Goal: Contribute content: Contribute content

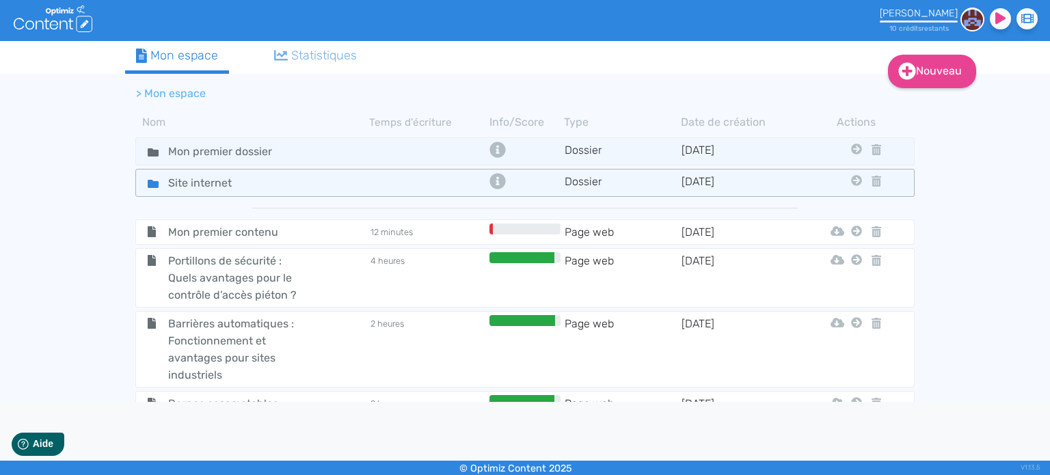
click at [153, 187] on icon at bounding box center [153, 183] width 11 height 11
click at [204, 180] on input "Site internet" at bounding box center [209, 183] width 103 height 20
click at [664, 178] on td "Dossier" at bounding box center [622, 183] width 117 height 20
click at [146, 185] on fa-icon at bounding box center [147, 183] width 21 height 20
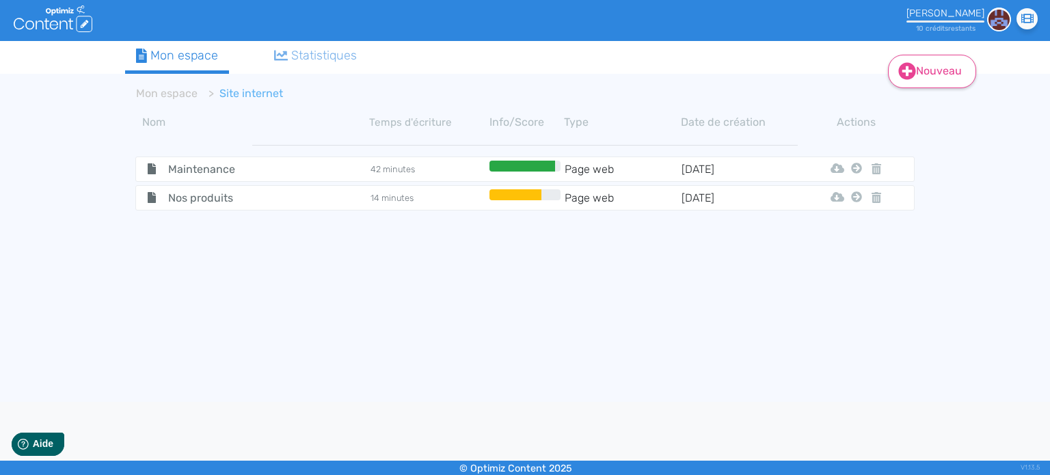
click at [909, 70] on icon at bounding box center [907, 71] width 18 height 18
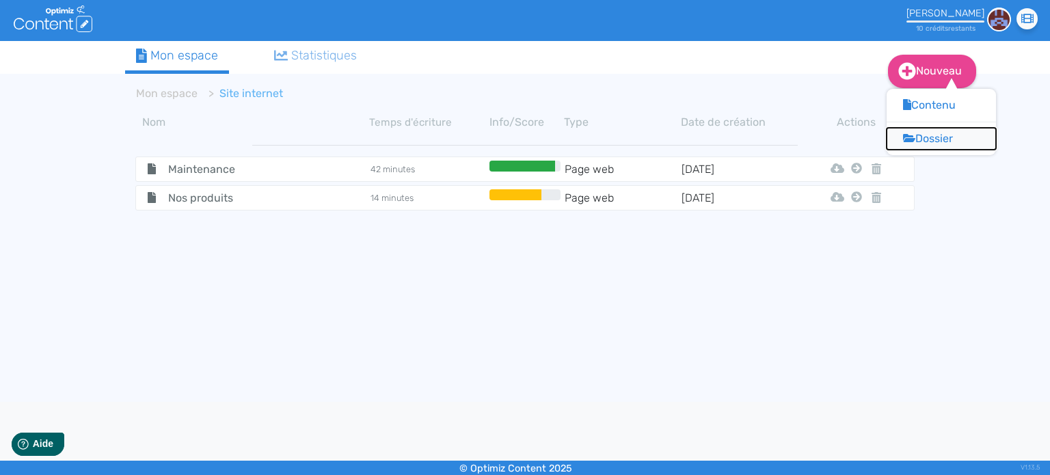
click at [935, 139] on button "Dossier" at bounding box center [941, 139] width 109 height 22
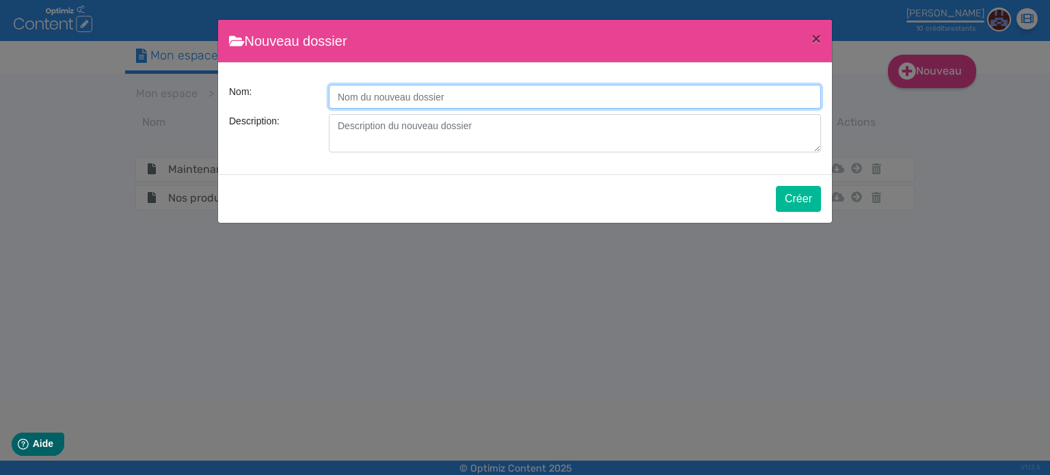
click at [411, 100] on input "Description:" at bounding box center [575, 97] width 492 height 24
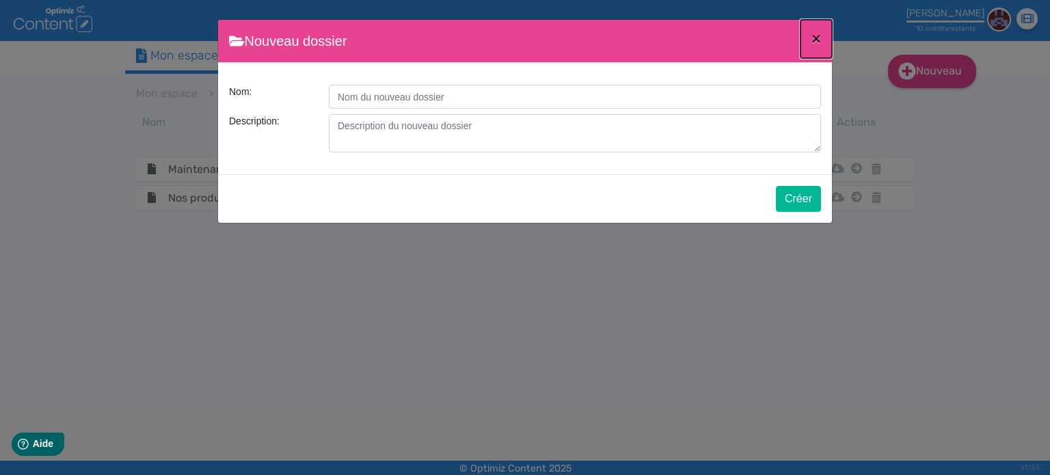
click at [810, 30] on button "×" at bounding box center [815, 39] width 31 height 38
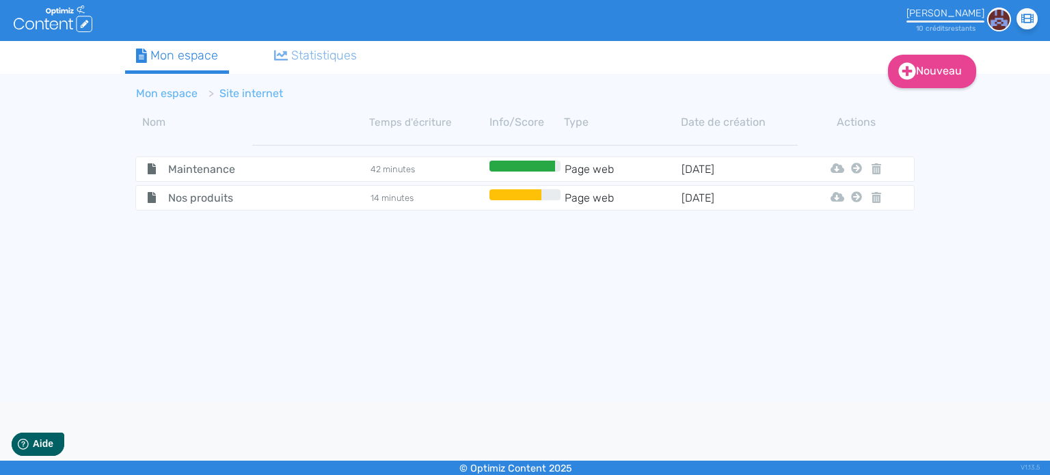
click at [168, 90] on link "Mon espace" at bounding box center [167, 93] width 62 height 13
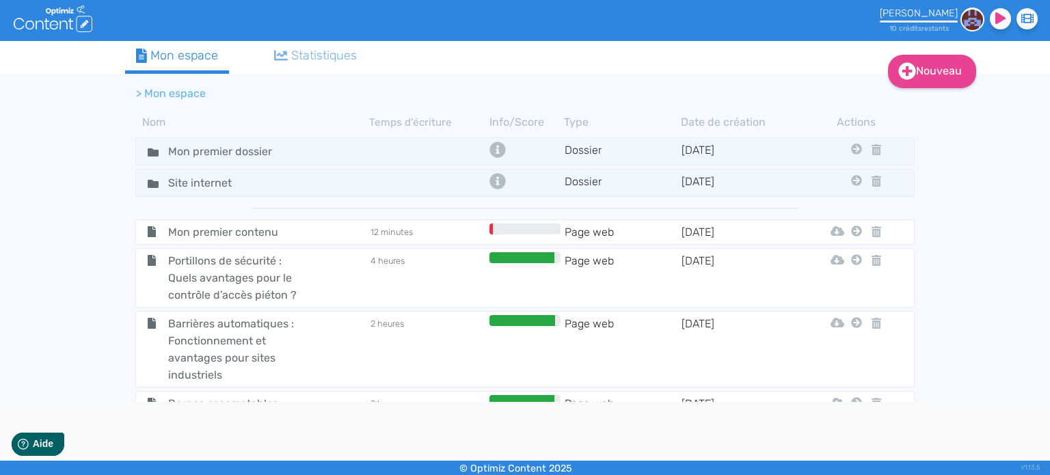
click at [943, 88] on div "Nouveau Contenu Dossier Mon espace Statistiques > Mon espace Nom Temps d'écritu…" at bounding box center [525, 221] width 1050 height 361
click at [937, 73] on link "Nouveau" at bounding box center [932, 71] width 88 height 33
click at [938, 100] on button "Contenu" at bounding box center [941, 105] width 109 height 22
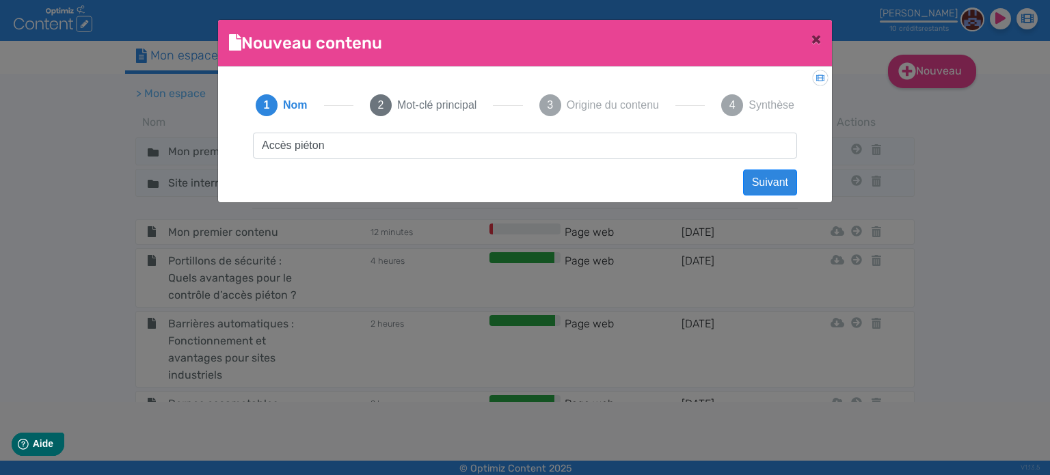
type input "Accès piétons"
click at [779, 180] on button "Suivant" at bounding box center [770, 183] width 54 height 26
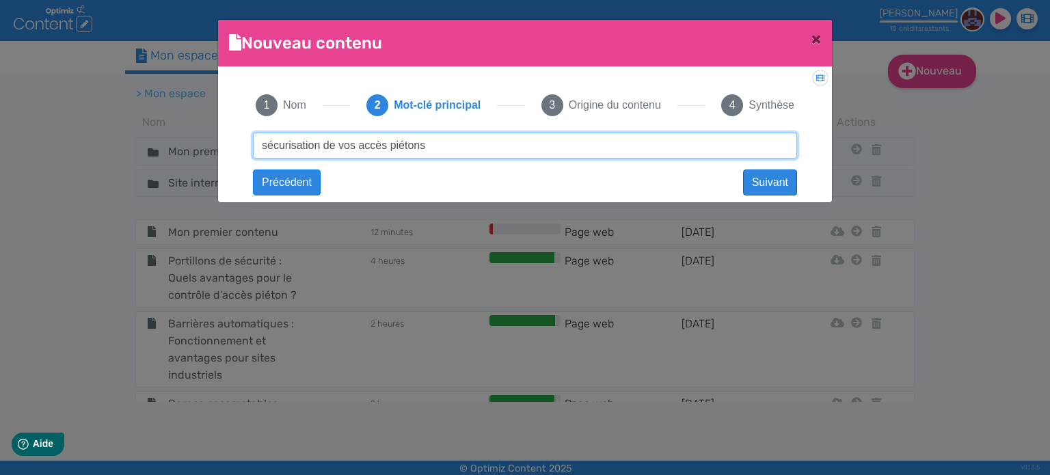
type input "sécurisation de vos accès piétons"
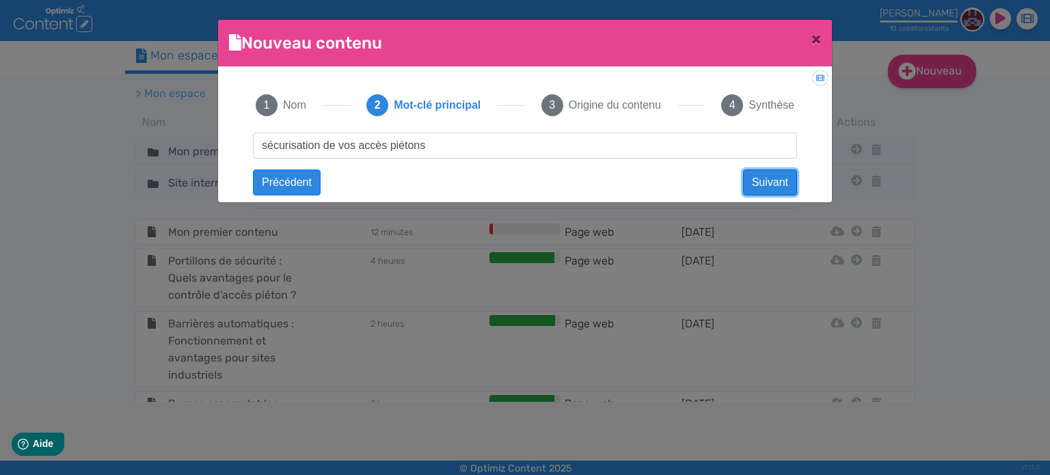
click at [762, 183] on button "Suivant" at bounding box center [770, 183] width 54 height 26
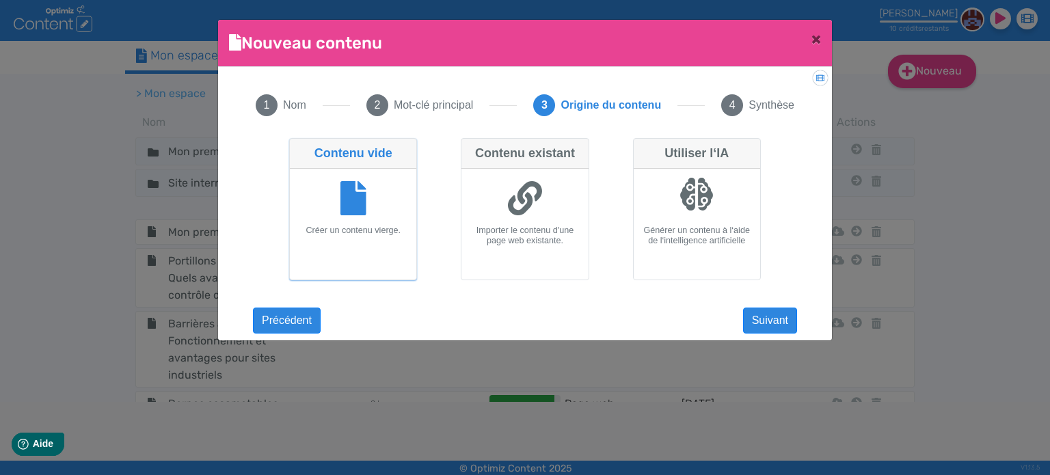
click at [349, 219] on div at bounding box center [353, 199] width 116 height 51
click at [298, 147] on input "Contenu vide Créer un contenu vierge." at bounding box center [293, 142] width 9 height 9
click at [793, 306] on div "Accès piétons Suivant sécurisation de vos accès piétons Précédent Suivant Conte…" at bounding box center [524, 227] width 571 height 189
click at [764, 310] on button "Suivant" at bounding box center [770, 321] width 54 height 26
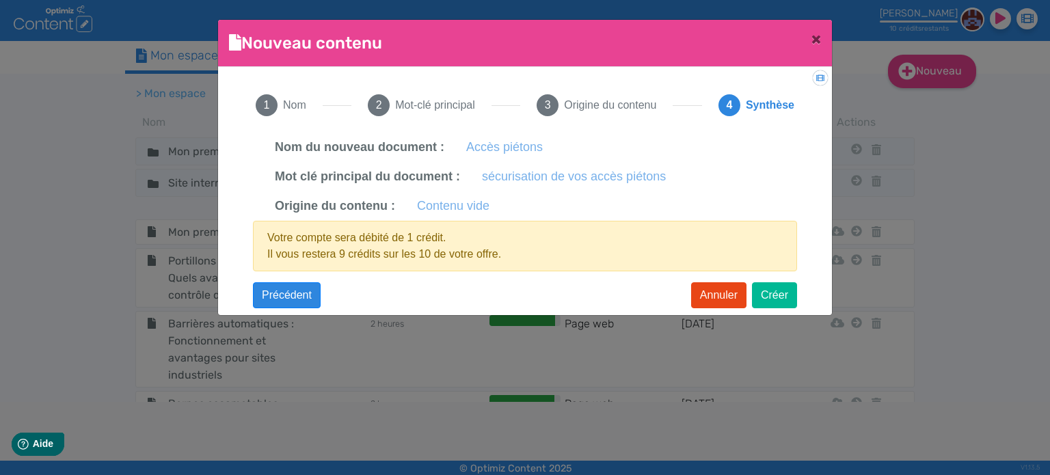
click at [784, 279] on div "Accès piétons Suivant sécurisation de vos accès piétons Précédent Suivant Conte…" at bounding box center [524, 214] width 571 height 163
click at [785, 296] on button "Créer" at bounding box center [774, 295] width 45 height 26
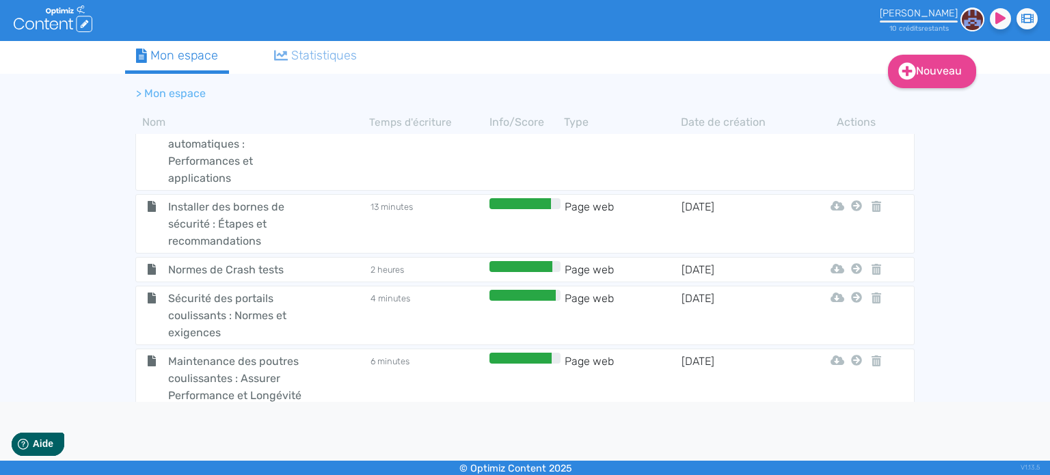
scroll to position [1230, 0]
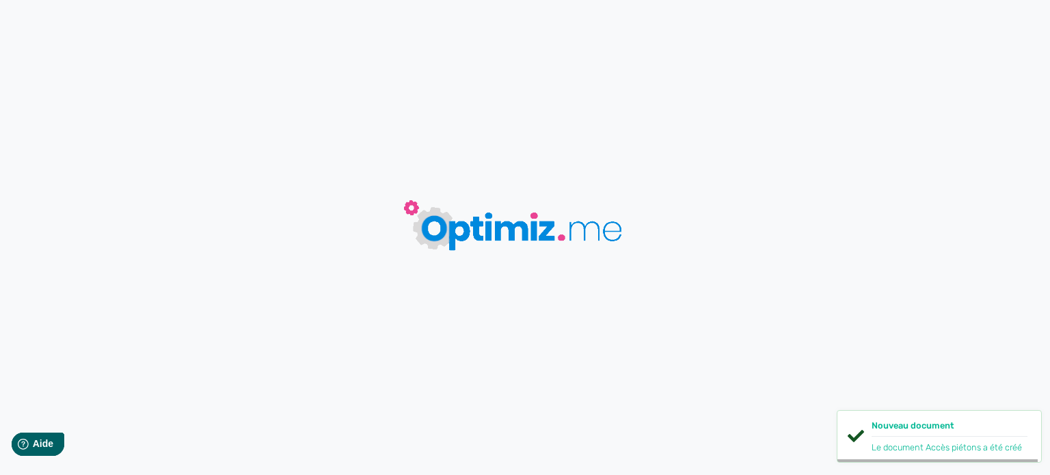
type input "Accès piétons"
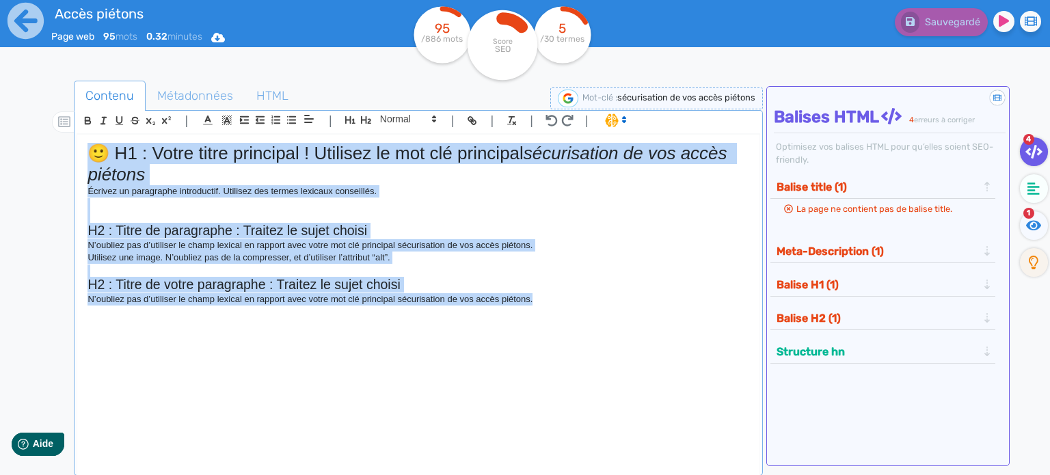
drag, startPoint x: 538, startPoint y: 305, endPoint x: 70, endPoint y: 110, distance: 507.2
click at [70, 110] on div "Contenu Métadonnées HTML | | H3 H4 H5 H6 Normal | | | | 🙂 H1 : Votre titre prin…" at bounding box center [545, 319] width 1010 height 484
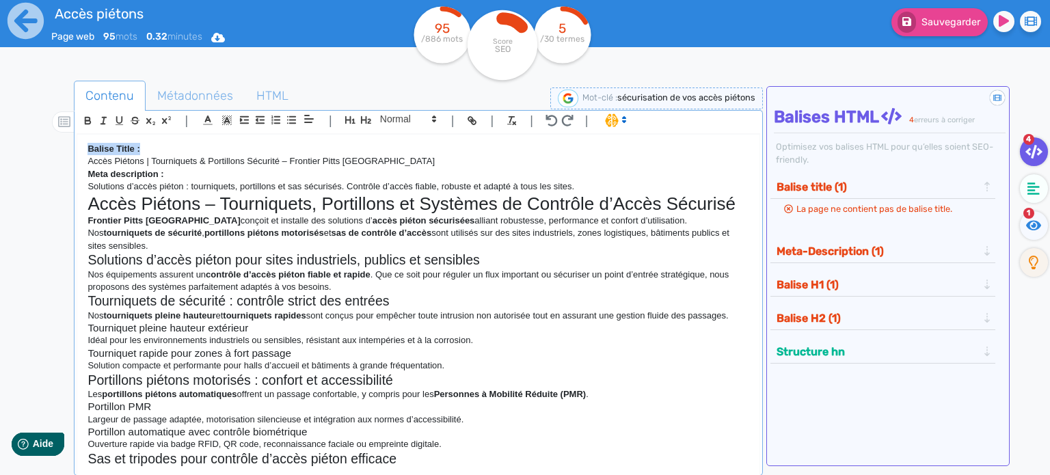
drag, startPoint x: 142, startPoint y: 146, endPoint x: 84, endPoint y: 142, distance: 58.2
click at [84, 142] on div "Balise Title : Accès Piétons | Tourniquets & Portillons Sécurité – Frontier Pit…" at bounding box center [418, 301] width 682 height 333
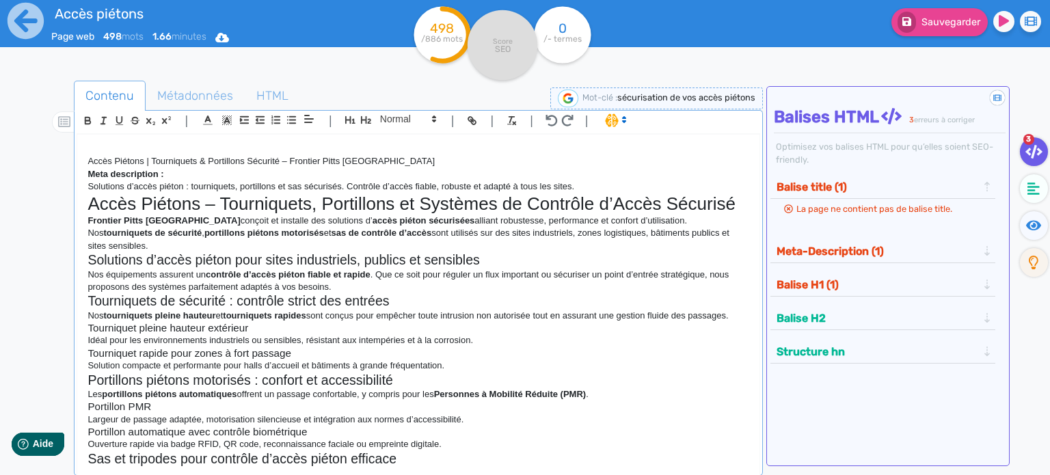
click at [90, 162] on p "Accès Piétons | Tourniquets & Portillons Sécurité – Frontier Pitts [GEOGRAPHIC_…" at bounding box center [419, 161] width 662 height 12
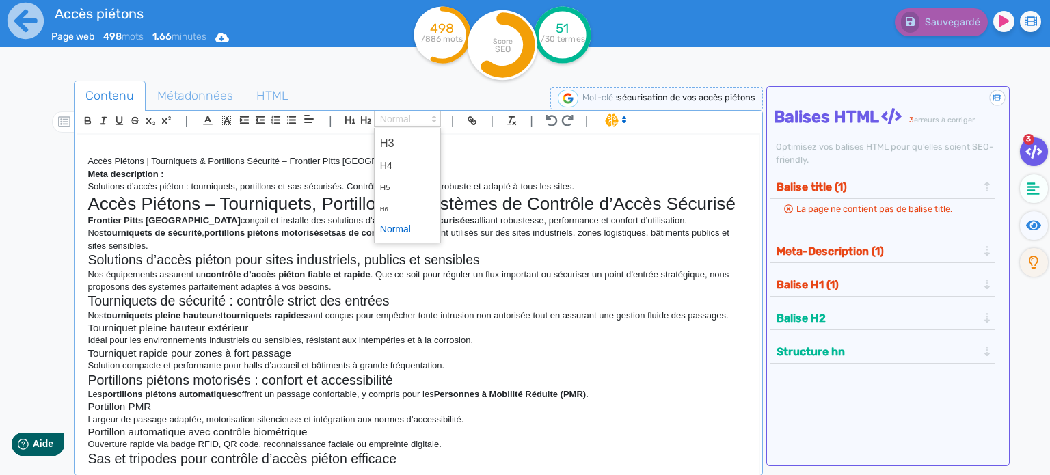
click at [435, 118] on icon at bounding box center [434, 119] width 12 height 12
click at [161, 140] on div "Accès Piétons | Tourniquets & Portillons Sécurité – Frontier Pitts [GEOGRAPHIC_…" at bounding box center [418, 301] width 682 height 333
click at [90, 161] on p "Accès Piétons | Tourniquets & Portillons Sécurité – Frontier Pitts [GEOGRAPHIC_…" at bounding box center [419, 161] width 662 height 12
click at [350, 113] on button "button" at bounding box center [350, 120] width 16 height 16
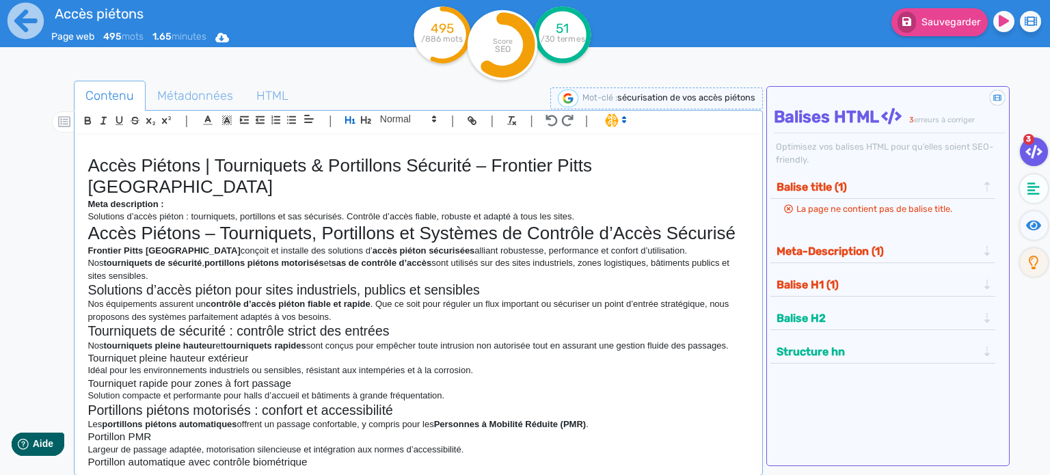
click at [172, 198] on p "Meta description :" at bounding box center [419, 204] width 662 height 12
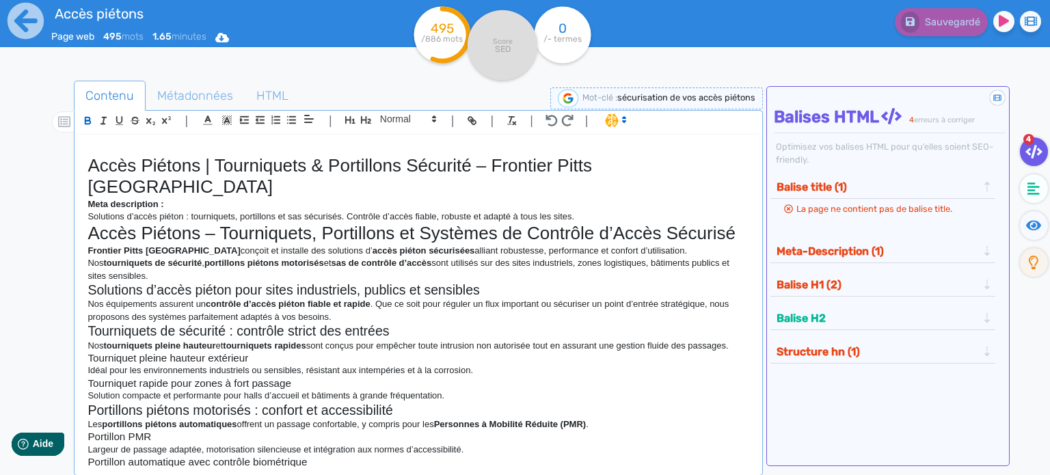
drag, startPoint x: 576, startPoint y: 197, endPoint x: 71, endPoint y: 193, distance: 504.5
click at [71, 193] on div "Contenu Métadonnées HTML | | H3 H4 H5 H6 Normal | | | | Accès Piétons | Tourniq…" at bounding box center [545, 319] width 1010 height 484
copy p "Solutions d’accès piéton : tourniquets, portillons et sas sécurisés. Contrôle d…"
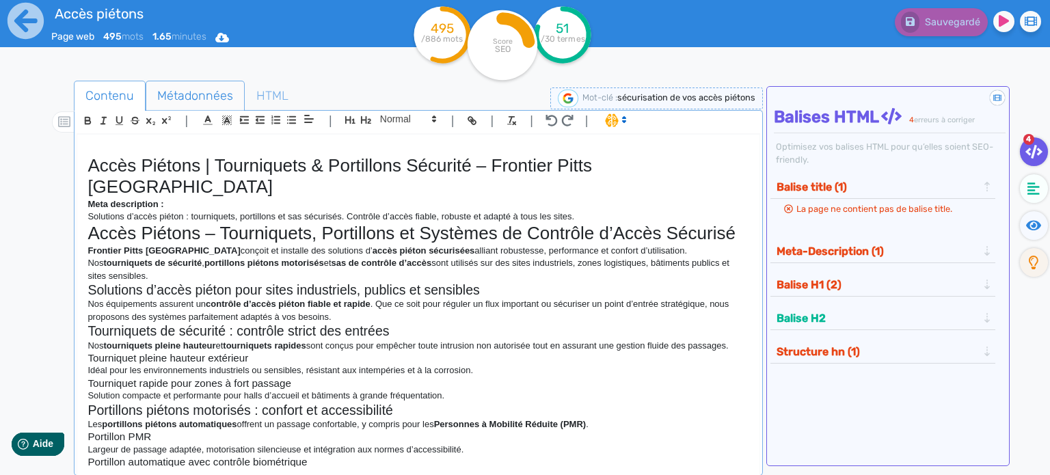
click at [202, 100] on span "Métadonnées" at bounding box center [195, 95] width 98 height 37
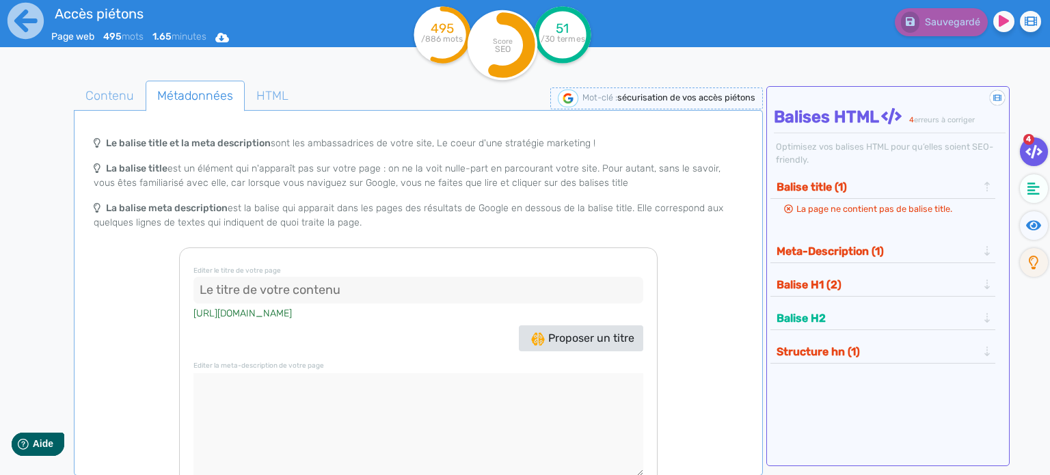
click at [237, 393] on textarea at bounding box center [418, 424] width 450 height 103
paste textarea "Solutions d’accès piéton : tourniquets, portillons et sas sécurisés. Contrôle d…"
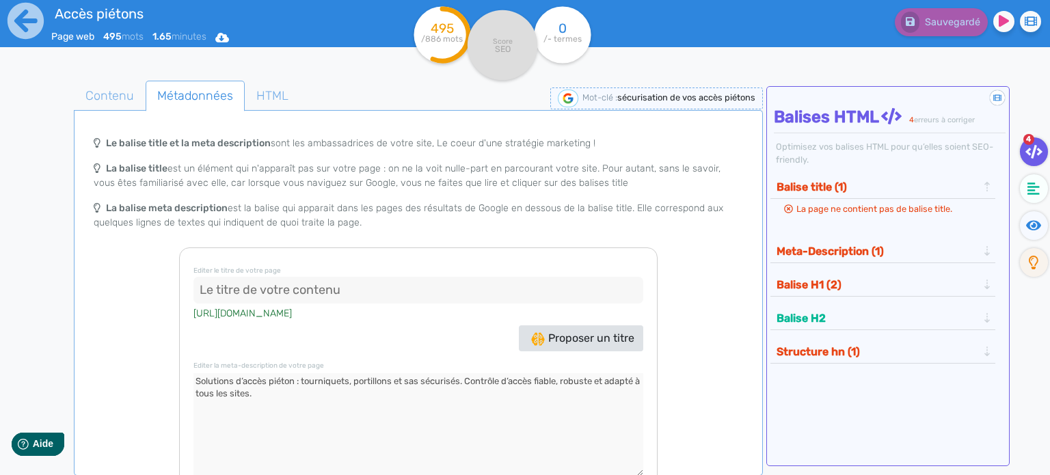
type textarea "Solutions d’accès piéton : tourniquets, portillons et sas sécurisés. Contrôle d…"
click at [550, 334] on span "Proposer un titre" at bounding box center [582, 338] width 103 height 13
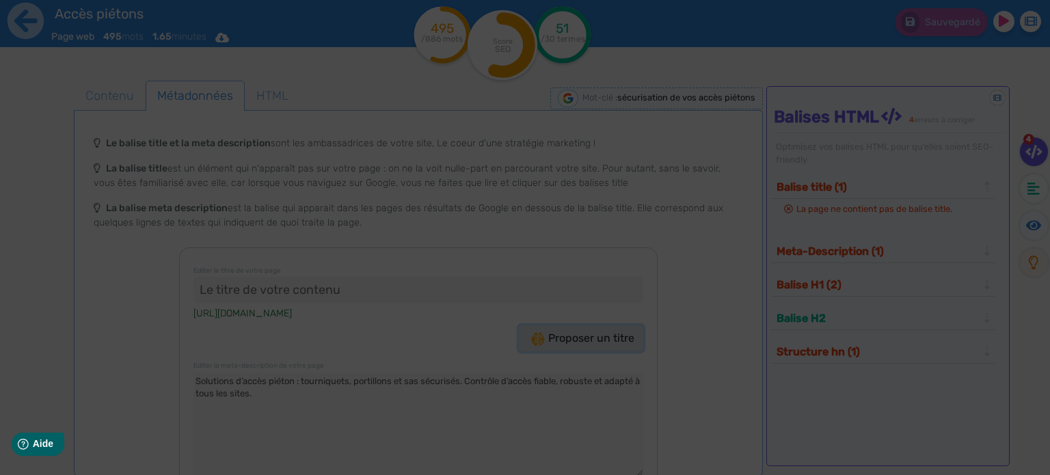
type input ""Sécurisation de vos accès piétons - Solutions fiables !""
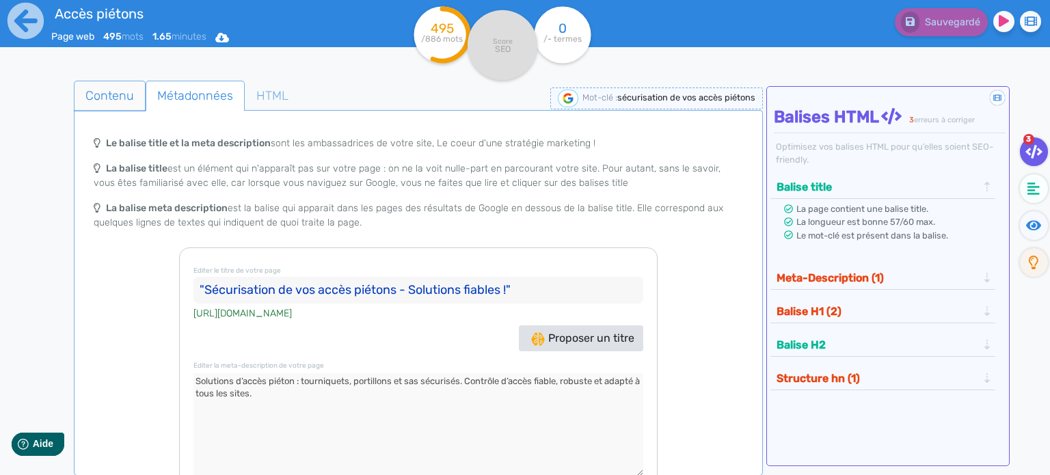
click at [130, 94] on span "Contenu" at bounding box center [110, 95] width 70 height 37
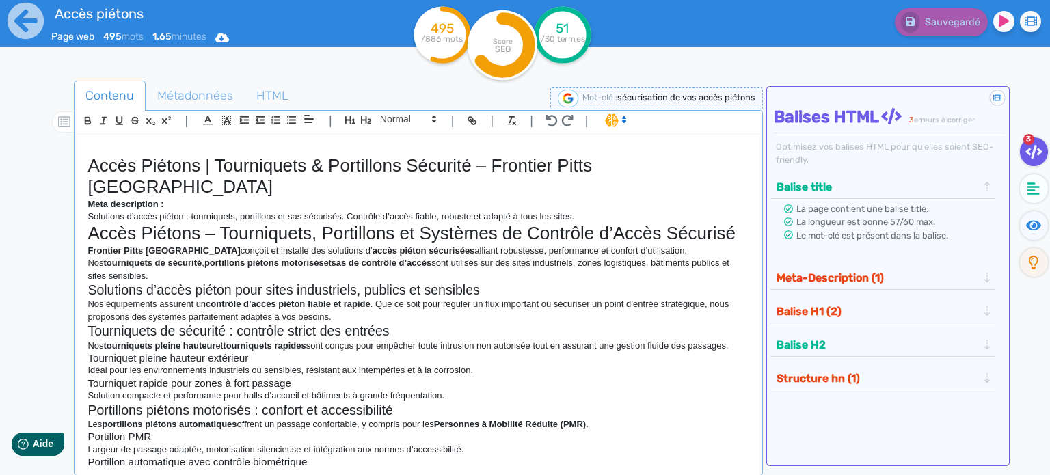
drag, startPoint x: 596, startPoint y: 192, endPoint x: 73, endPoint y: 187, distance: 523.0
click at [73, 187] on div "Contenu Métadonnées HTML | | H3 H4 H5 H6 Normal | | | | Accès Piétons | Tourniq…" at bounding box center [545, 319] width 1010 height 484
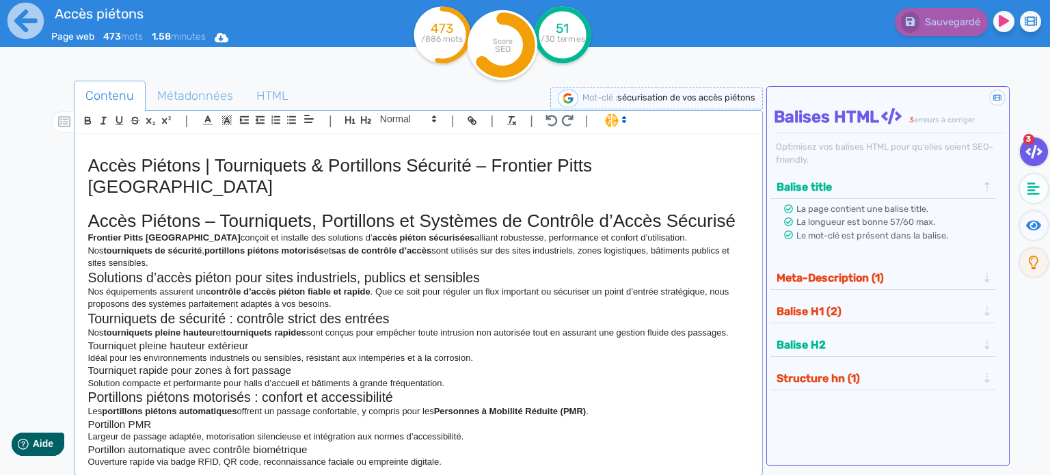
click at [666, 161] on h1 "Accès Piétons | Tourniquets & Portillons Sécurité – Frontier Pitts [GEOGRAPHIC_…" at bounding box center [419, 176] width 662 height 42
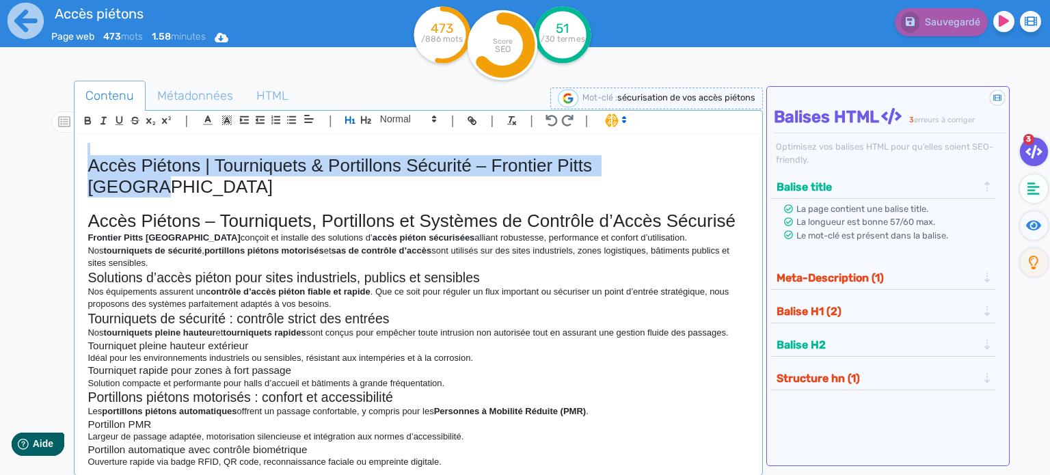
drag, startPoint x: 670, startPoint y: 168, endPoint x: 163, endPoint y: 133, distance: 508.4
click at [163, 135] on div "Accès Piétons | Tourniquets & Portillons Sécurité – Frontier Pitts France Accès…" at bounding box center [418, 301] width 682 height 333
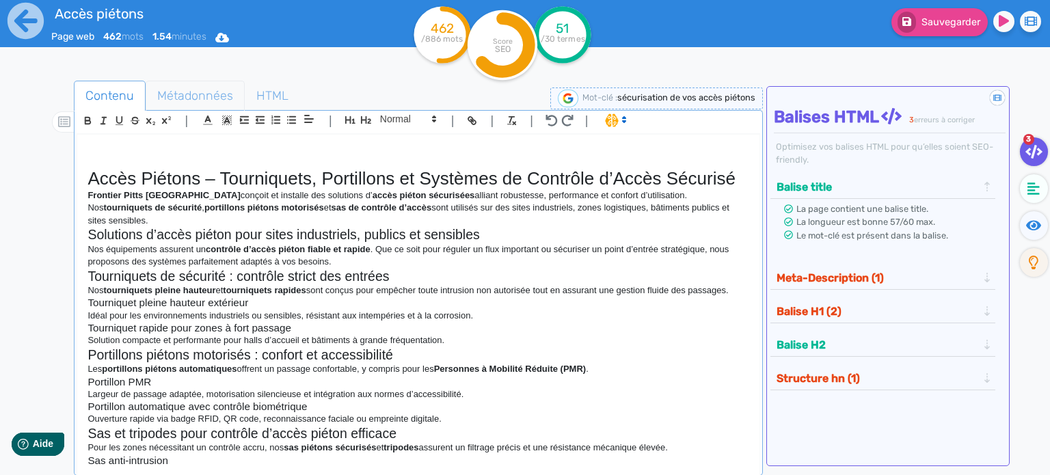
drag, startPoint x: 183, startPoint y: 103, endPoint x: 194, endPoint y: 116, distance: 17.4
click at [183, 103] on span "Métadonnées" at bounding box center [195, 95] width 98 height 37
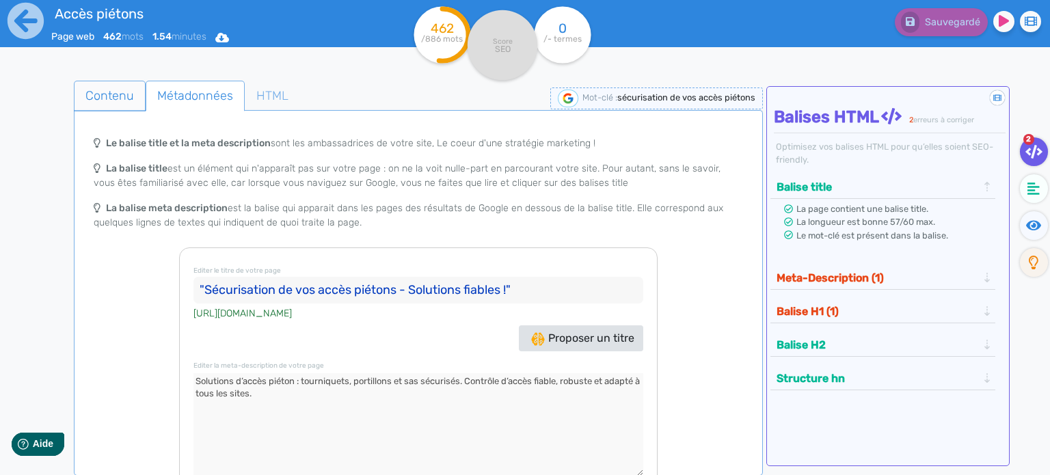
click at [97, 96] on span "Contenu" at bounding box center [110, 95] width 70 height 37
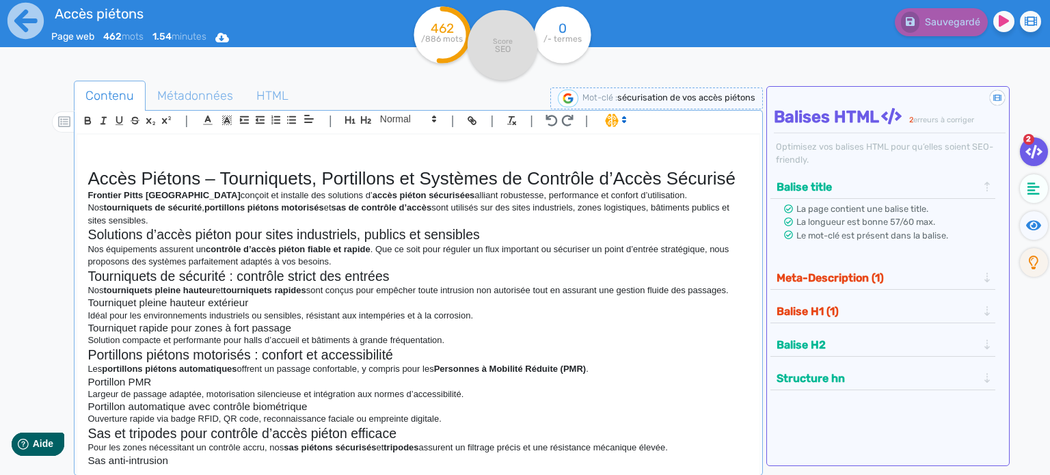
click at [741, 176] on div "Accès Piétons – Tourniquets, Portillons et Systèmes de Contrôle d’Accès Sécuris…" at bounding box center [418, 301] width 682 height 333
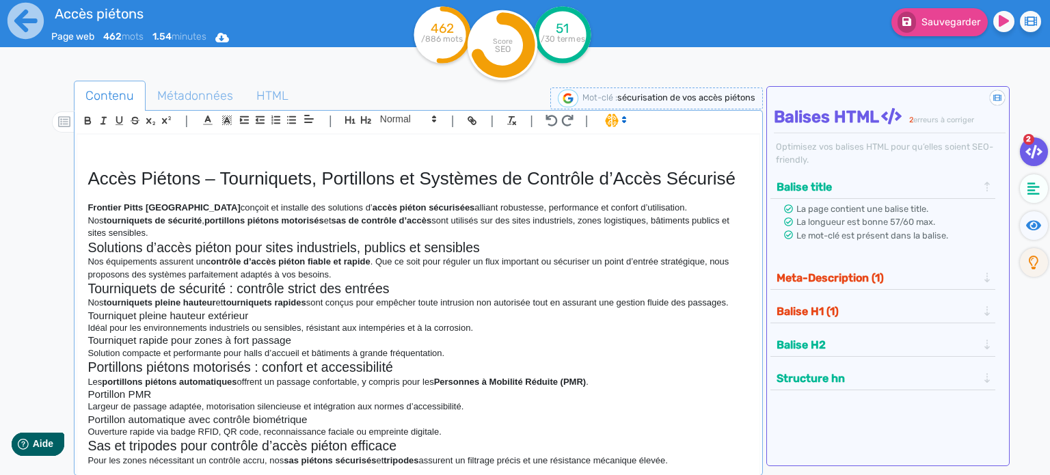
click at [740, 219] on div "Accès Piétons – Tourniquets, Portillons et Systèmes de Contrôle d’Accès Sécuris…" at bounding box center [418, 301] width 682 height 333
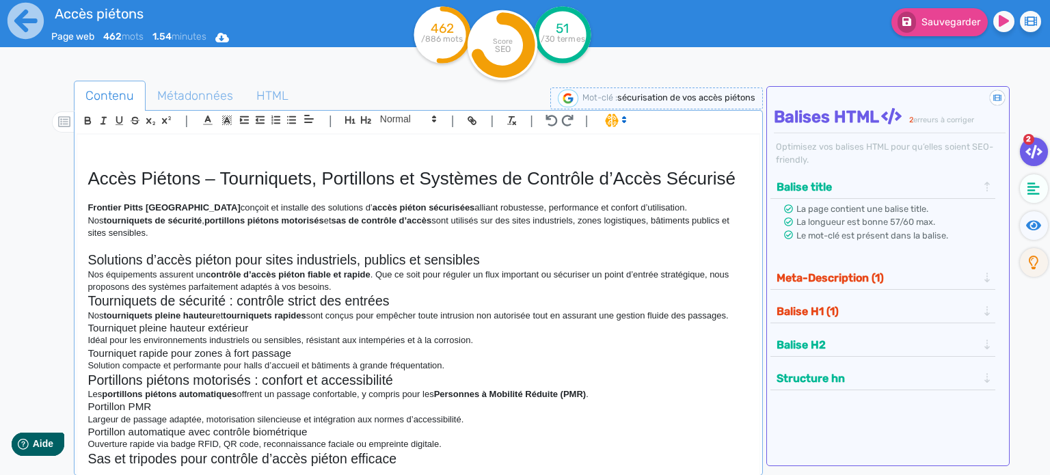
click at [85, 245] on div "Accès Piétons – Tourniquets, Portillons et Systèmes de Contrôle d’Accès Sécuris…" at bounding box center [418, 301] width 682 height 333
click at [364, 119] on icon "button" at bounding box center [366, 120] width 12 height 12
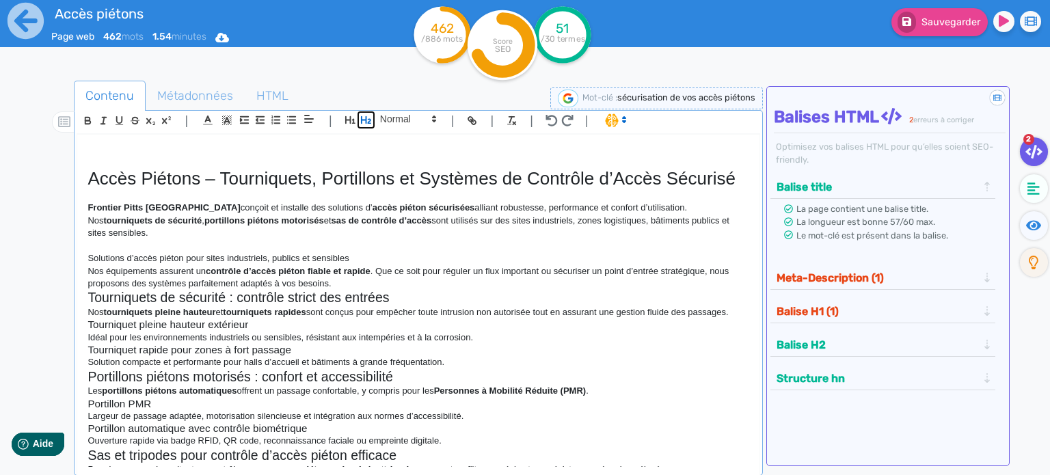
click at [364, 119] on icon "button" at bounding box center [366, 120] width 12 height 12
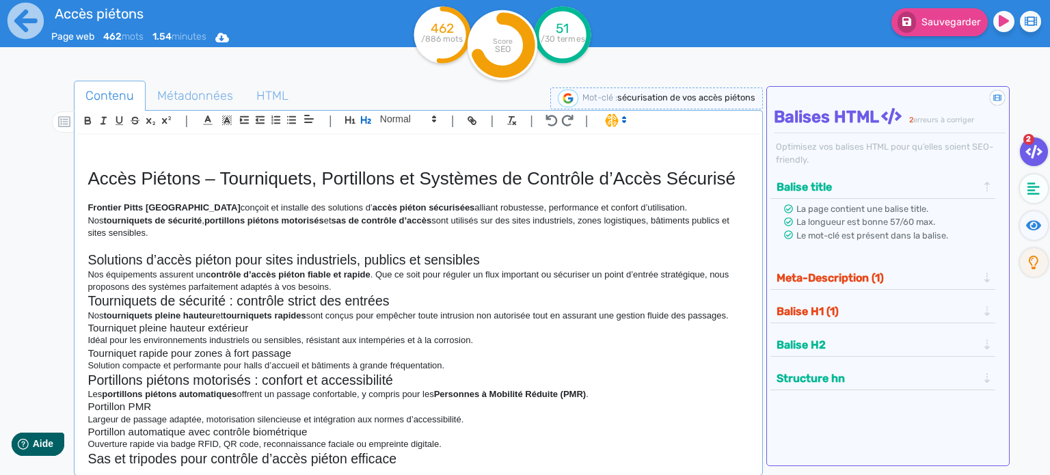
click at [501, 252] on h2 "Solutions d’accès piéton pour sites industriels, publics et sensibles" at bounding box center [419, 260] width 662 height 16
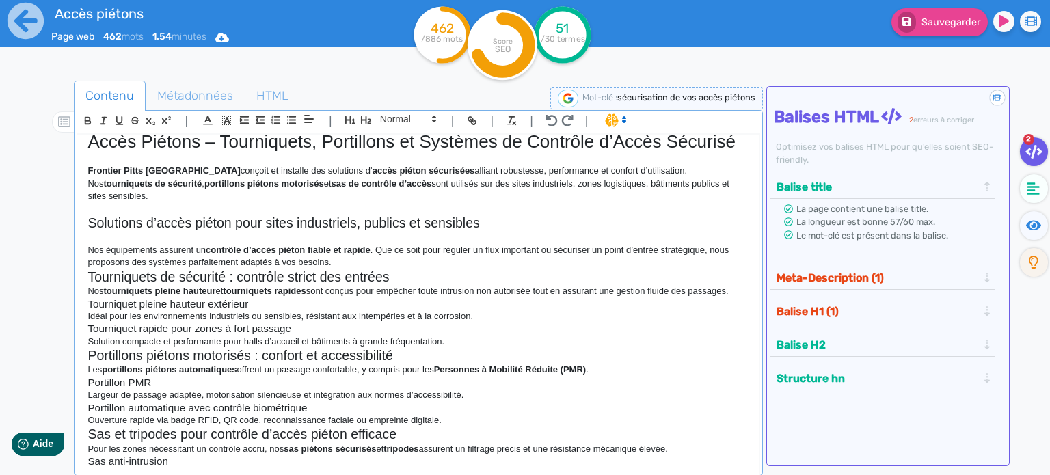
scroll to position [68, 0]
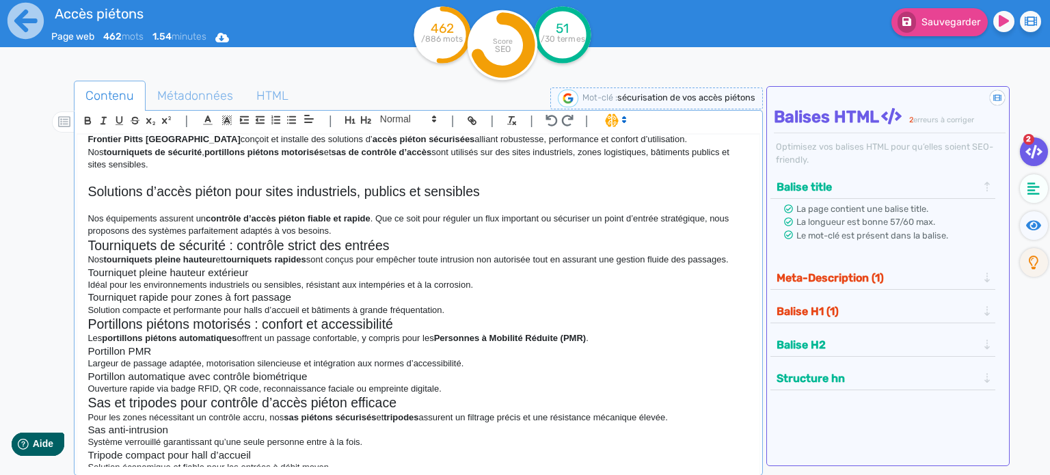
click at [360, 213] on p "Nos équipements assurent un contrôle d’accès piéton fiable et rapide . Que ce s…" at bounding box center [419, 225] width 662 height 25
click at [351, 238] on h2 "Tourniquets de sécurité : contrôle strict des entrées" at bounding box center [419, 246] width 662 height 16
click at [348, 217] on p "Nos équipements assurent un contrôle d’accès piéton fiable et rapide . Que ce s…" at bounding box center [419, 225] width 662 height 25
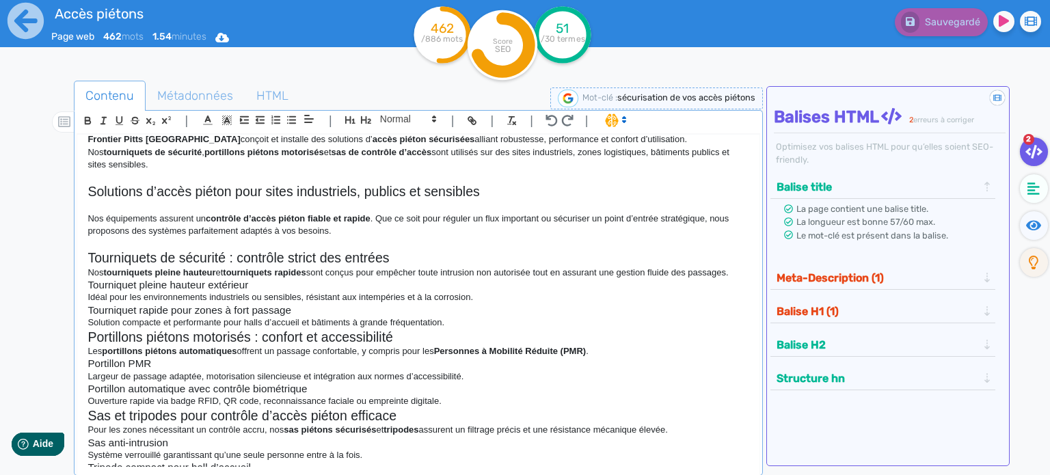
click at [426, 250] on h2 "Tourniquets de sécurité : contrôle strict des entrées" at bounding box center [419, 258] width 662 height 16
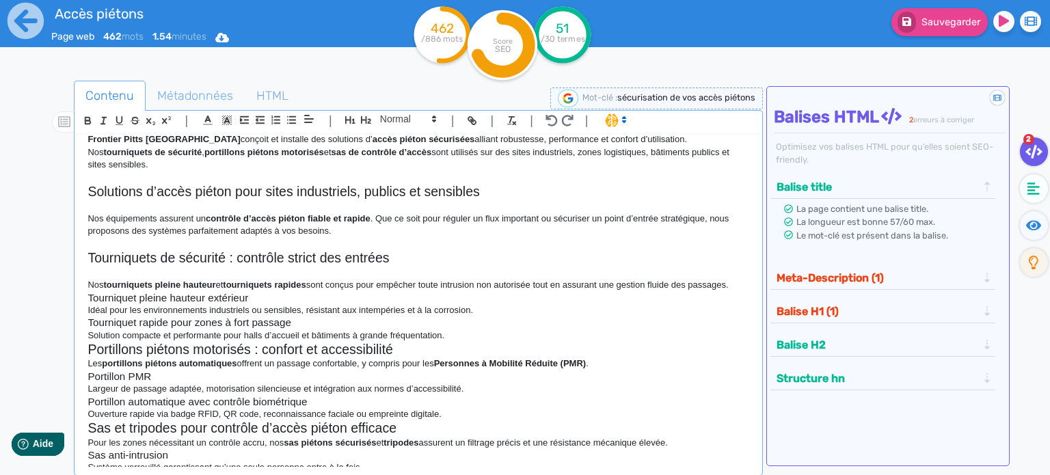
click at [744, 273] on div "Accès Piétons – Tourniquets, Portillons et Systèmes de Contrôle d’Accès Sécuris…" at bounding box center [418, 301] width 682 height 333
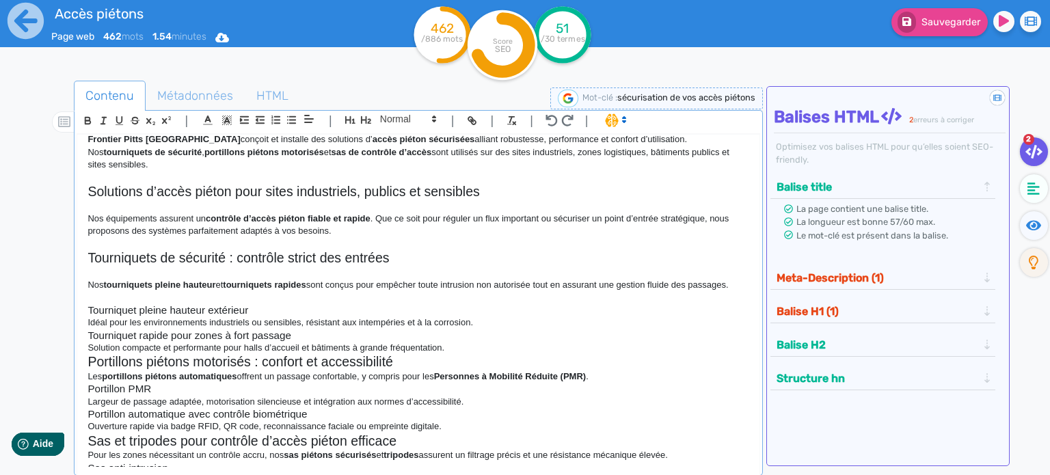
click at [487, 317] on p "Idéal pour les environnements industriels ou sensibles, résistant aux intempéri…" at bounding box center [419, 323] width 662 height 12
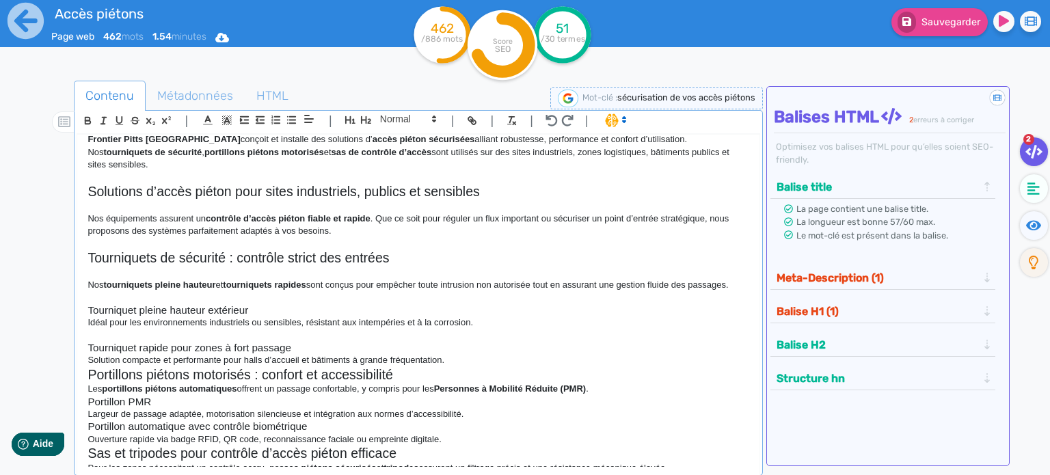
click at [463, 354] on p "Solution compacte et performante pour halls d’accueil et bâtiments à grande fré…" at bounding box center [419, 360] width 662 height 12
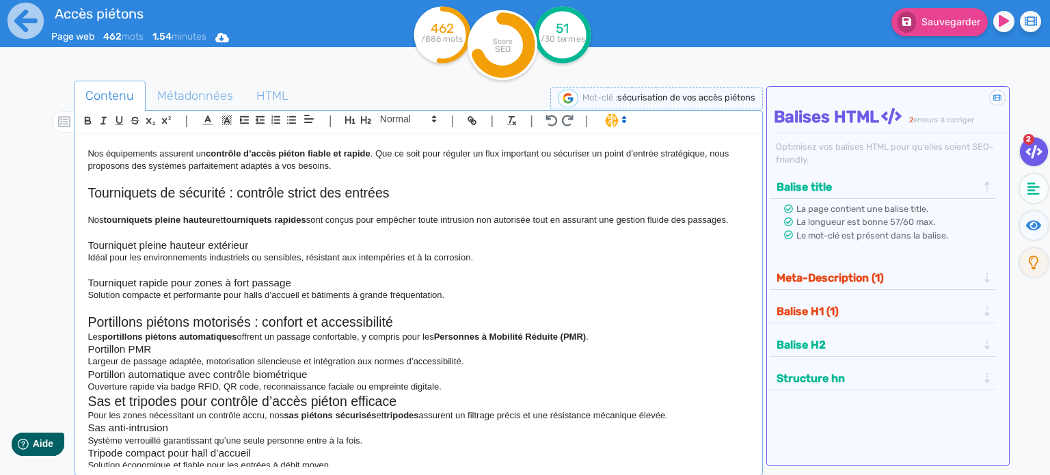
scroll to position [205, 0]
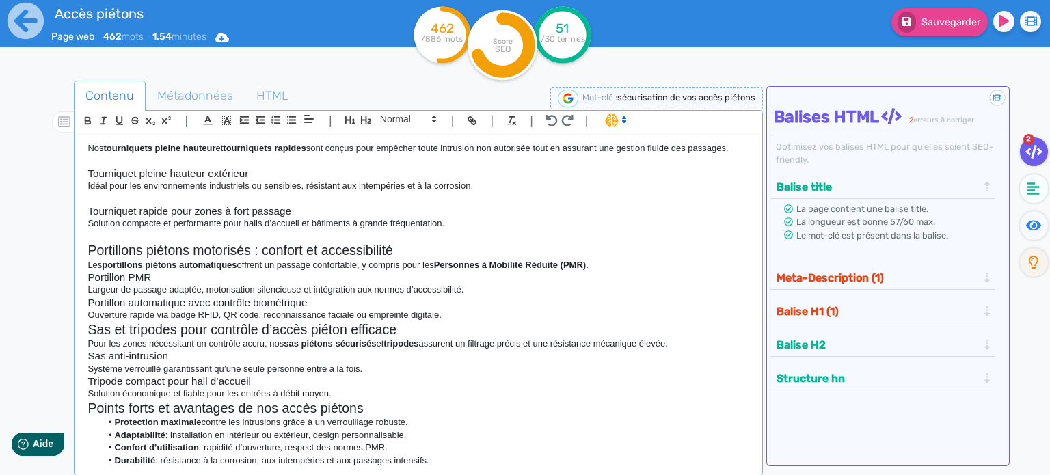
click at [408, 243] on h2 "Portillons piétons motorisés : confort et accessibilité" at bounding box center [419, 251] width 662 height 16
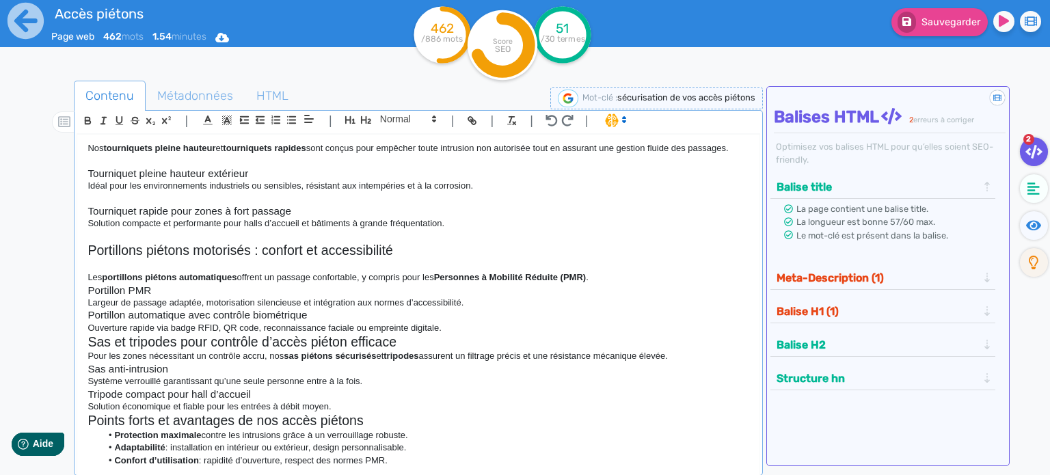
click at [602, 271] on p "Les portillons piétons automatiques offrent un passage confortable, y compris p…" at bounding box center [419, 277] width 662 height 12
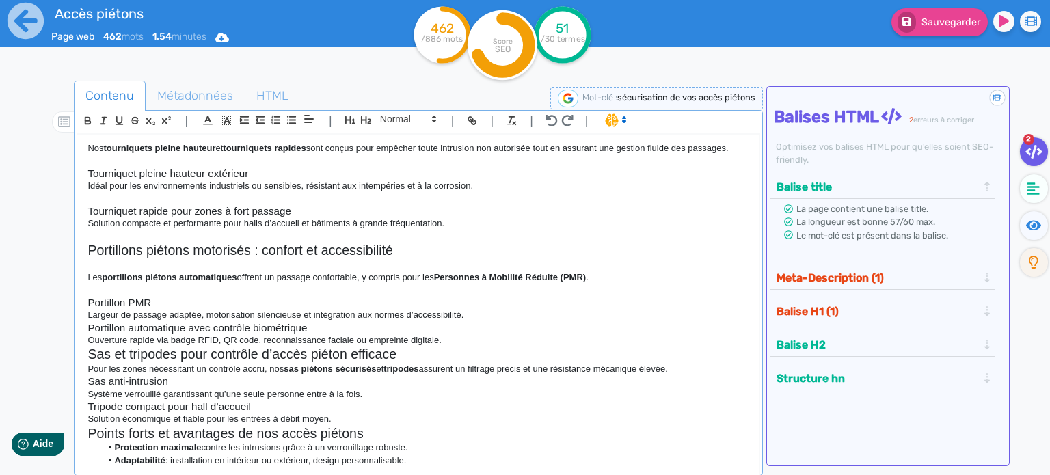
click at [481, 309] on p "Largeur de passage adaptée, motorisation silencieuse et intégration aux normes …" at bounding box center [419, 315] width 662 height 12
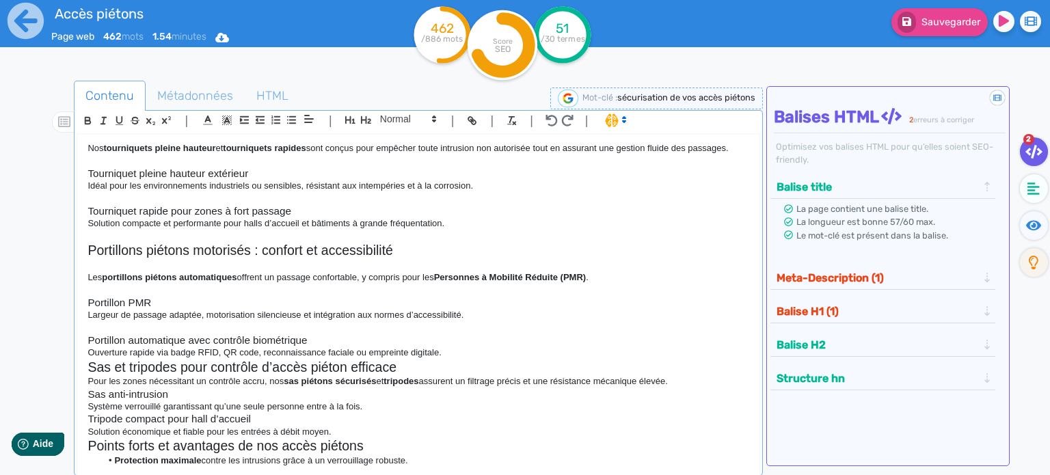
click at [463, 347] on p "Ouverture rapide via badge RFID, QR code, reconnaissance faciale ou empreinte d…" at bounding box center [419, 353] width 662 height 12
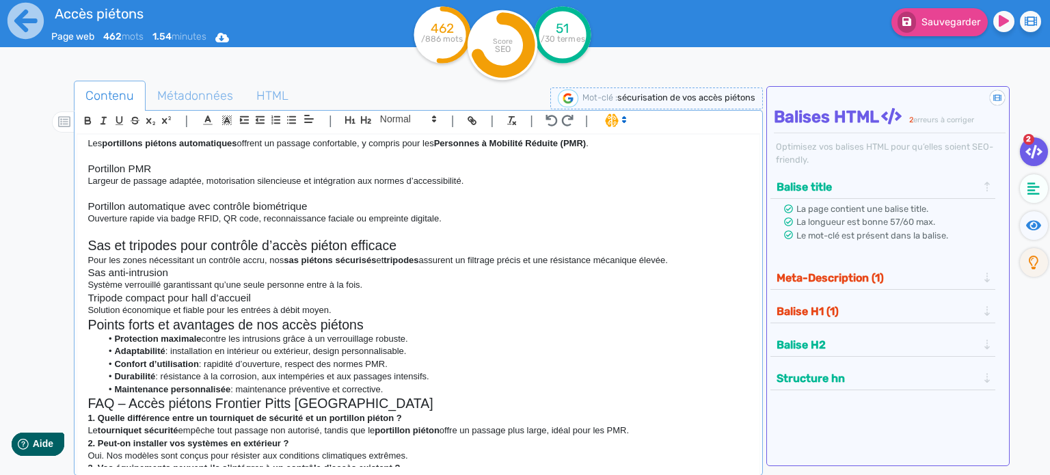
scroll to position [342, 0]
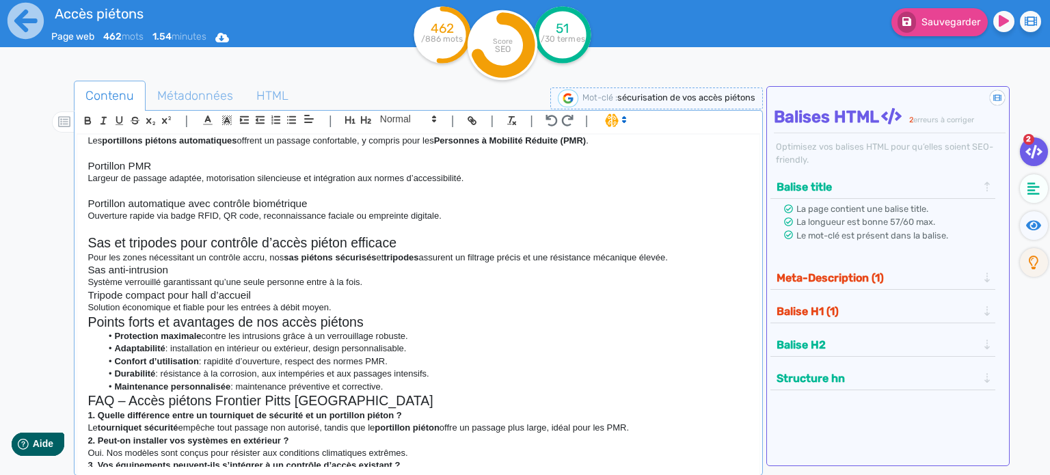
click at [418, 235] on h2 "Sas et tripodes pour contrôle d’accès piéton efficace" at bounding box center [419, 243] width 662 height 16
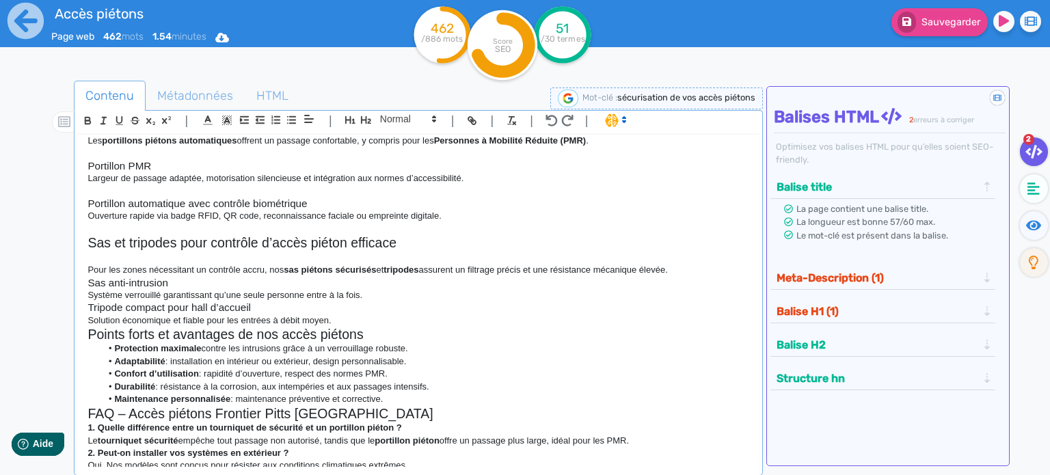
click at [712, 264] on p "Pour les zones nécessitant un contrôle accru, nos sas piétons sécurisés et trip…" at bounding box center [419, 270] width 662 height 12
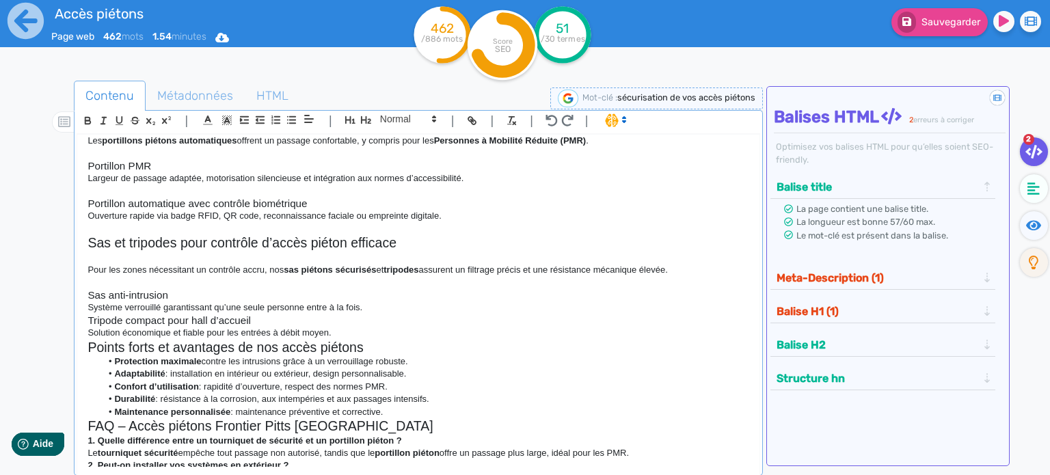
click at [378, 301] on p "Système verrouillé garantissant qu’une seule personne entre à la fois." at bounding box center [419, 307] width 662 height 12
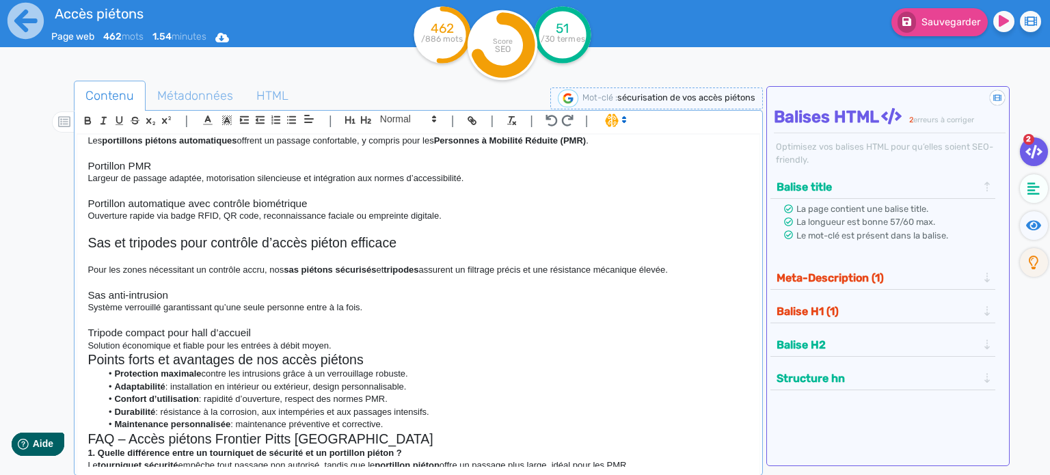
click at [361, 340] on p "Solution économique et fiable pour les entrées à débit moyen." at bounding box center [419, 346] width 662 height 12
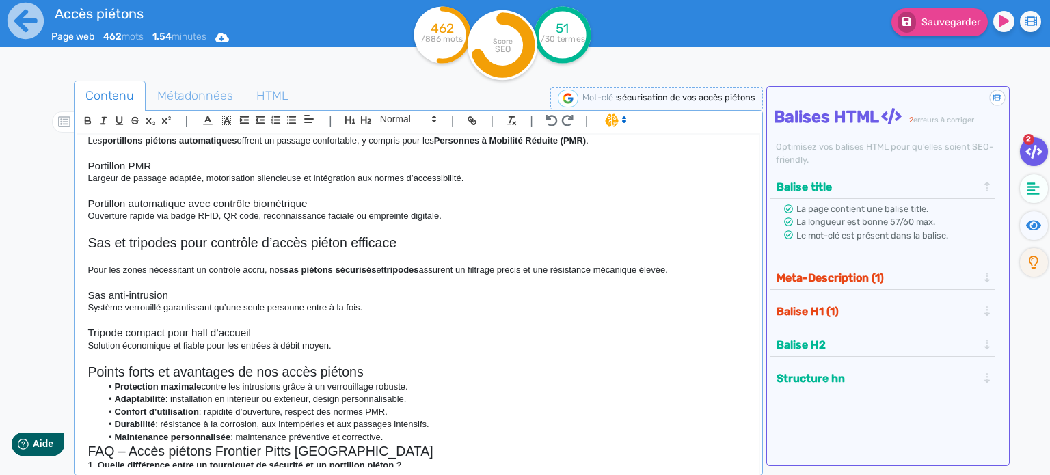
click at [369, 364] on h2 "Points forts et avantages de nos accès piétons" at bounding box center [419, 372] width 662 height 16
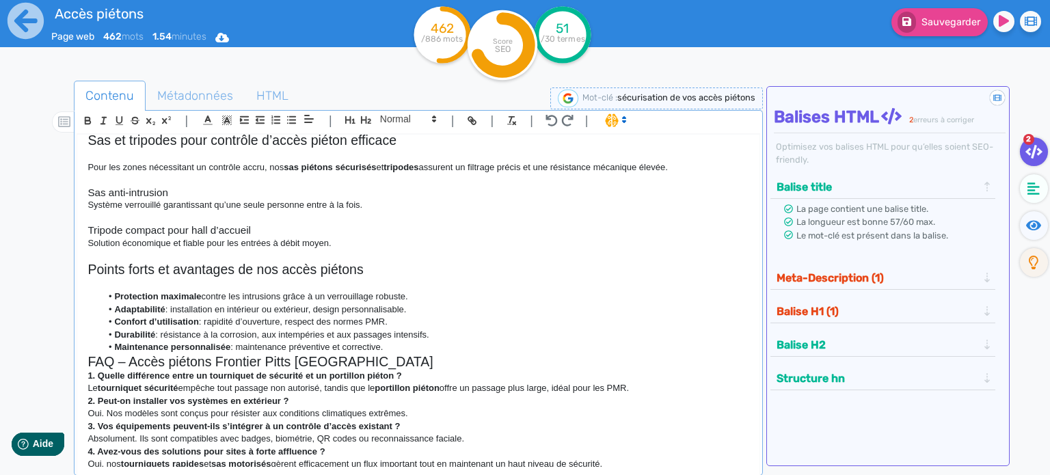
scroll to position [468, 0]
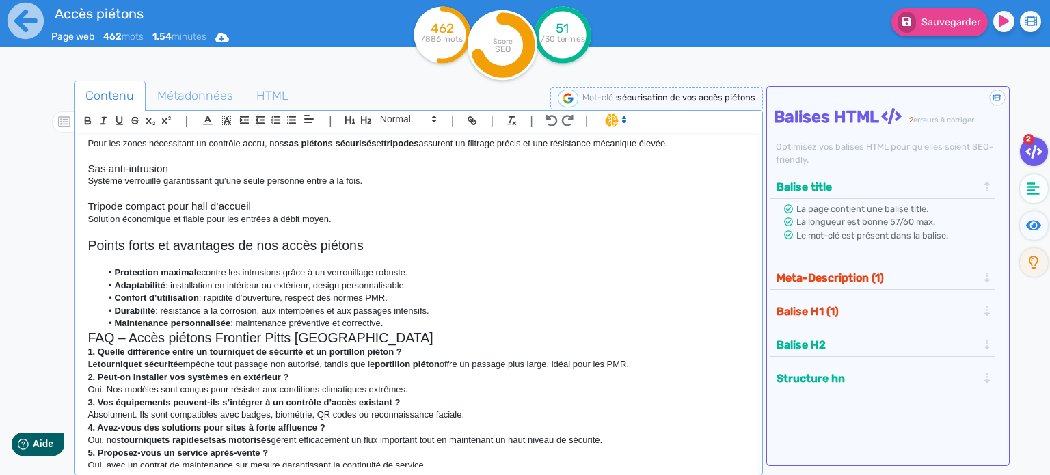
click at [428, 317] on li "Maintenance personnalisée : maintenance préventive et corrective." at bounding box center [425, 323] width 648 height 12
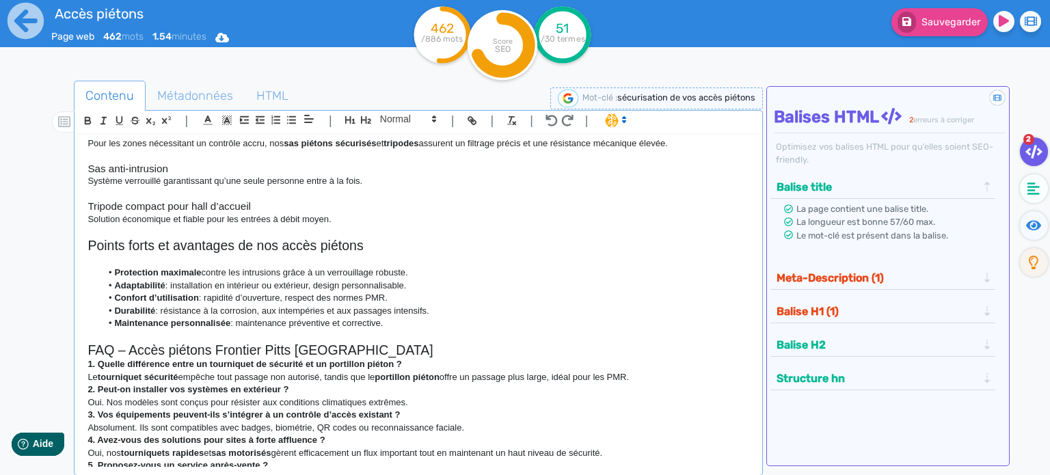
click at [350, 342] on h2 "FAQ – Accès piétons Frontier Pitts [GEOGRAPHIC_DATA]" at bounding box center [419, 350] width 662 height 16
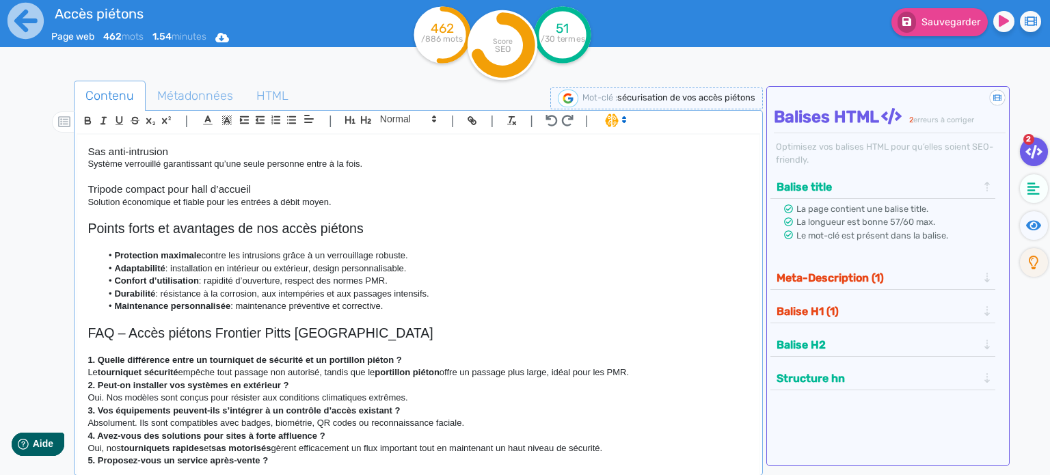
scroll to position [494, 0]
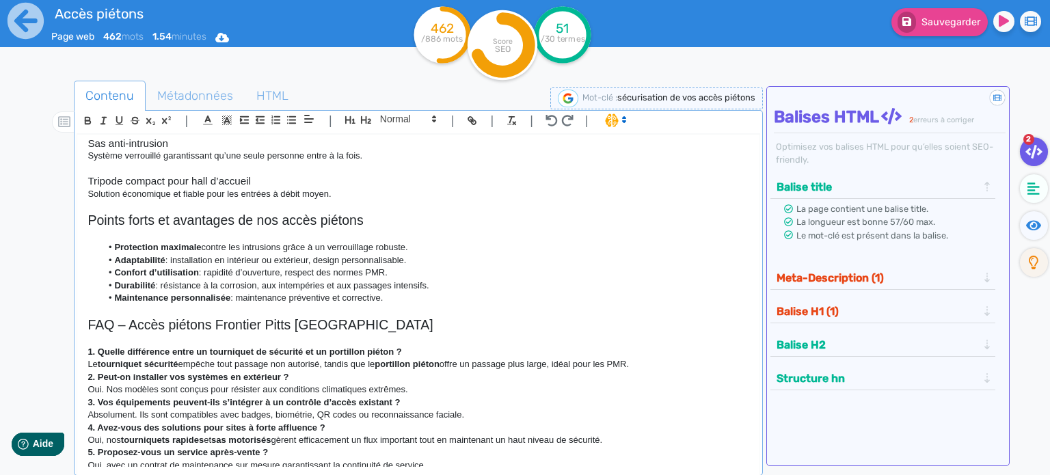
click at [670, 358] on p "Le tourniquet sécurité empêche tout passage non autorisé, tandis que le portill…" at bounding box center [419, 364] width 662 height 12
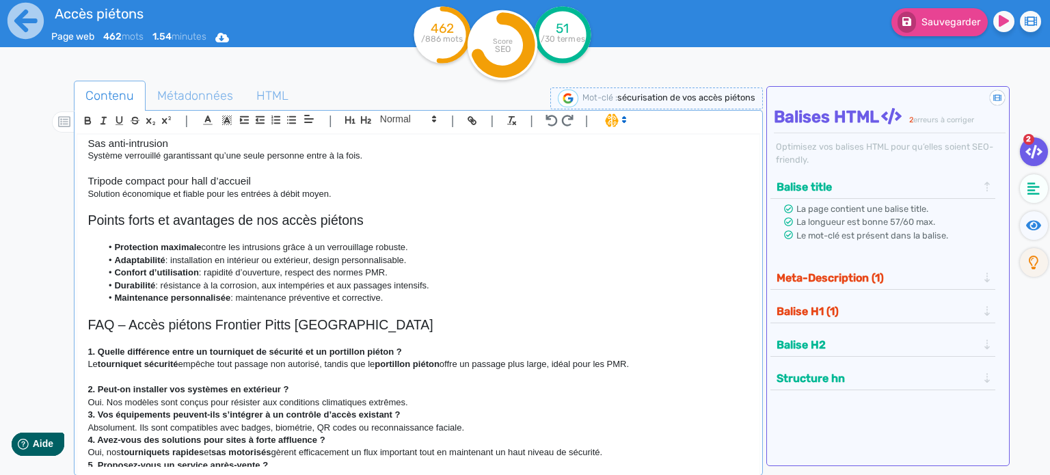
click at [419, 396] on p "Oui. Nos modèles sont conçus pour résister aux conditions climatiques extrêmes." at bounding box center [419, 402] width 662 height 12
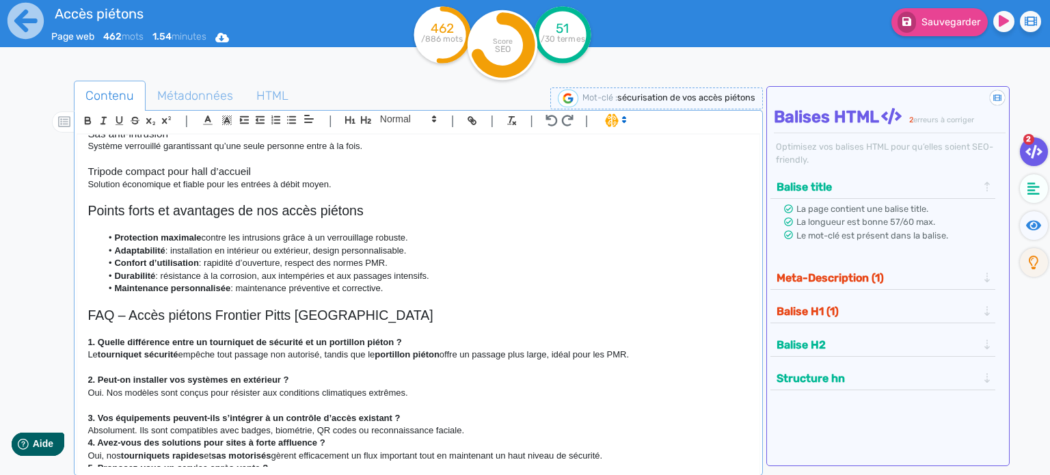
scroll to position [519, 0]
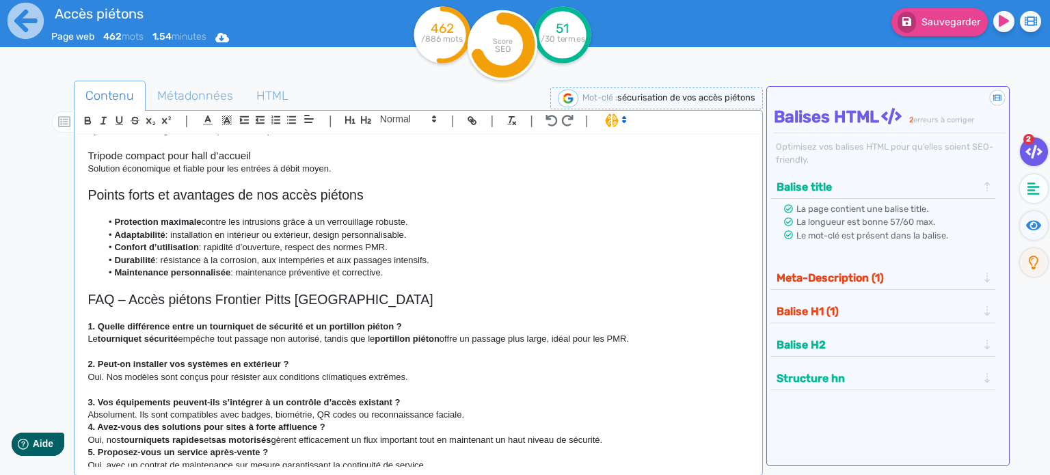
click at [468, 409] on p "Absolument. Ils sont compatibles avec badges, biométrie, QR codes ou reconnaiss…" at bounding box center [419, 415] width 662 height 12
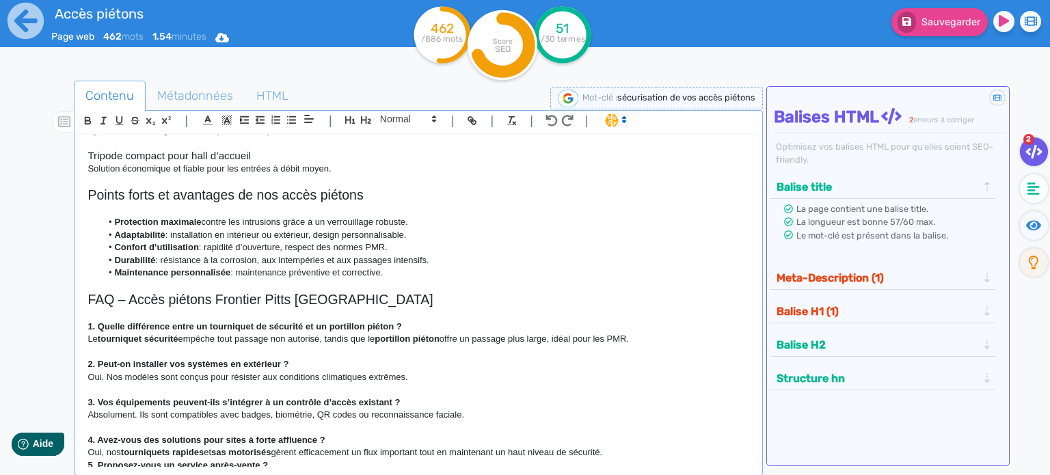
click at [634, 446] on p "Oui, nos tourniquets rapides et sas motorisés gèrent efficacement un flux impor…" at bounding box center [419, 452] width 662 height 12
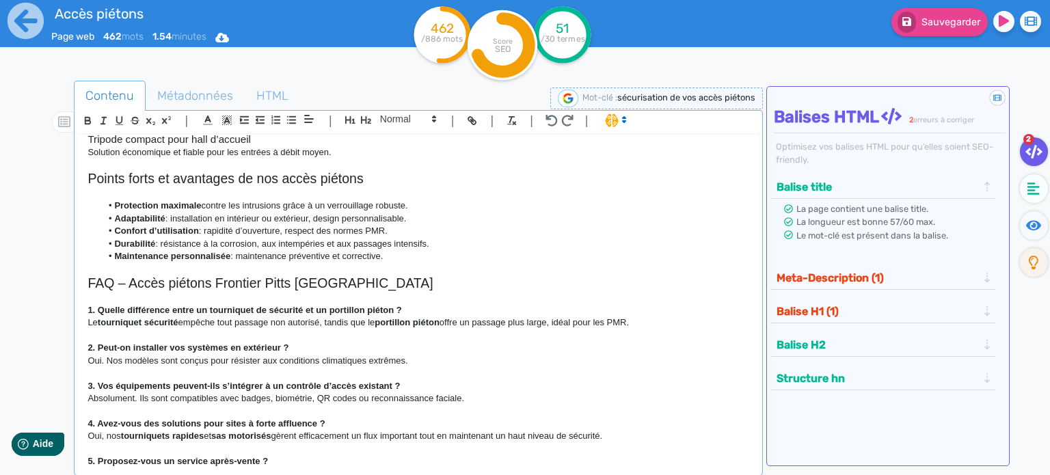
scroll to position [544, 0]
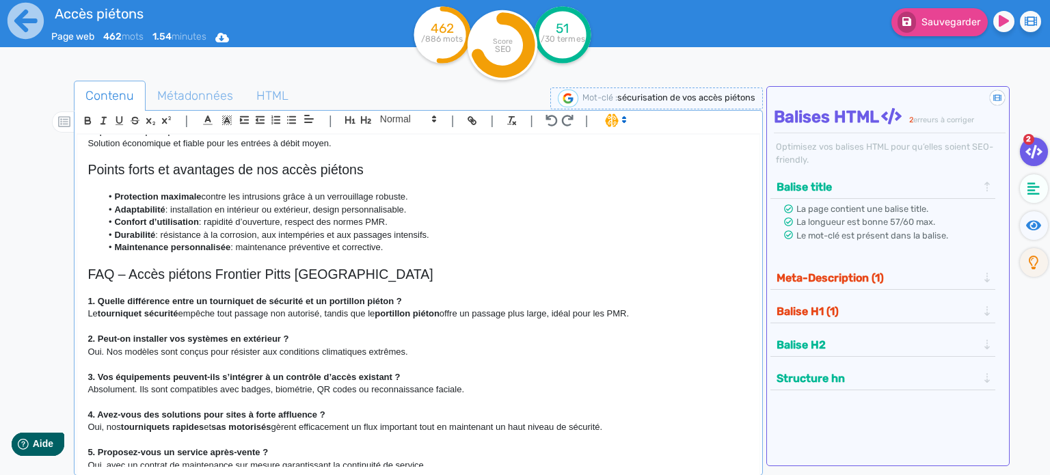
click at [793, 281] on button "Meta-Description (1)" at bounding box center [876, 278] width 209 height 23
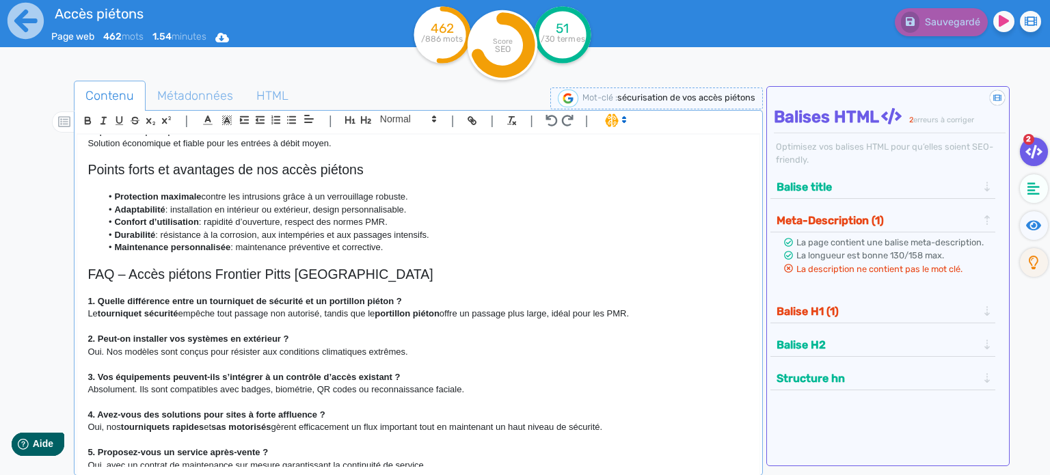
click at [816, 317] on button "Balise H1 (1)" at bounding box center [876, 311] width 209 height 23
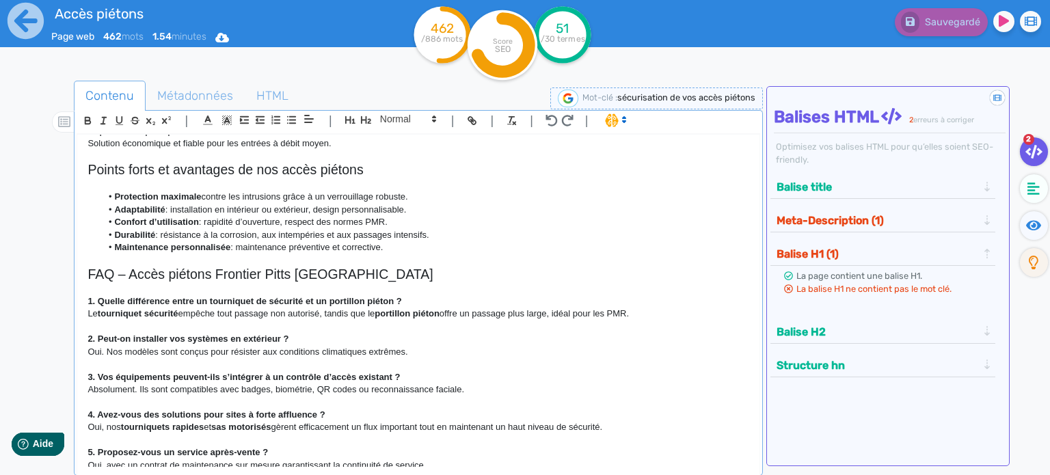
click at [666, 267] on h2 "FAQ – Accès piétons Frontier Pitts [GEOGRAPHIC_DATA]" at bounding box center [419, 275] width 662 height 16
click at [623, 229] on li "Durabilité : résistance à la corrosion, aux intempéries et aux passages intensi…" at bounding box center [425, 235] width 648 height 12
click at [479, 229] on li "Durabilité : résistance à la corrosion, aux intempéries et aux passages intensi…" at bounding box center [425, 235] width 648 height 12
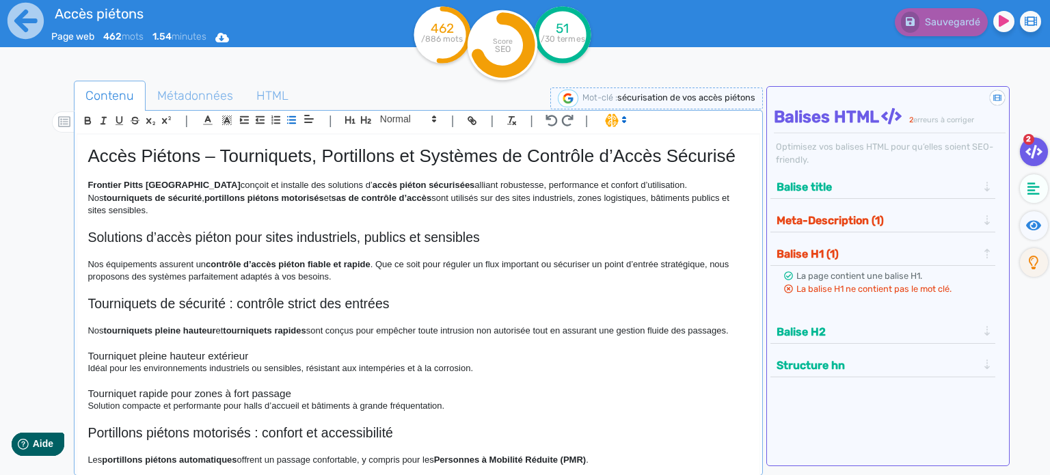
scroll to position [0, 0]
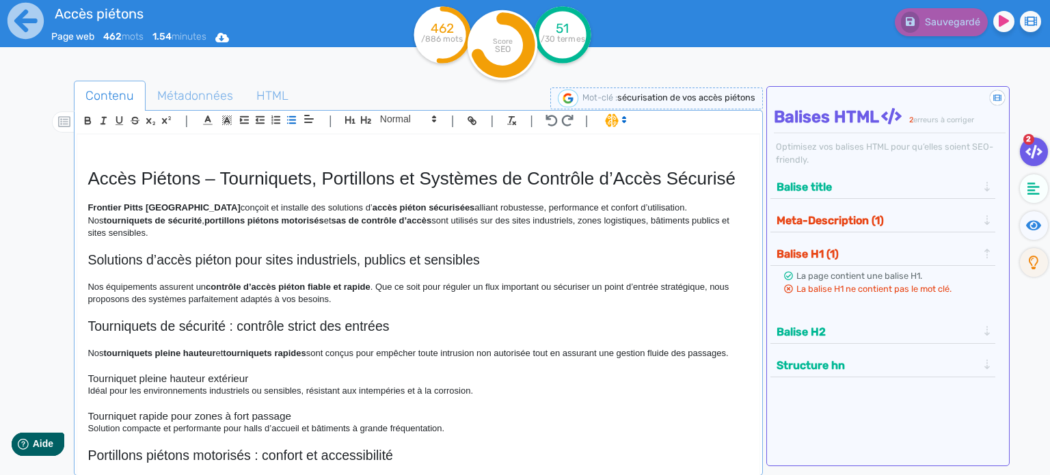
click at [206, 178] on h1 "Accès Piétons – Tourniquets, Portillons et Systèmes de Contrôle d’Accès Sécurisé" at bounding box center [419, 178] width 662 height 21
drag, startPoint x: 197, startPoint y: 177, endPoint x: 82, endPoint y: 183, distance: 115.0
click at [82, 183] on div "Accès Piétons – Tourniquets, Portillons et Systèmes de Contrôle d’Accès Sécuris…" at bounding box center [418, 301] width 682 height 333
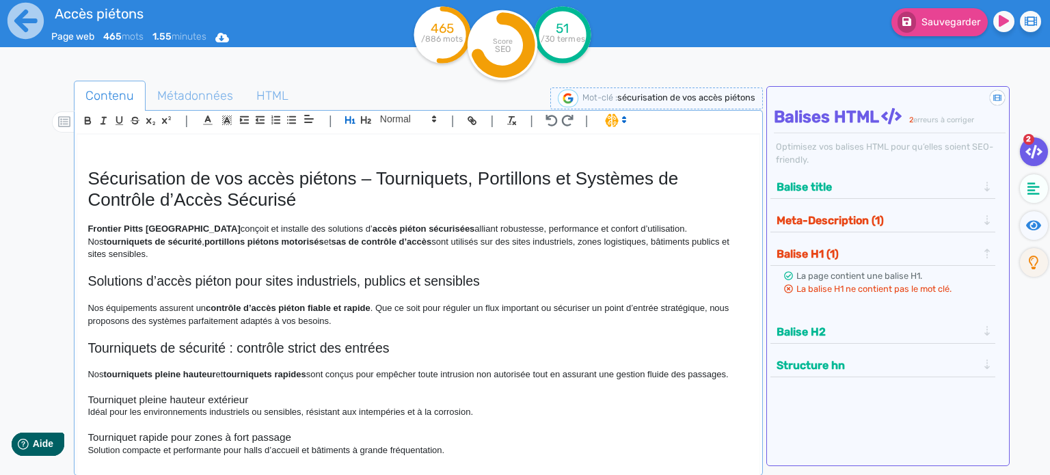
click at [391, 302] on p "Nos équipements assurent un contrôle d’accès piéton fiable et rapide . Que ce s…" at bounding box center [419, 314] width 662 height 25
click at [511, 273] on h2 "Solutions d’accès piéton pour sites industriels, publics et sensibles" at bounding box center [419, 281] width 662 height 16
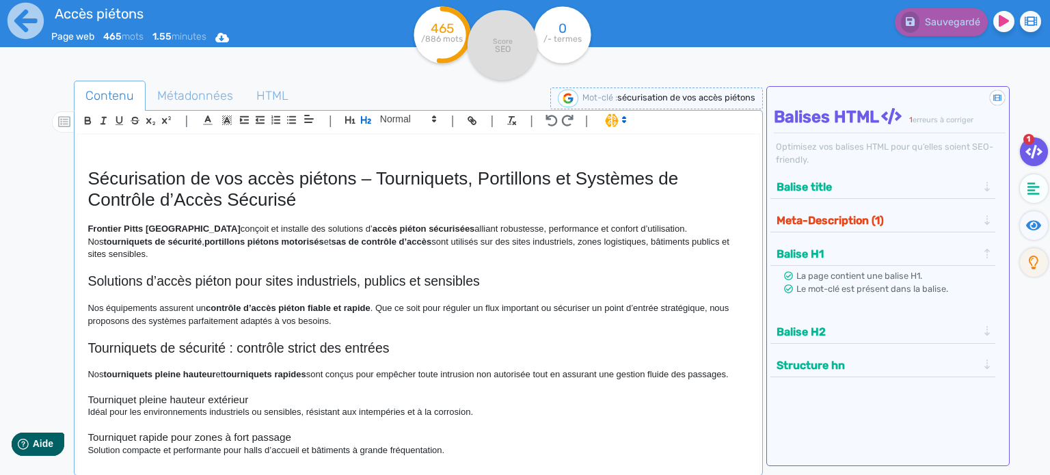
click at [881, 218] on button "Meta-Description (1)" at bounding box center [876, 220] width 209 height 23
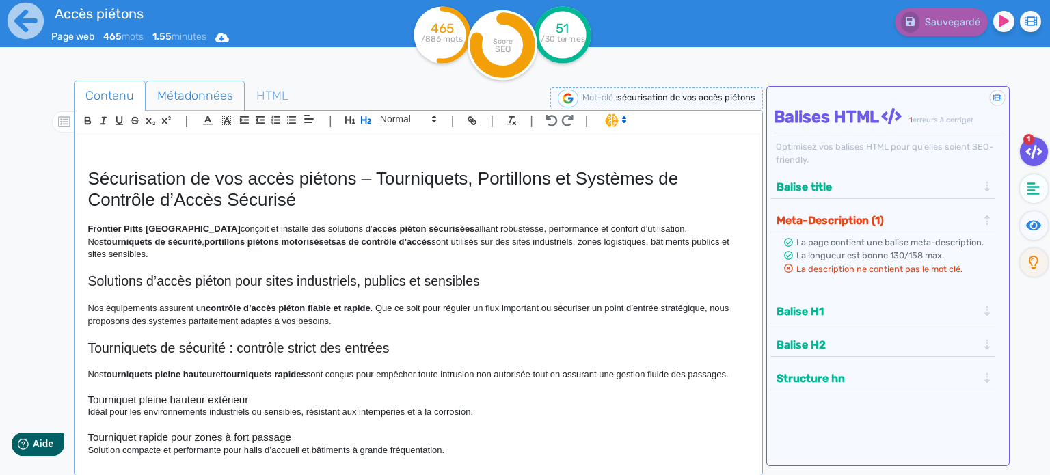
click at [199, 95] on span "Métadonnées" at bounding box center [195, 95] width 98 height 37
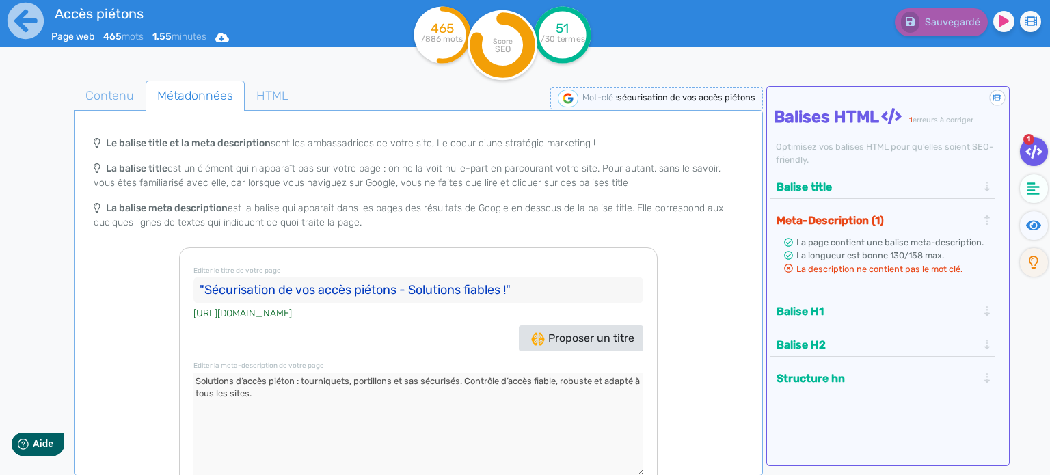
click at [243, 379] on textarea at bounding box center [418, 424] width 450 height 103
click at [536, 229] on div "Le balise title et la meta description sont les ambassadrices de votre site, Le…" at bounding box center [419, 188] width 684 height 118
click at [116, 96] on span "Contenu" at bounding box center [110, 95] width 70 height 37
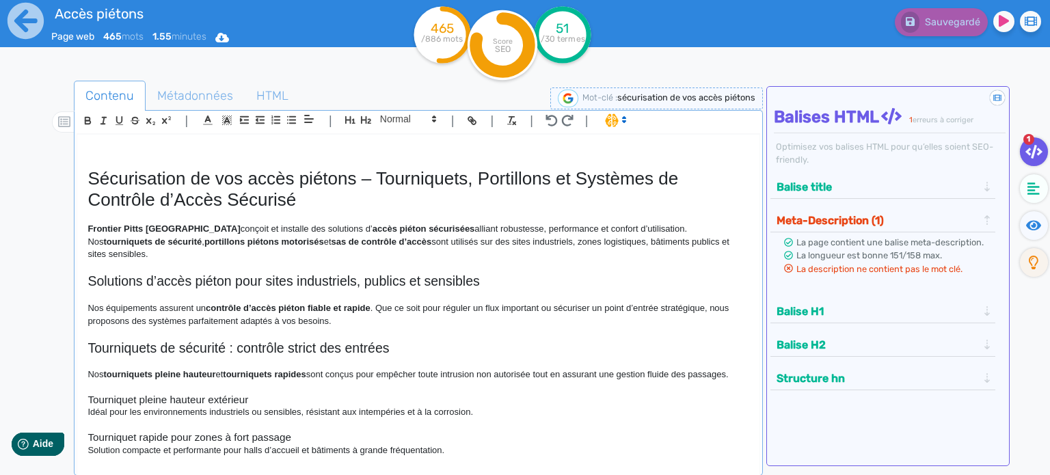
click at [339, 213] on p at bounding box center [419, 217] width 662 height 12
click at [186, 83] on span "Métadonnées" at bounding box center [195, 95] width 98 height 37
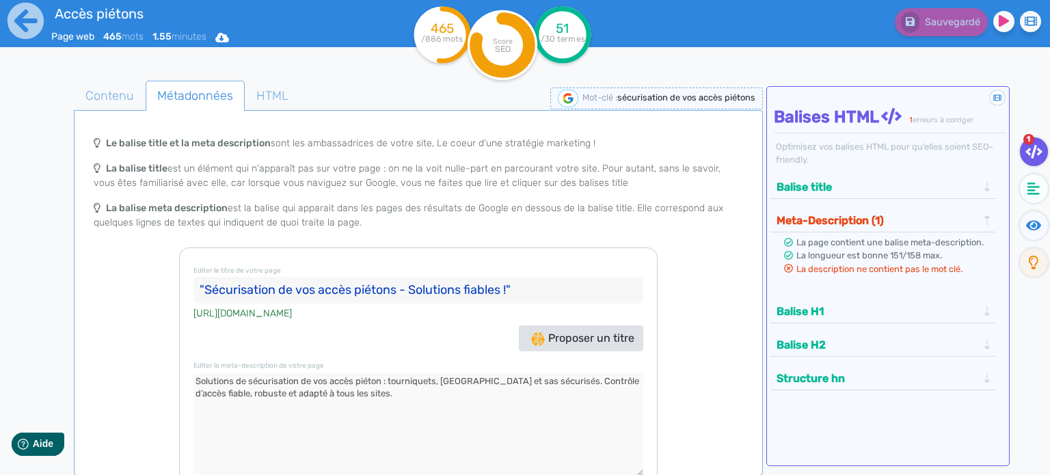
click at [355, 426] on textarea at bounding box center [418, 424] width 450 height 103
click at [788, 265] on icon at bounding box center [788, 268] width 9 height 9
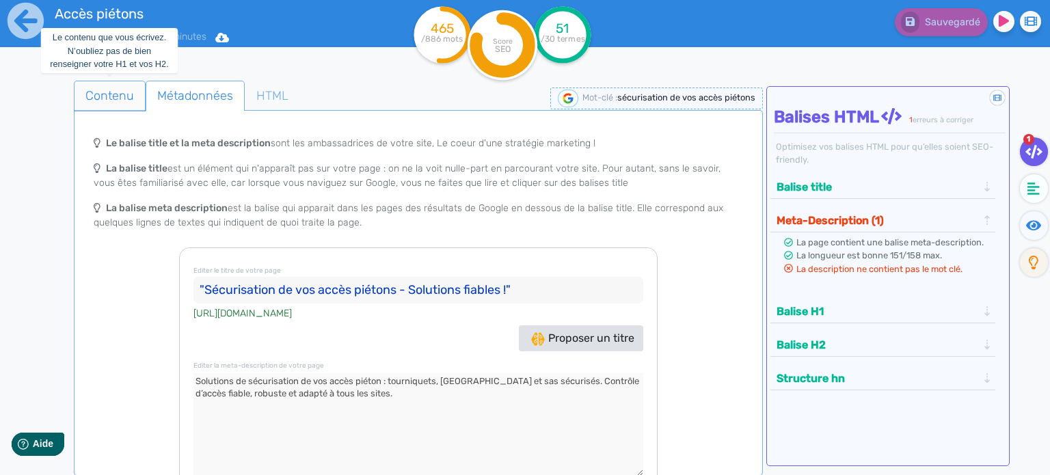
click at [82, 96] on span "Contenu" at bounding box center [110, 95] width 70 height 37
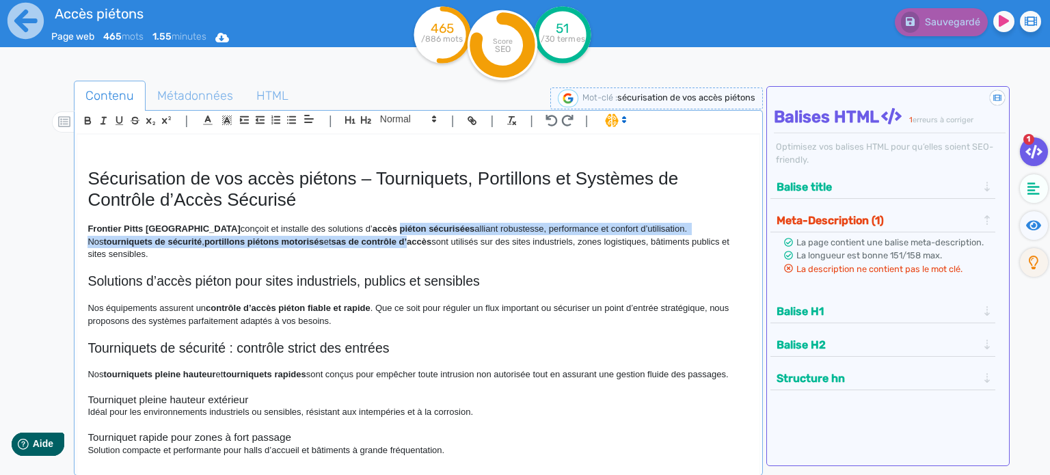
click at [338, 233] on p "Frontier Pitts France conçoit et installe des solutions d’ accès piéton sécuris…" at bounding box center [419, 242] width 662 height 38
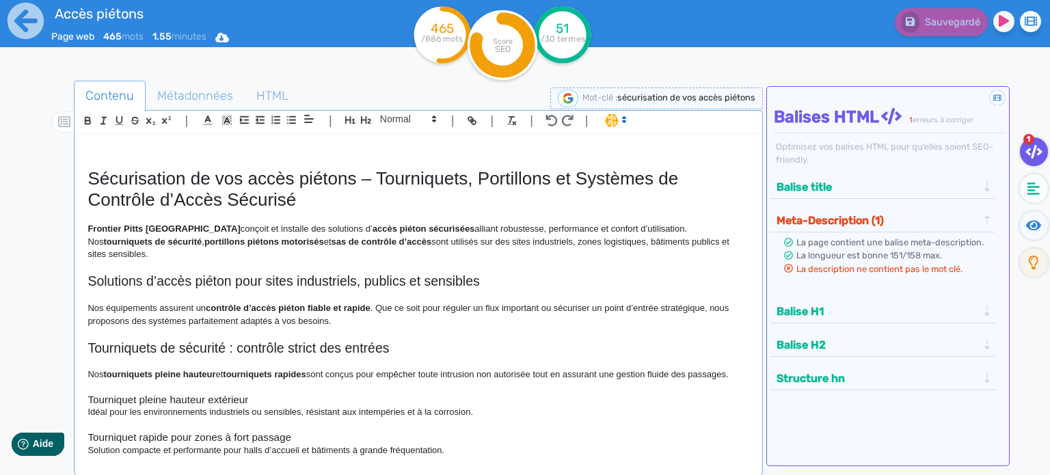
click at [368, 327] on p at bounding box center [419, 333] width 662 height 12
click at [456, 308] on p "Nos équipements assurent un contrôle d’accès piéton fiable et rapide . Que ce s…" at bounding box center [419, 314] width 662 height 25
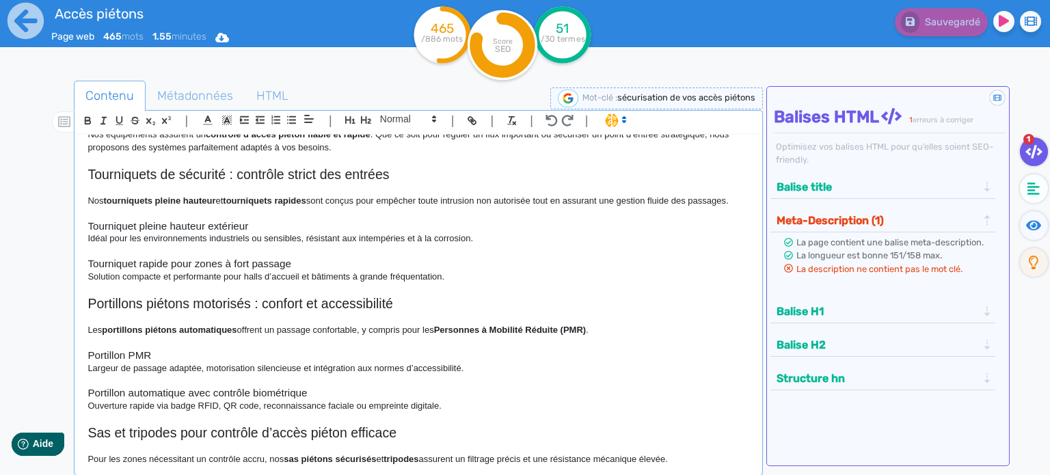
scroll to position [205, 0]
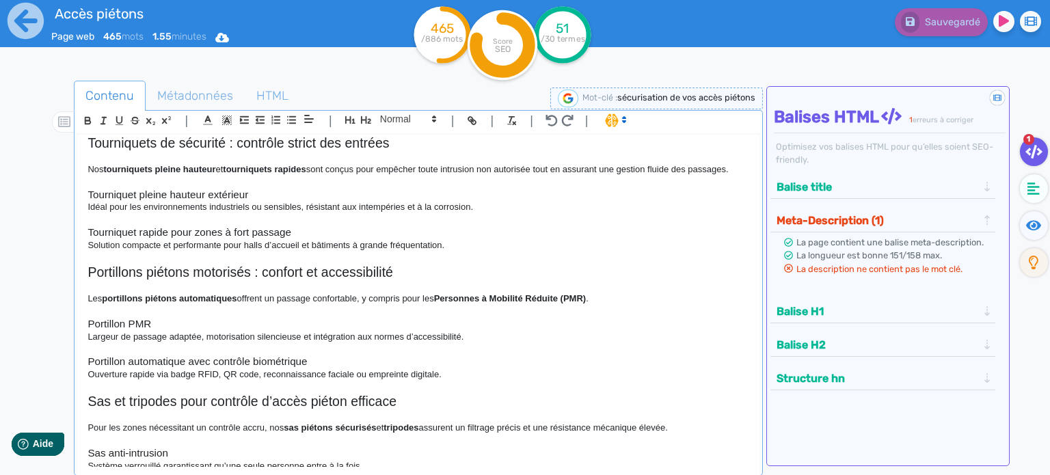
click at [156, 318] on h3 "Portillon PMR" at bounding box center [419, 324] width 662 height 12
drag, startPoint x: 319, startPoint y: 349, endPoint x: 249, endPoint y: 353, distance: 69.8
click at [249, 355] on h3 "Portillon automatique avec contrôle biométrique" at bounding box center [419, 361] width 662 height 12
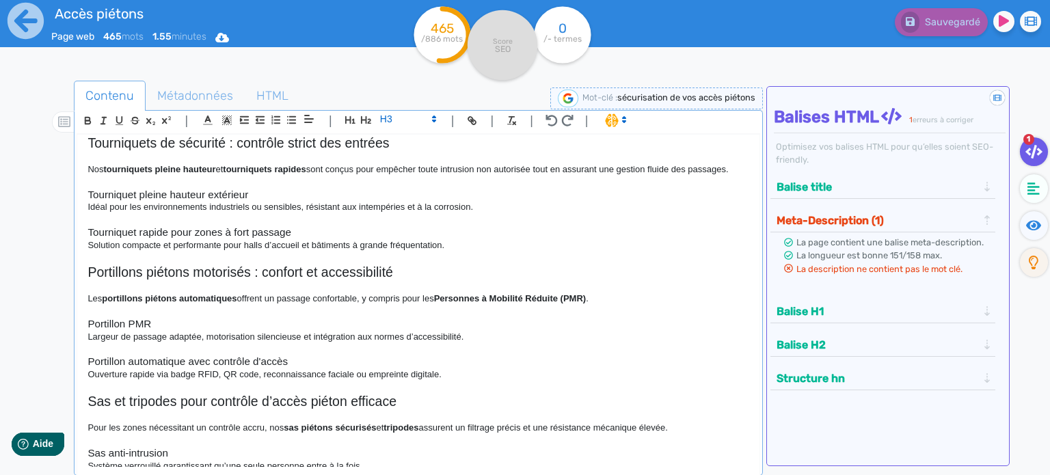
click at [439, 368] on p "Ouverture rapide via badge RFID, QR code, reconnaissance faciale ou empreinte d…" at bounding box center [419, 374] width 662 height 12
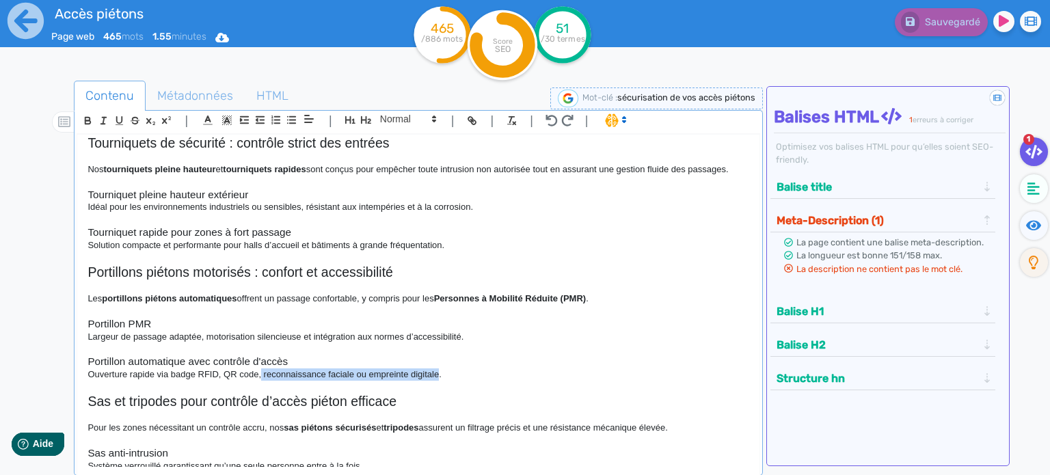
drag, startPoint x: 439, startPoint y: 360, endPoint x: 260, endPoint y: 366, distance: 179.2
click at [260, 368] on p "Ouverture rapide via badge RFID, QR code, reconnaissance faciale ou empreinte d…" at bounding box center [419, 374] width 662 height 12
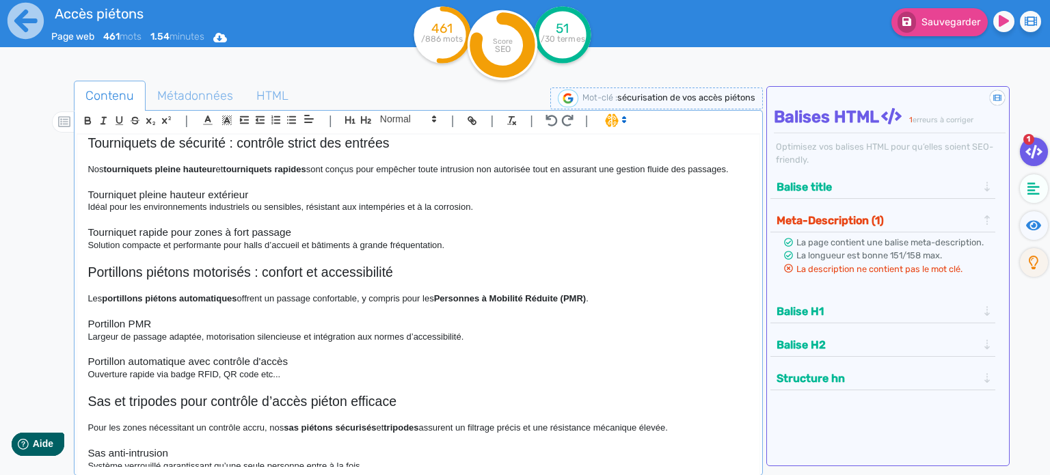
click at [363, 409] on p at bounding box center [419, 415] width 662 height 12
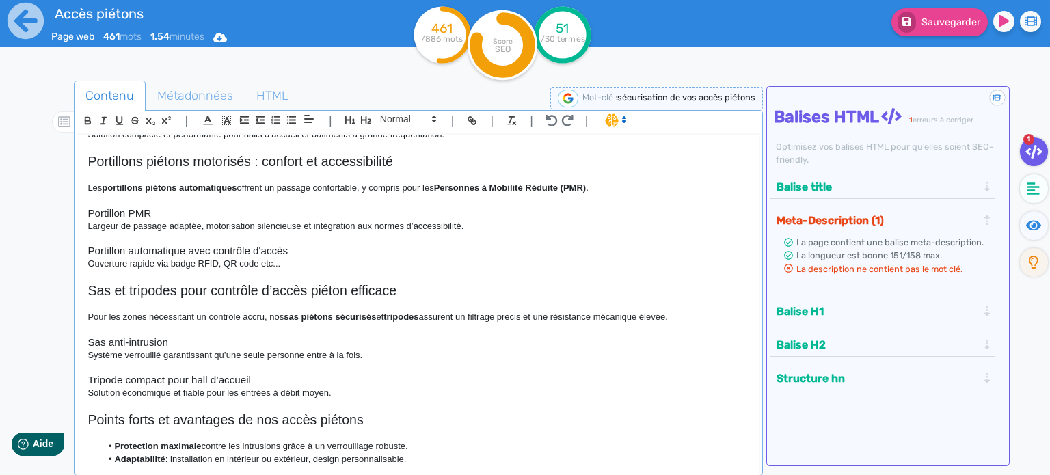
scroll to position [342, 0]
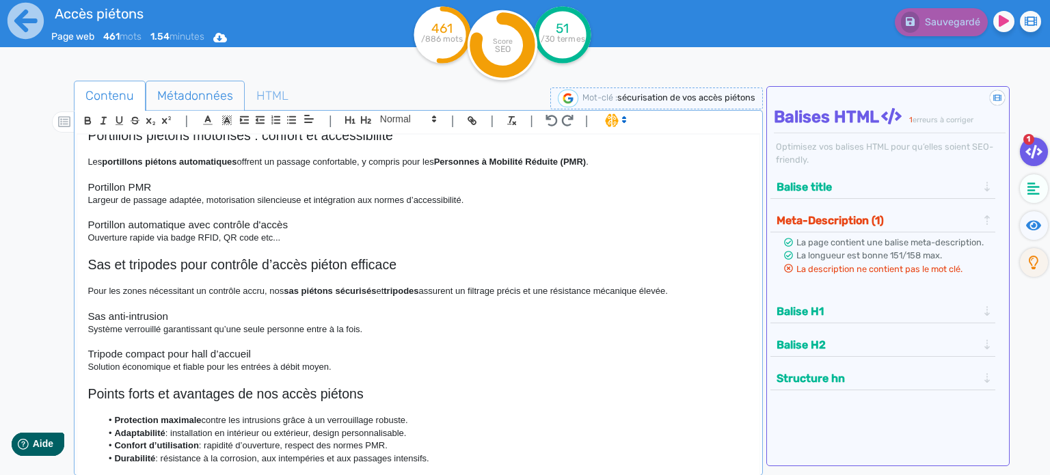
click at [203, 86] on span "Métadonnées" at bounding box center [195, 95] width 98 height 37
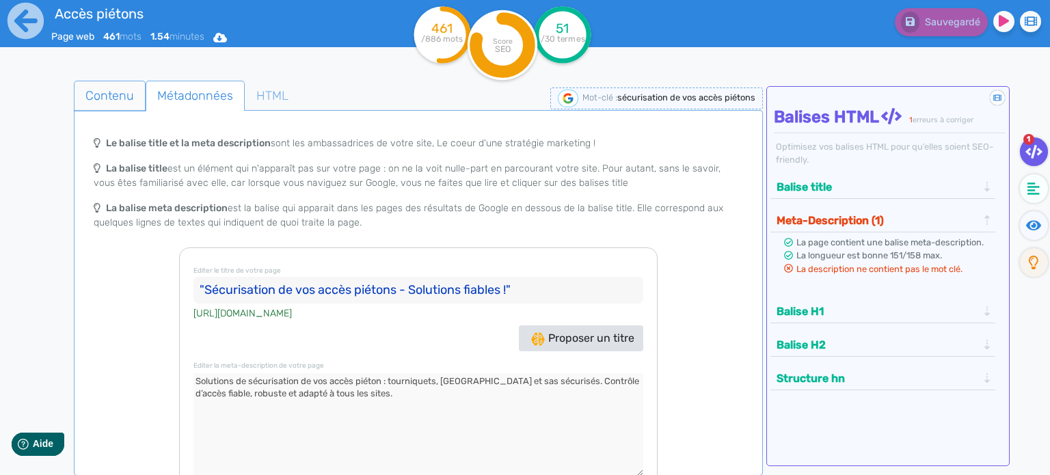
click at [124, 84] on span "Contenu" at bounding box center [110, 95] width 70 height 37
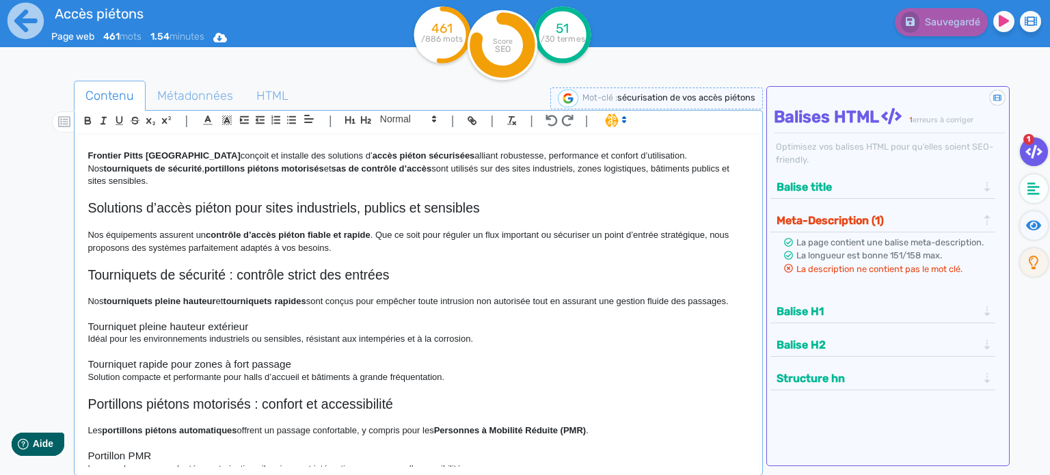
scroll to position [0, 0]
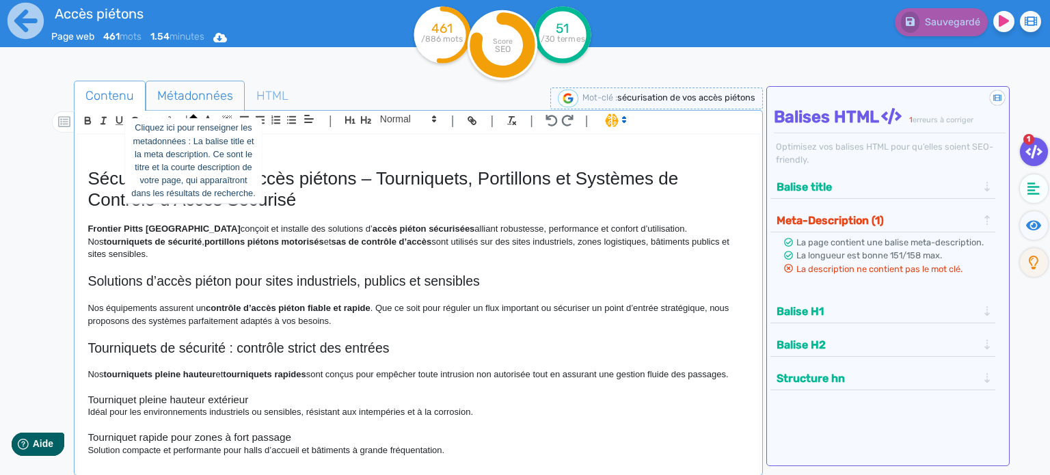
click at [196, 90] on span "Métadonnées" at bounding box center [195, 95] width 98 height 37
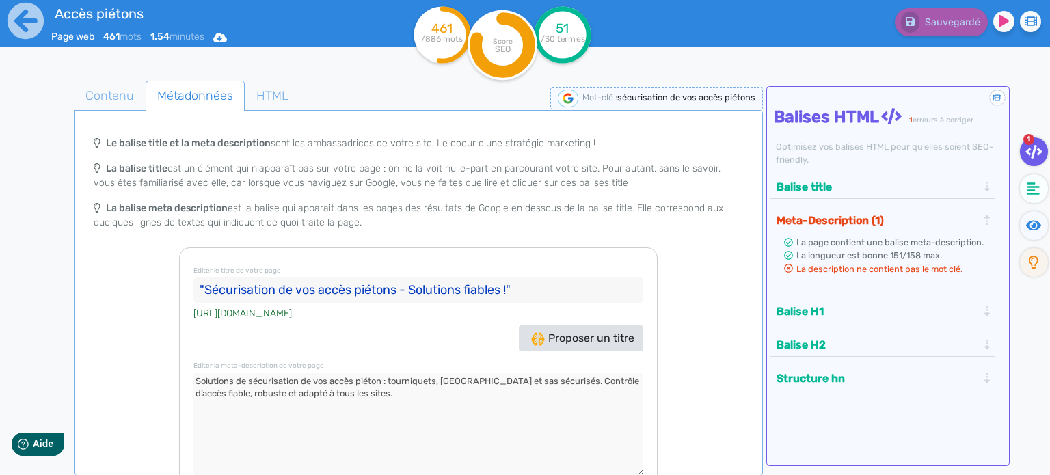
drag, startPoint x: 297, startPoint y: 381, endPoint x: 191, endPoint y: 384, distance: 106.0
click at [193, 384] on textarea at bounding box center [418, 424] width 450 height 103
click at [310, 403] on textarea at bounding box center [418, 424] width 450 height 103
click at [327, 381] on textarea at bounding box center [418, 424] width 450 height 103
click at [332, 395] on textarea at bounding box center [418, 424] width 450 height 103
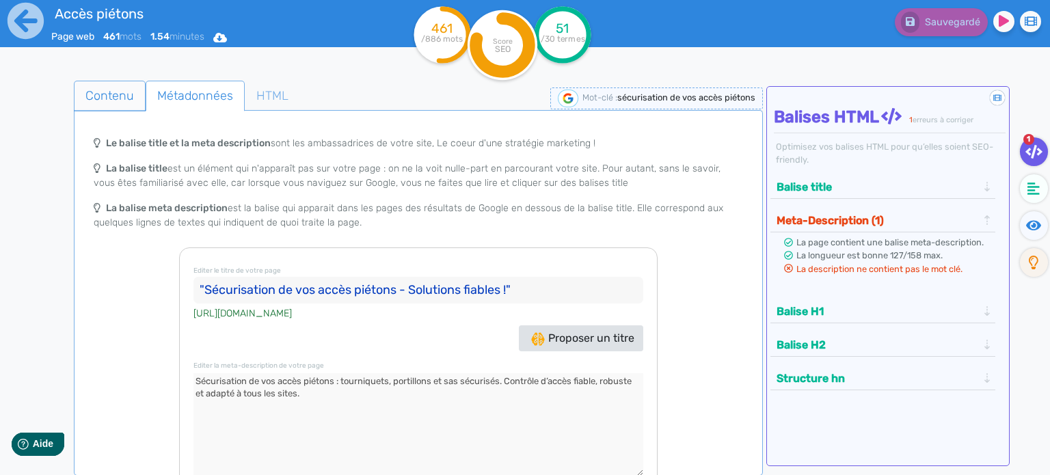
type textarea "Sécurisation de vos accès piétons : tourniquets, portillons et sas sécurisés. C…"
click at [133, 87] on span "Contenu" at bounding box center [110, 95] width 70 height 37
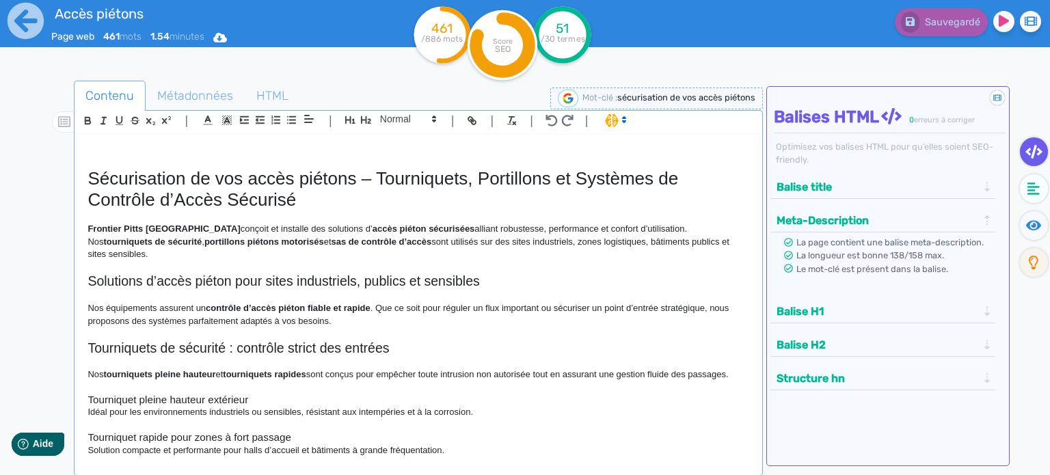
click at [719, 234] on p "Frontier Pitts France conçoit et installe des solutions d’ accès piéton sécuris…" at bounding box center [419, 242] width 662 height 38
drag, startPoint x: 725, startPoint y: 241, endPoint x: 77, endPoint y: 231, distance: 648.1
click at [77, 231] on div "Sécurisation de vos accès piétons – Tourniquets, Portillons et Systèmes de Cont…" at bounding box center [418, 301] width 682 height 333
click at [623, 123] on icon at bounding box center [624, 119] width 12 height 12
click at [631, 172] on span at bounding box center [629, 169] width 49 height 21
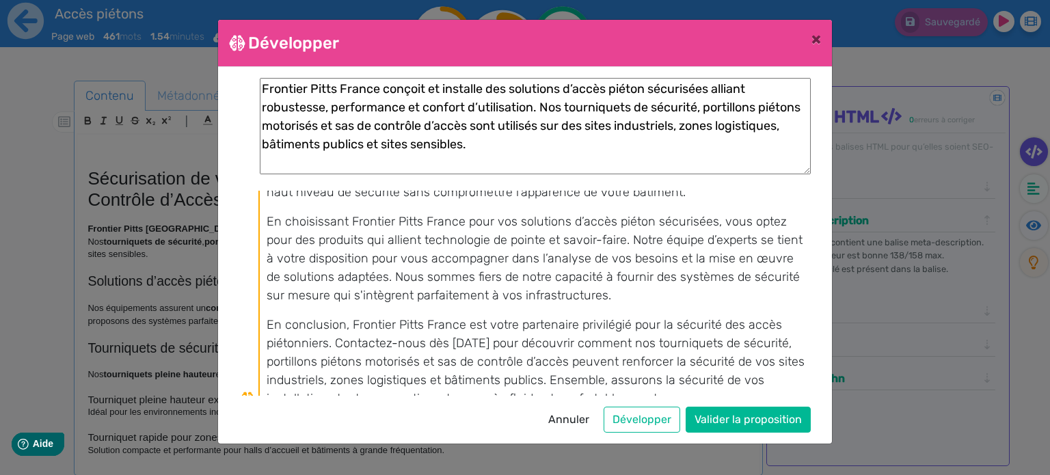
scroll to position [514, 0]
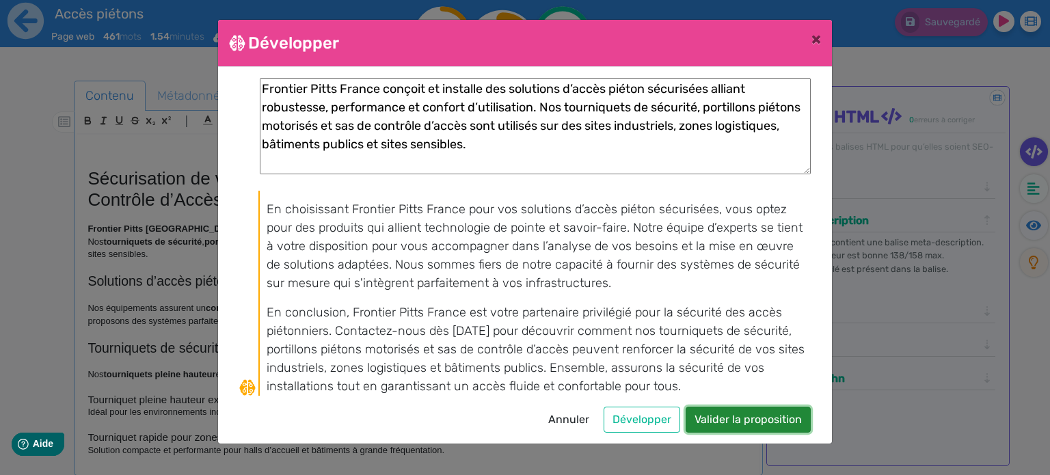
click at [760, 420] on button "Valider la proposition" at bounding box center [748, 420] width 125 height 26
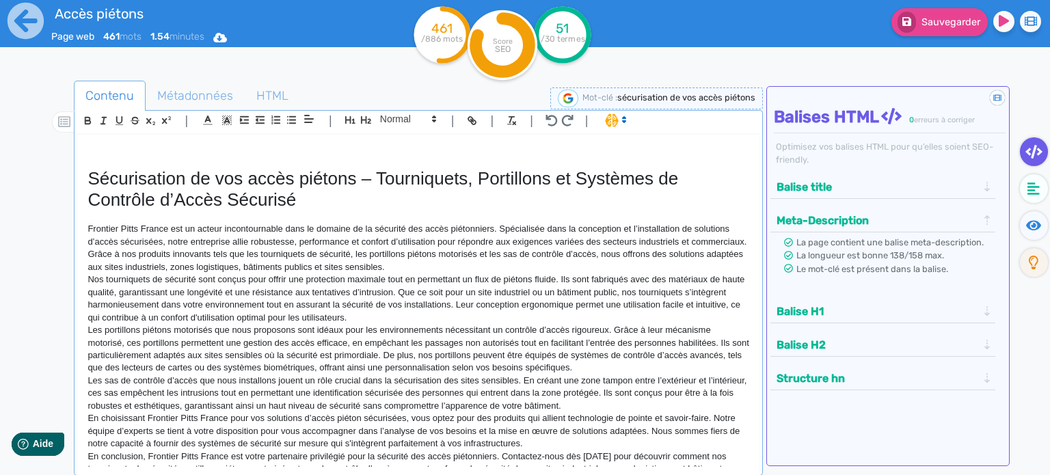
click at [320, 319] on p "Nos tourniquets de sécurité sont conçus pour offrir une protection maximale tou…" at bounding box center [419, 298] width 662 height 51
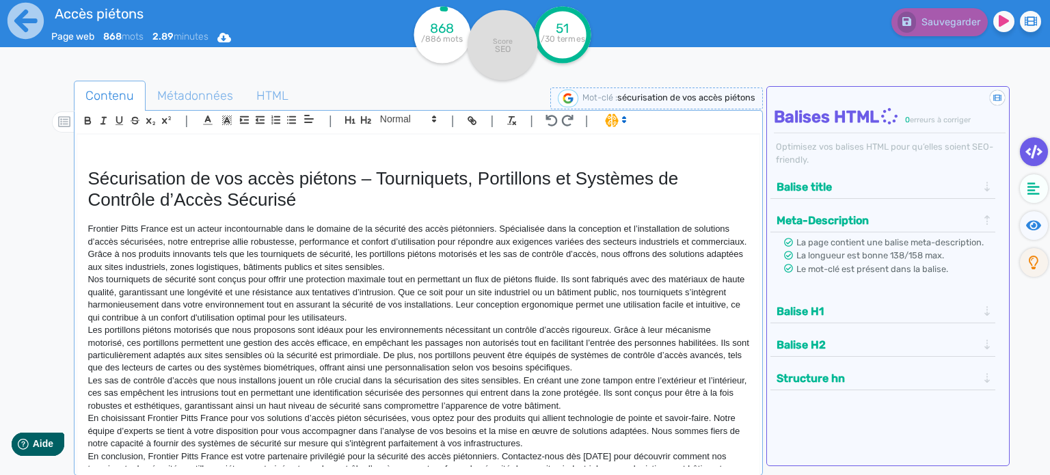
scroll to position [137, 0]
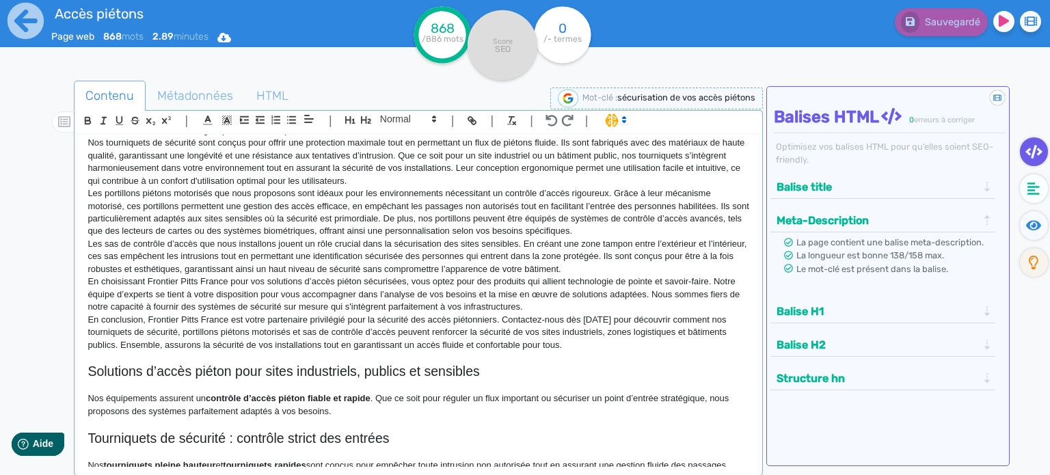
click at [614, 342] on p "En conclusion, Frontier Pitts France est votre partenaire privilégié pour la sé…" at bounding box center [419, 333] width 662 height 38
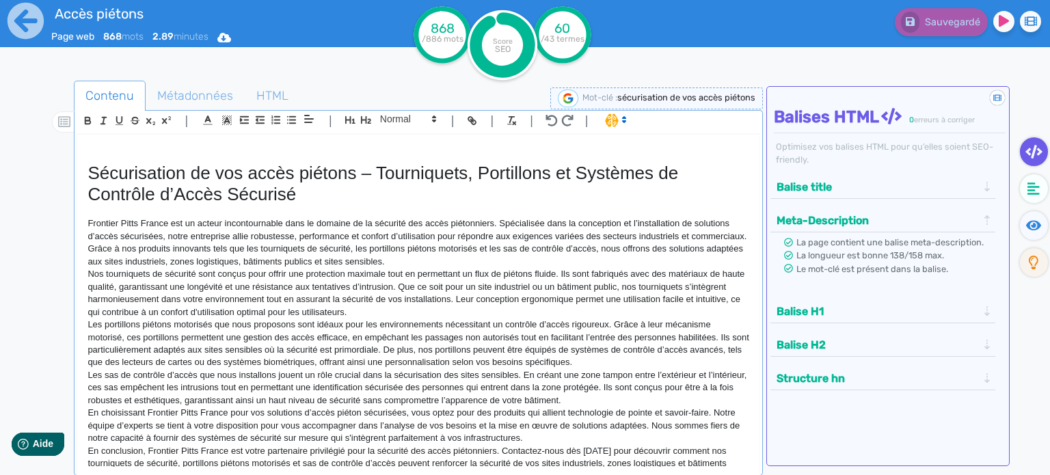
scroll to position [0, 0]
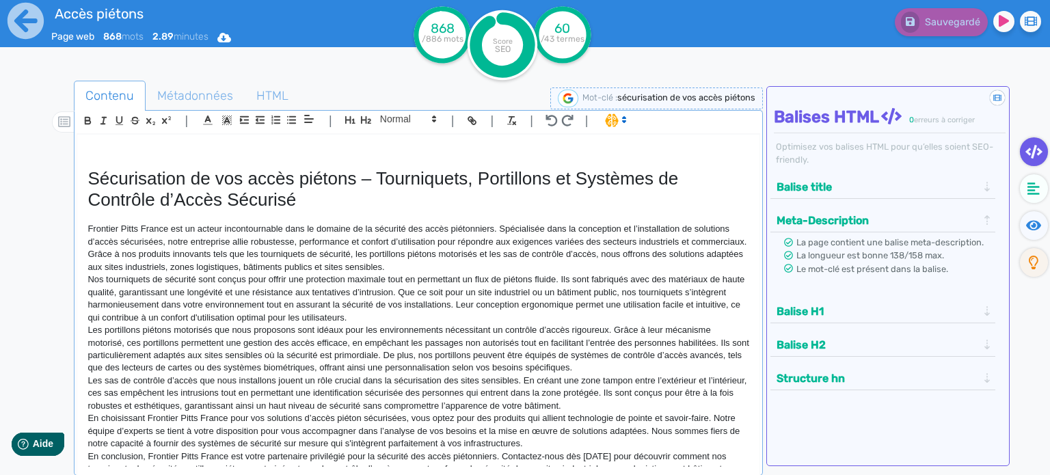
drag, startPoint x: 606, startPoint y: 345, endPoint x: 66, endPoint y: 232, distance: 552.4
click at [66, 232] on div "Contenu Métadonnées HTML | | H3 H4 H5 H6 Normal | | | | Sécurisation de vos acc…" at bounding box center [545, 319] width 1010 height 484
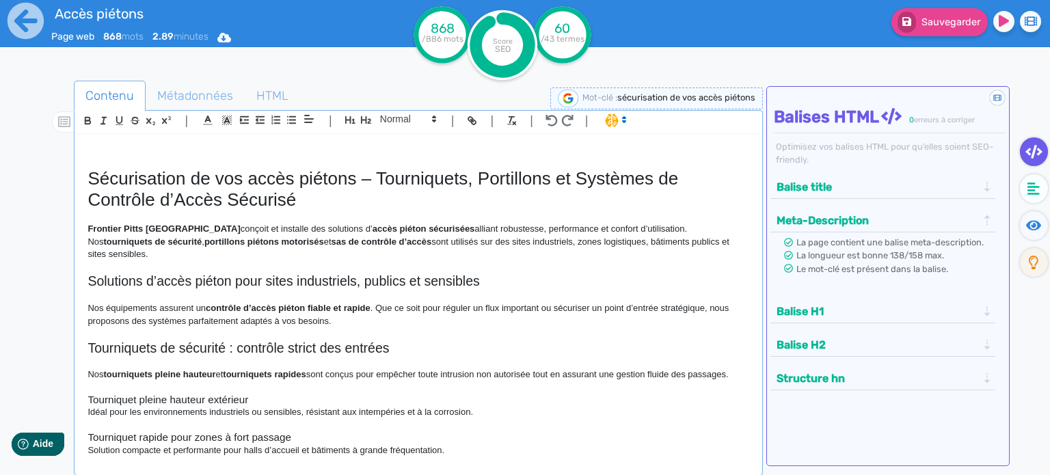
drag, startPoint x: 727, startPoint y: 237, endPoint x: 85, endPoint y: 222, distance: 642.8
click at [85, 222] on div "Sécurisation de vos accès piétons – Tourniquets, Portillons et Systèmes de Cont…" at bounding box center [418, 301] width 682 height 333
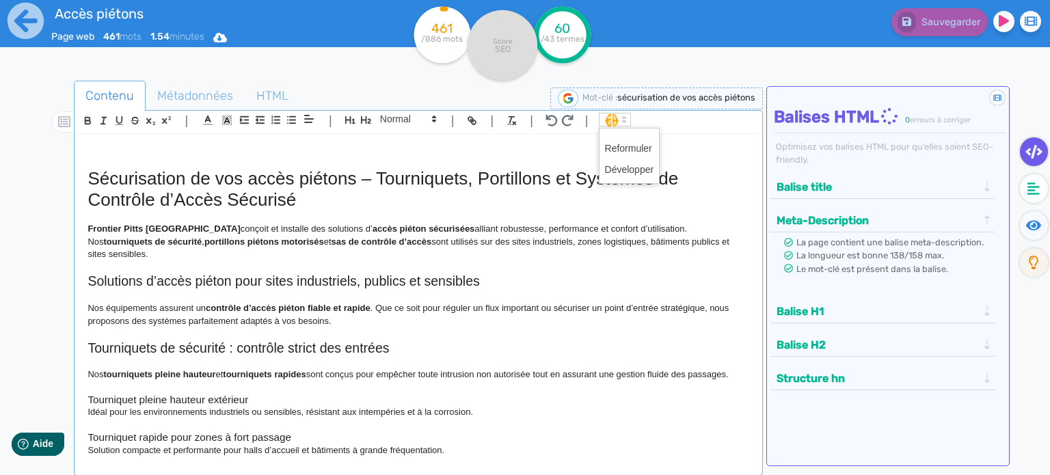
click at [621, 115] on icon at bounding box center [624, 119] width 12 height 12
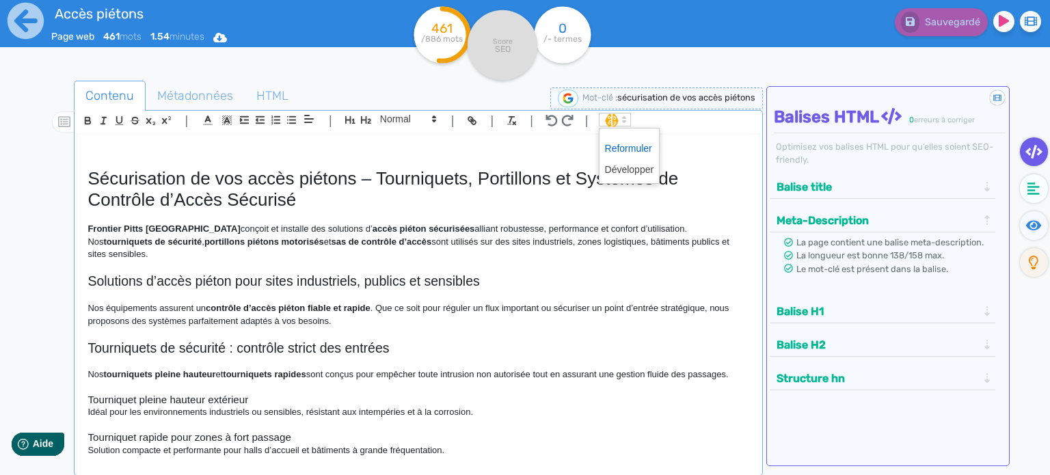
click at [616, 152] on span at bounding box center [629, 148] width 49 height 21
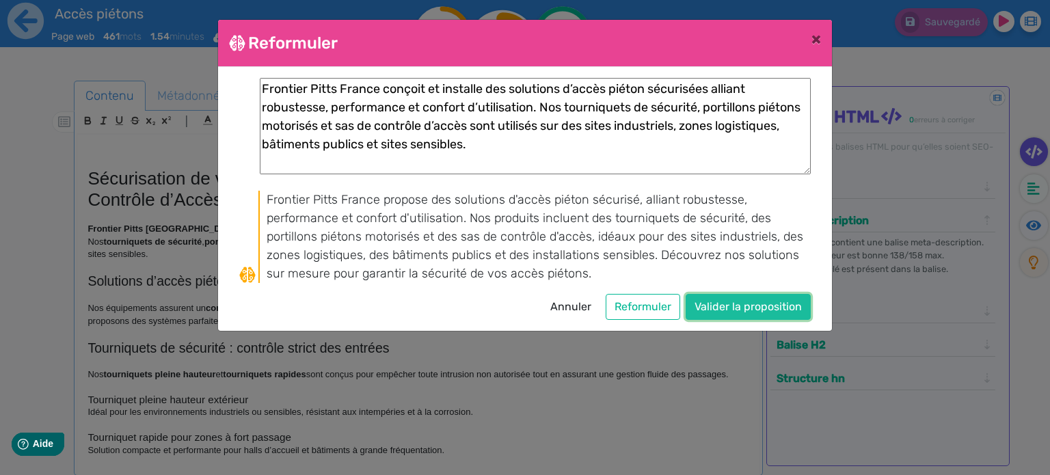
click at [799, 304] on button "Valider la proposition" at bounding box center [748, 307] width 125 height 26
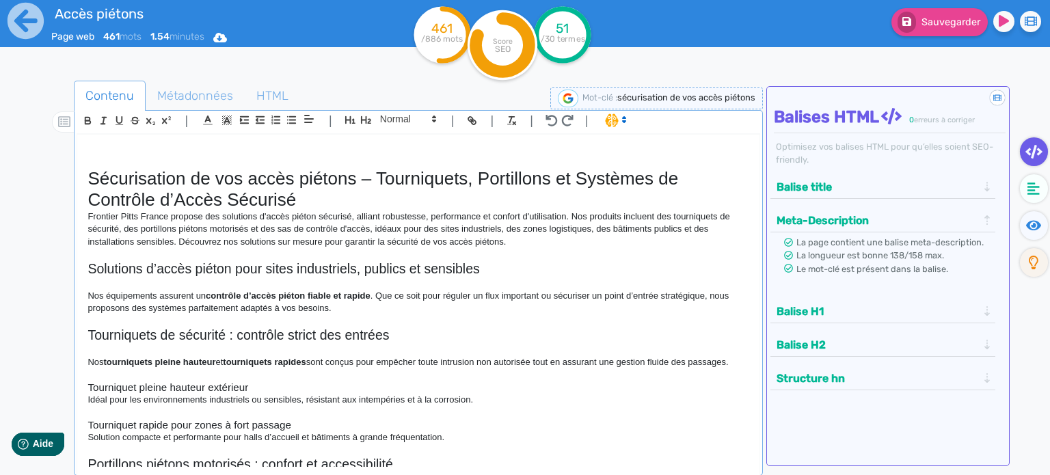
click at [377, 194] on h1 "Sécurisation de vos accès piétons – Tourniquets, Portillons et Systèmes de Cont…" at bounding box center [419, 189] width 662 height 42
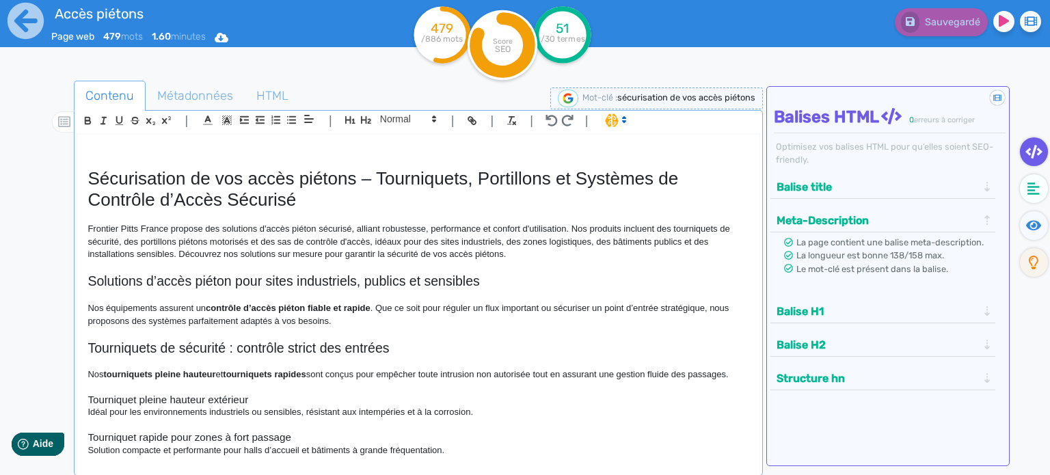
click at [336, 327] on p at bounding box center [419, 333] width 662 height 12
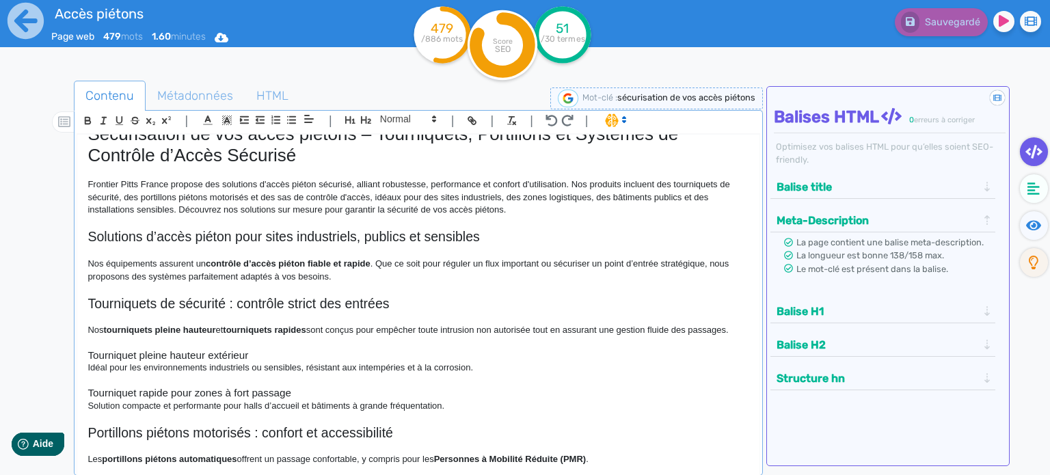
scroll to position [68, 0]
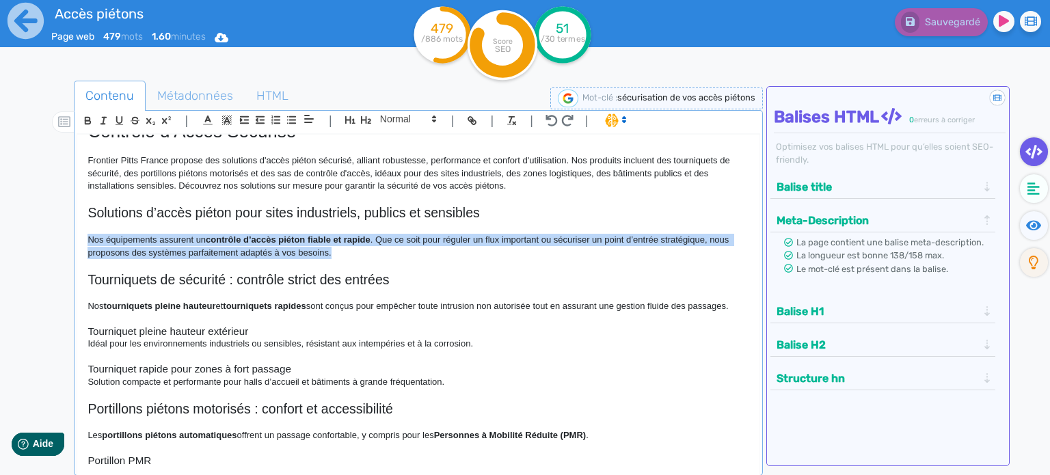
drag, startPoint x: 339, startPoint y: 257, endPoint x: 83, endPoint y: 243, distance: 256.7
click at [83, 243] on div "Sécurisation de vos accès piétons – Tourniquets, Portillons et Systèmes de Cont…" at bounding box center [418, 301] width 682 height 333
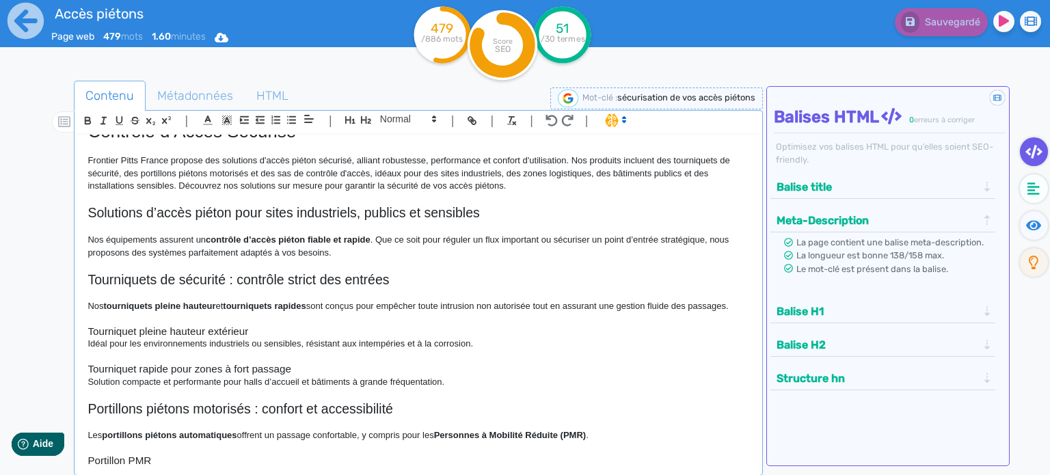
click at [628, 118] on icon at bounding box center [624, 119] width 12 height 12
drag, startPoint x: 355, startPoint y: 252, endPoint x: 302, endPoint y: 253, distance: 53.3
click at [350, 251] on p "Nos équipements assurent un contrôle d’accès piéton fiable et rapide . Que ce s…" at bounding box center [419, 246] width 662 height 25
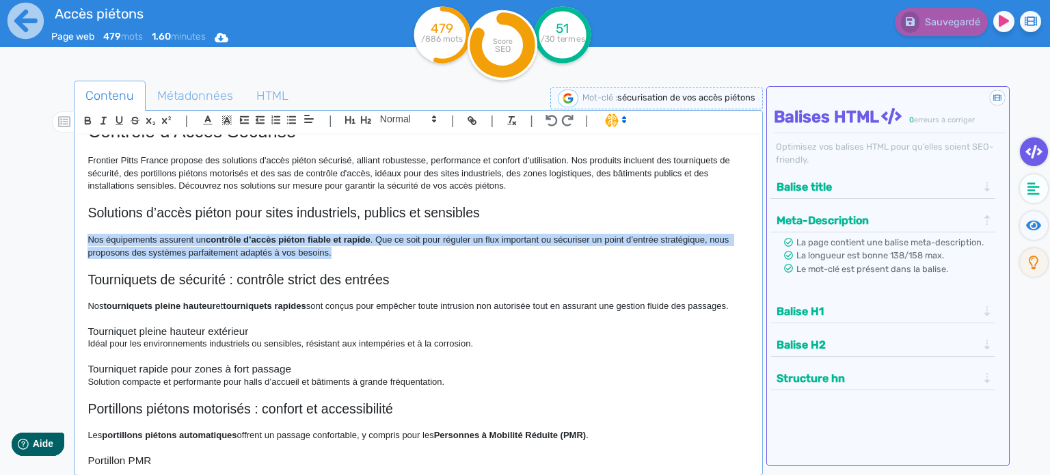
drag, startPoint x: 334, startPoint y: 252, endPoint x: 62, endPoint y: 239, distance: 272.4
click at [62, 239] on div "Contenu Métadonnées HTML | | H3 H4 H5 H6 Normal | | | | Sécurisation de vos acc…" at bounding box center [545, 319] width 1010 height 484
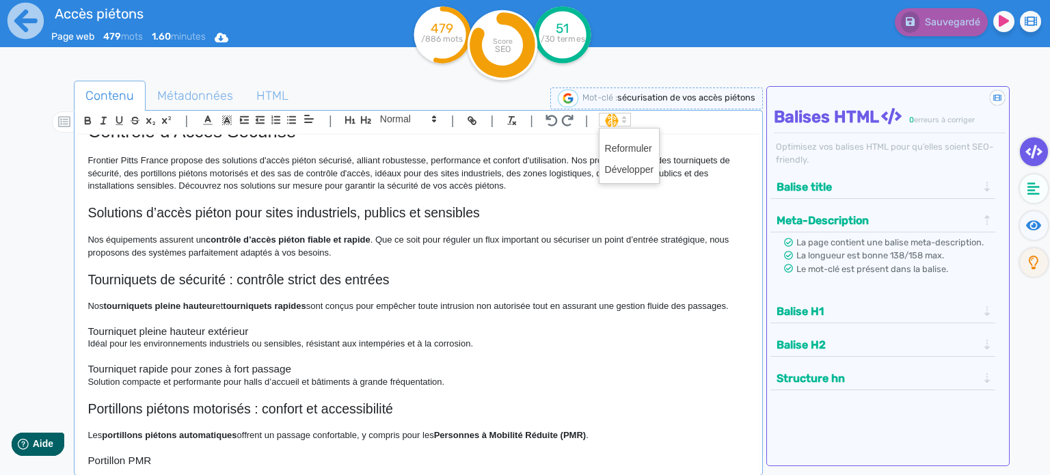
click at [619, 122] on icon at bounding box center [624, 119] width 12 height 12
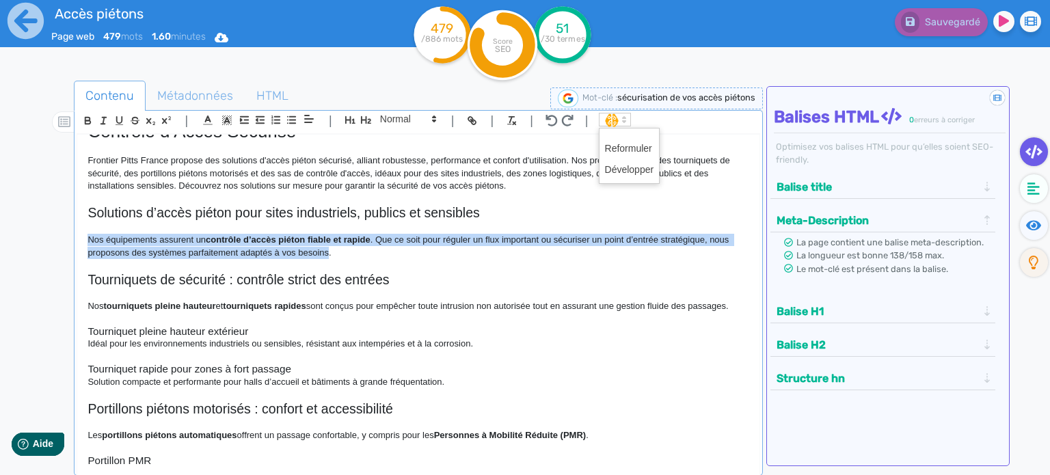
drag, startPoint x: 88, startPoint y: 239, endPoint x: 328, endPoint y: 254, distance: 240.4
click at [328, 254] on p "Nos équipements assurent un contrôle d’accès piéton fiable et rapide . Que ce s…" at bounding box center [419, 246] width 662 height 25
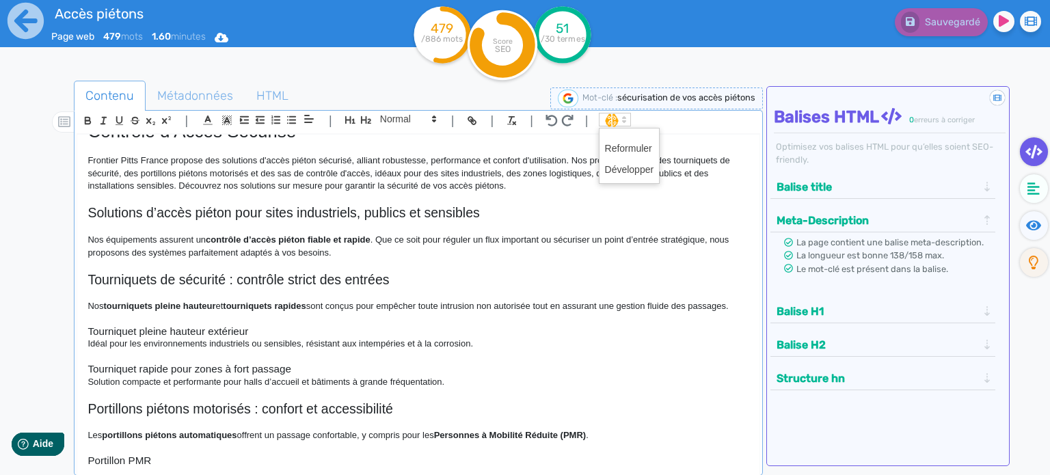
click at [623, 120] on icon at bounding box center [624, 119] width 12 height 12
click at [623, 152] on span at bounding box center [629, 148] width 49 height 21
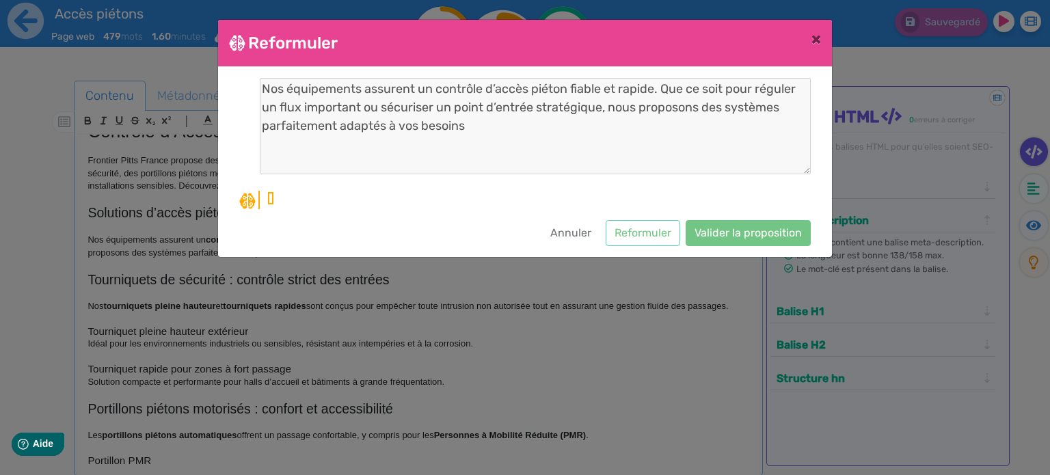
click at [653, 218] on div "Nos équipements assurent un contrôle d’accès piéton fiable et rapide. Que ce so…" at bounding box center [524, 162] width 571 height 168
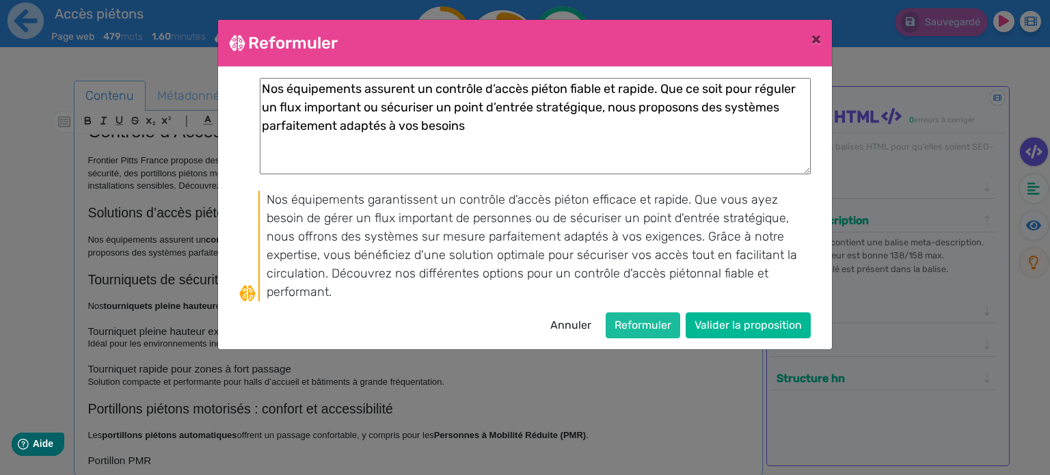
click at [653, 229] on div "Nos équipements assurent un contrôle d’accès piéton fiable et rapide. Que ce so…" at bounding box center [524, 208] width 571 height 260
click at [765, 322] on button "Valider la proposition" at bounding box center [748, 325] width 125 height 26
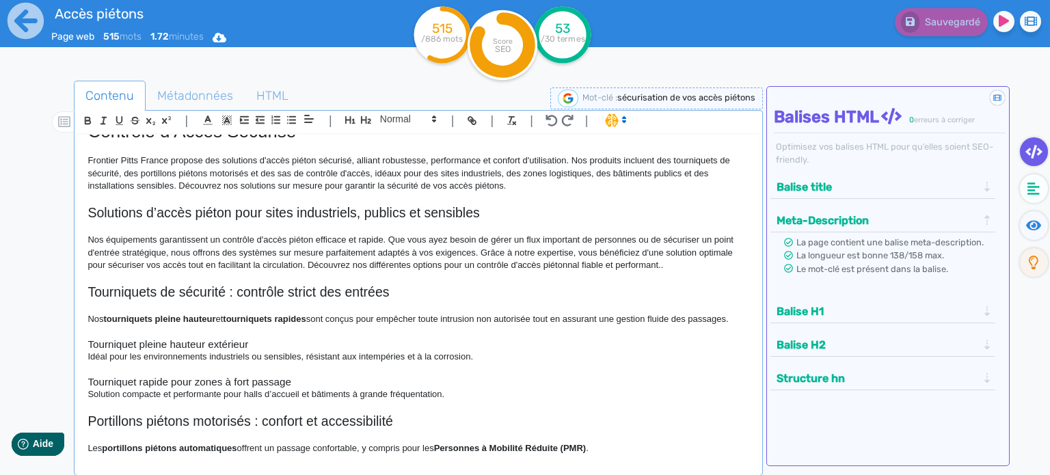
scroll to position [137, 0]
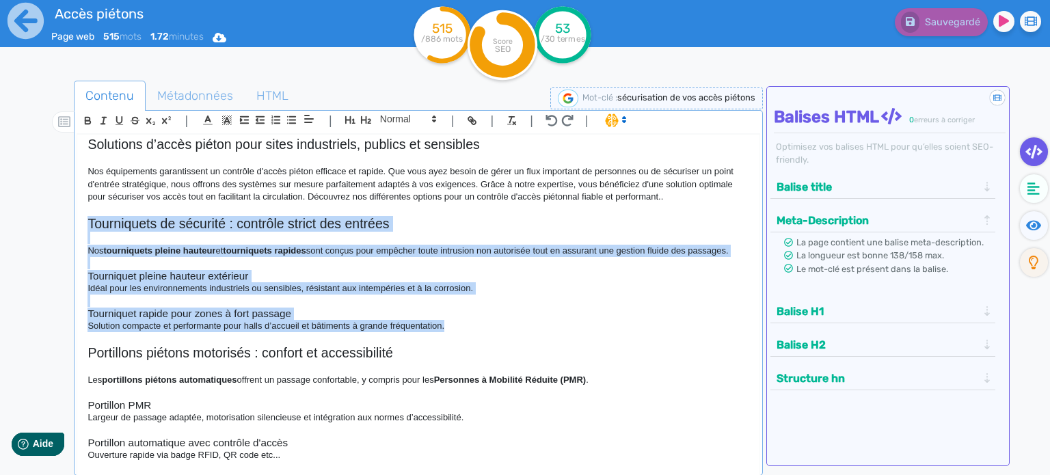
drag, startPoint x: 448, startPoint y: 323, endPoint x: 82, endPoint y: 226, distance: 378.4
click at [82, 226] on div "Sécurisation de vos accès piétons – Tourniquets, Portillons et Systèmes de Cont…" at bounding box center [418, 301] width 682 height 333
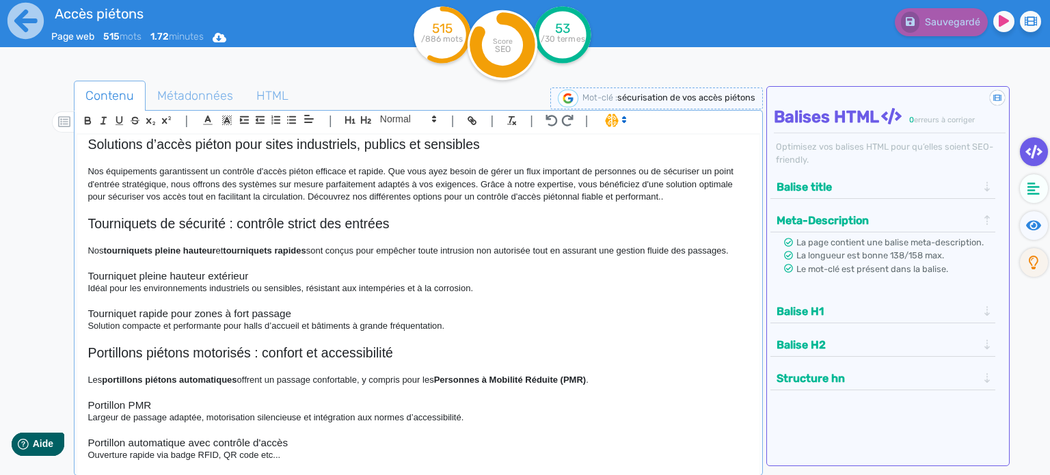
click at [623, 119] on icon at bounding box center [624, 119] width 12 height 12
click at [623, 142] on span at bounding box center [629, 148] width 49 height 21
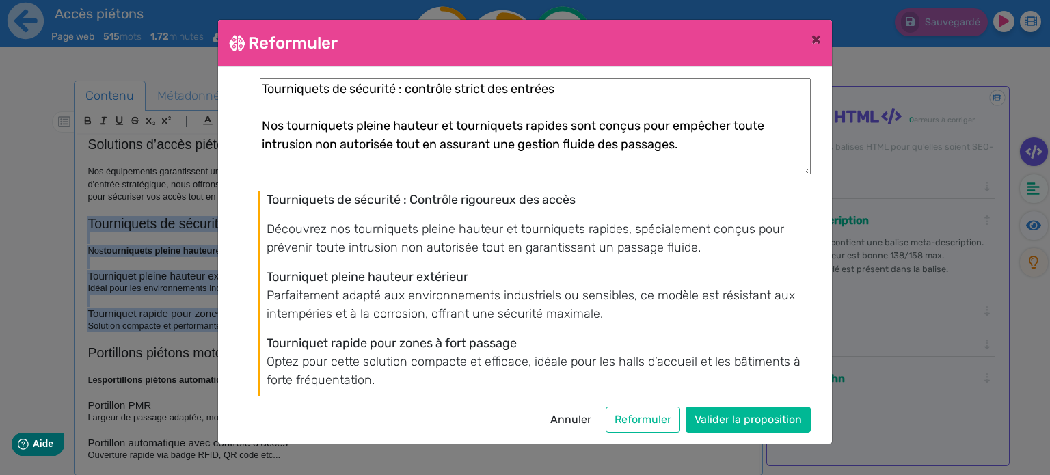
scroll to position [41, 0]
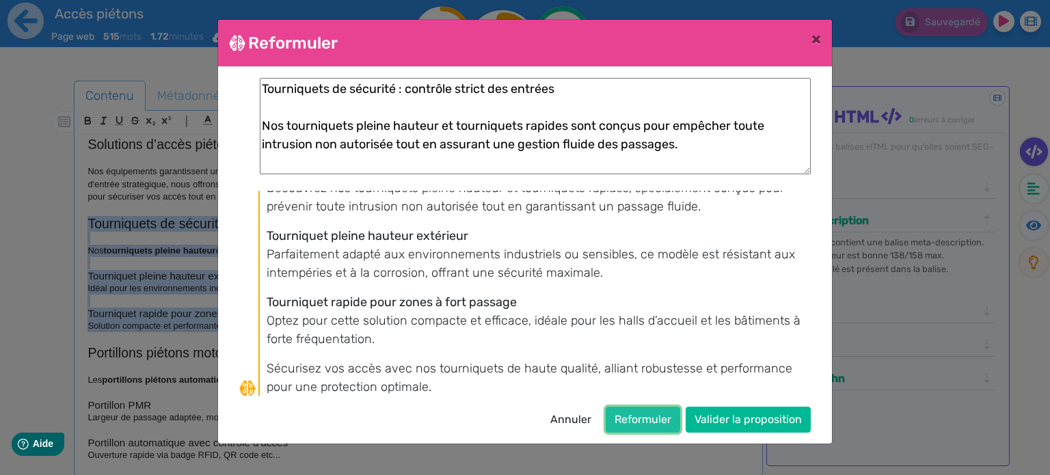
click at [654, 426] on button "Reformuler" at bounding box center [643, 420] width 75 height 26
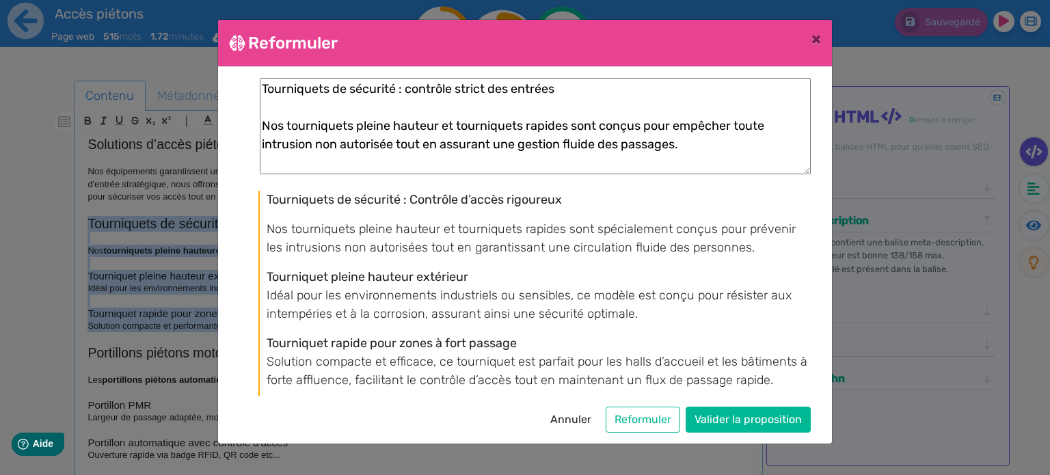
scroll to position [23, 0]
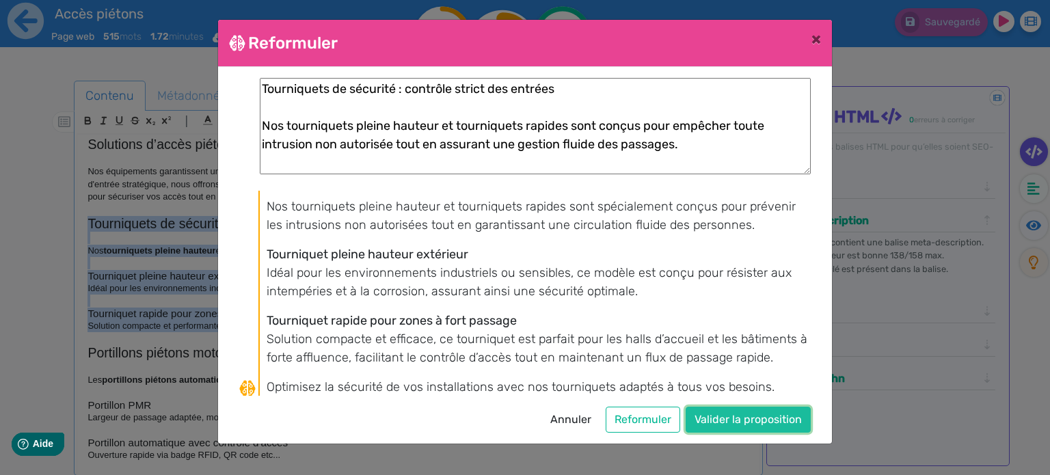
click at [760, 412] on button "Valider la proposition" at bounding box center [748, 420] width 125 height 26
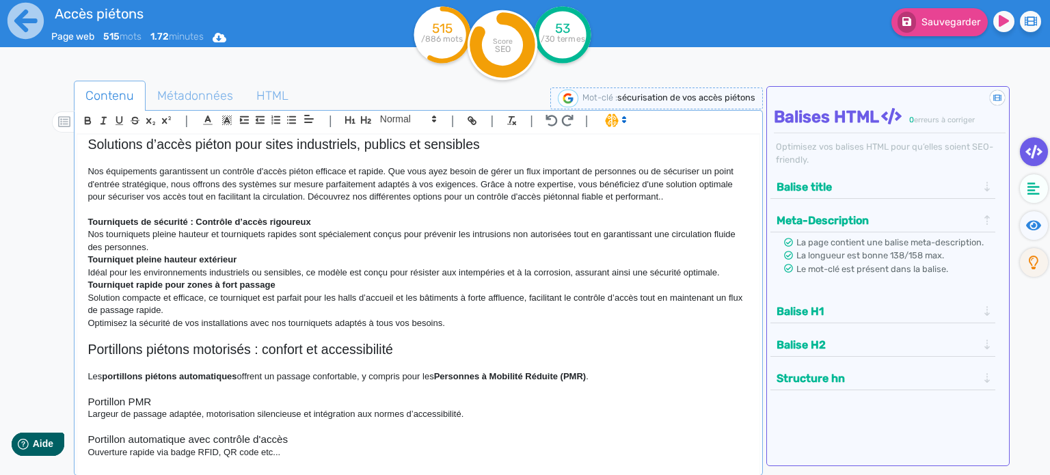
click at [184, 199] on p "Nos équipements garantissent un contrôle d'accès piéton efficace et rapide. Que…" at bounding box center [419, 184] width 662 height 38
click at [91, 143] on h2 "Solutions d’accès piéton pour sites industriels, publics et sensibles" at bounding box center [419, 145] width 662 height 16
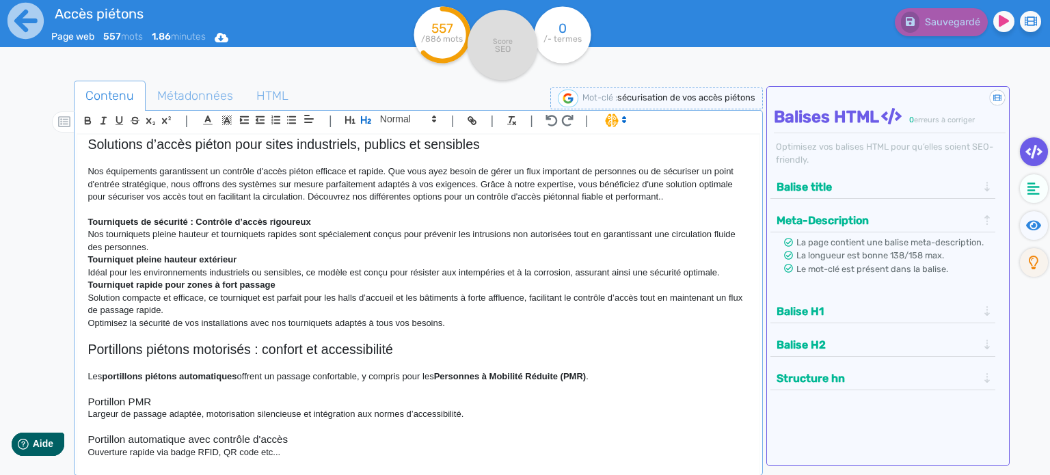
click at [88, 219] on strong "Tourniquets de sécurité : Contrôle d’accès rigoureux" at bounding box center [199, 222] width 223 height 10
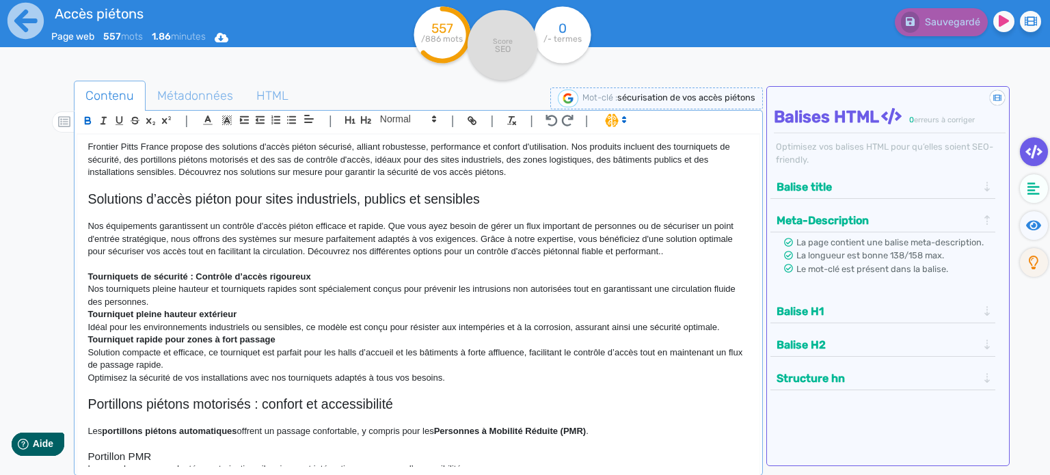
scroll to position [68, 0]
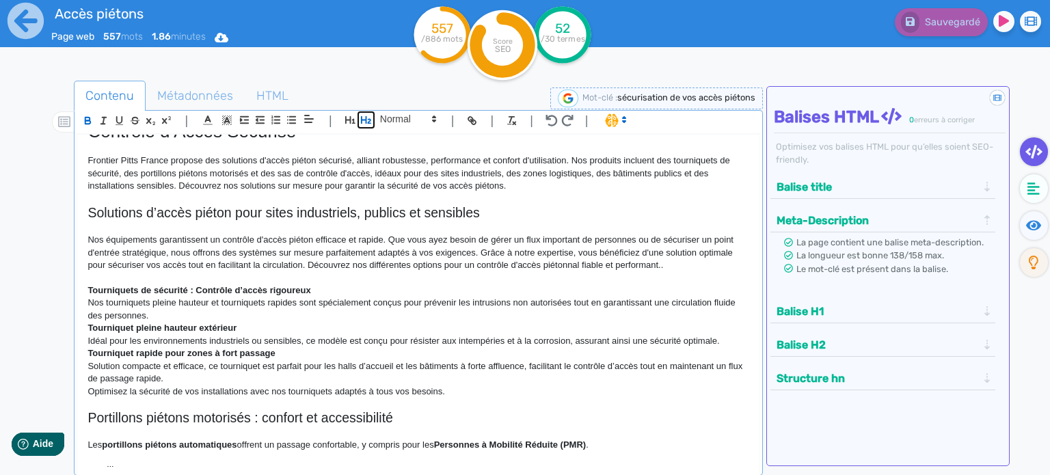
click at [366, 120] on icon "button" at bounding box center [366, 120] width 10 height 8
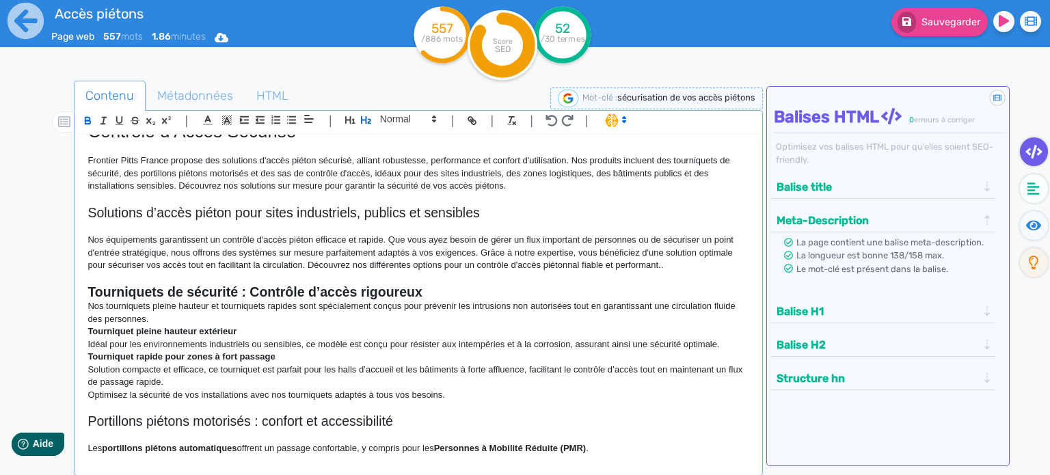
click at [85, 332] on div "Sécurisation de vos accès piétons – Tourniquets, Portillons et Systèmes de Cont…" at bounding box center [418, 301] width 682 height 333
drag, startPoint x: 366, startPoint y: 120, endPoint x: 363, endPoint y: 126, distance: 7.0
click at [366, 119] on icon "button" at bounding box center [366, 120] width 12 height 12
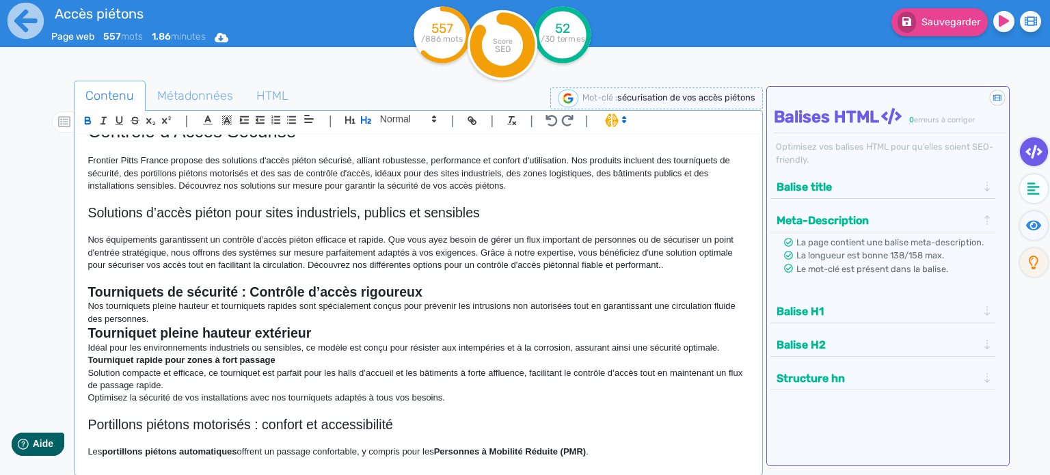
click at [90, 363] on strong "Tourniquet rapide pour zones à fort passage" at bounding box center [181, 360] width 187 height 10
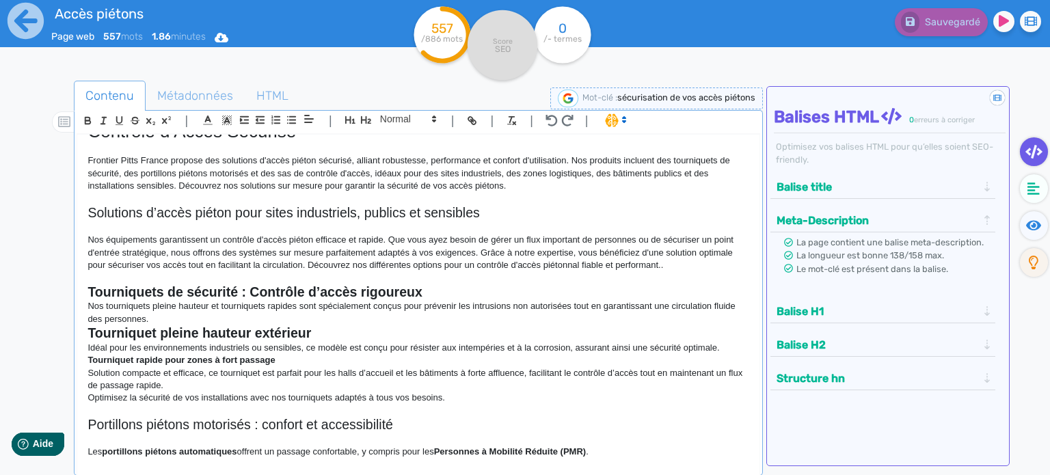
click at [94, 376] on p "Solution compacte et efficace, ce tourniquet est parfait pour les halls d’accue…" at bounding box center [419, 379] width 662 height 25
click at [86, 357] on div "Sécurisation de vos accès piétons – Tourniquets, Portillons et Systèmes de Cont…" at bounding box center [418, 301] width 682 height 333
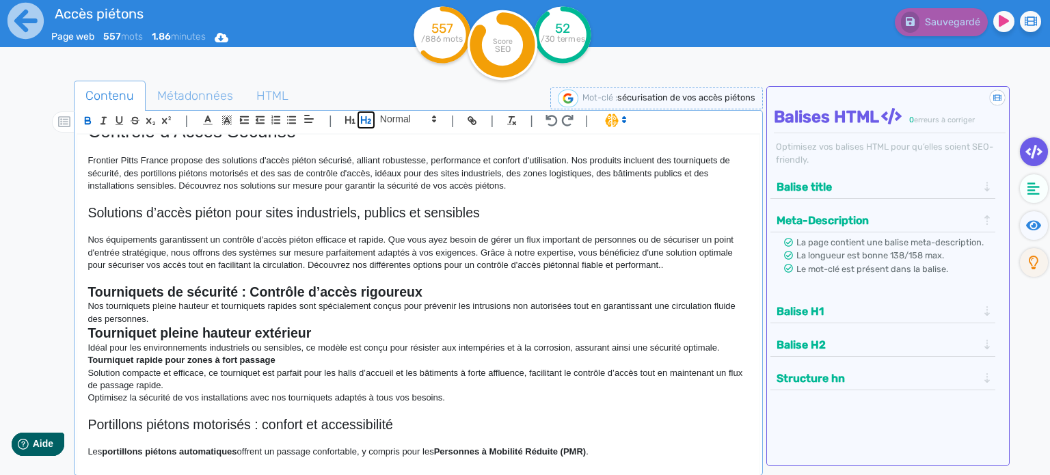
click at [366, 125] on icon "button" at bounding box center [366, 120] width 12 height 12
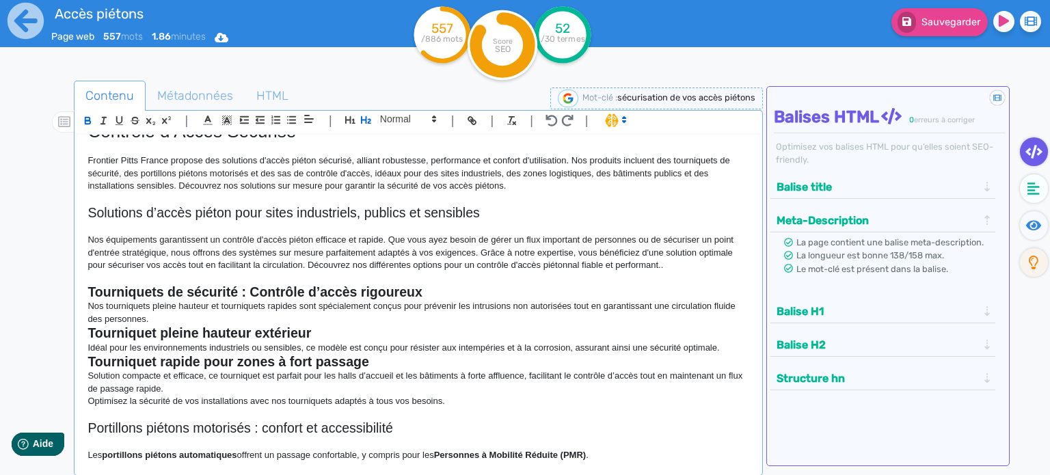
click at [448, 295] on h2 "Tourniquets de sécurité : Contrôle d’accès rigoureux" at bounding box center [419, 292] width 662 height 16
click at [368, 319] on p "Nos tourniquets pleine hauteur et tourniquets rapides sont spécialement conçus …" at bounding box center [419, 312] width 662 height 25
click at [341, 329] on h2 "Tourniquet pleine hauteur extérieur" at bounding box center [419, 333] width 662 height 16
click at [239, 308] on p "Nos tourniquets pleine hauteur et tourniquets rapides sont spécialement conçus …" at bounding box center [419, 312] width 662 height 25
click at [227, 316] on p "Nos tourniquets pleine hauteur et tourniquets rapides sont spécialement conçus …" at bounding box center [419, 312] width 662 height 25
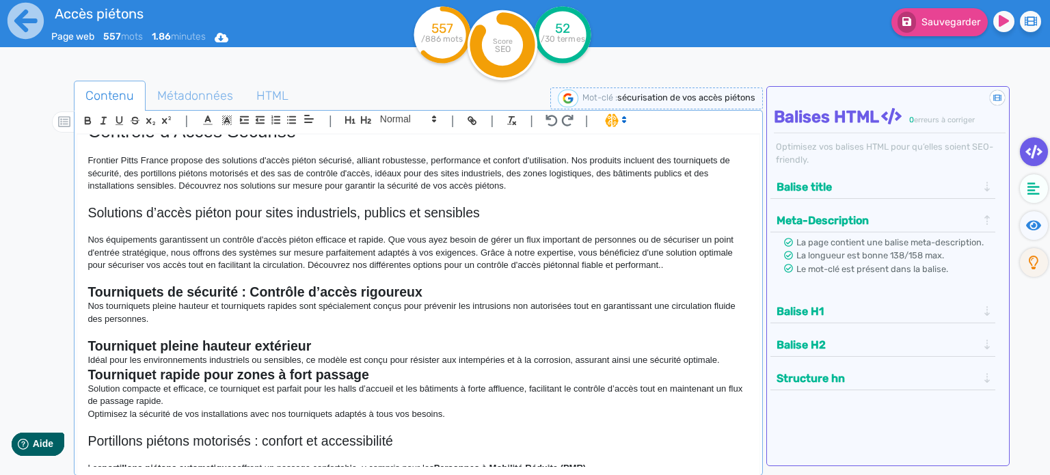
click at [725, 363] on p "Idéal pour les environnements industriels ou sensibles, ce modèle est conçu pou…" at bounding box center [419, 360] width 662 height 12
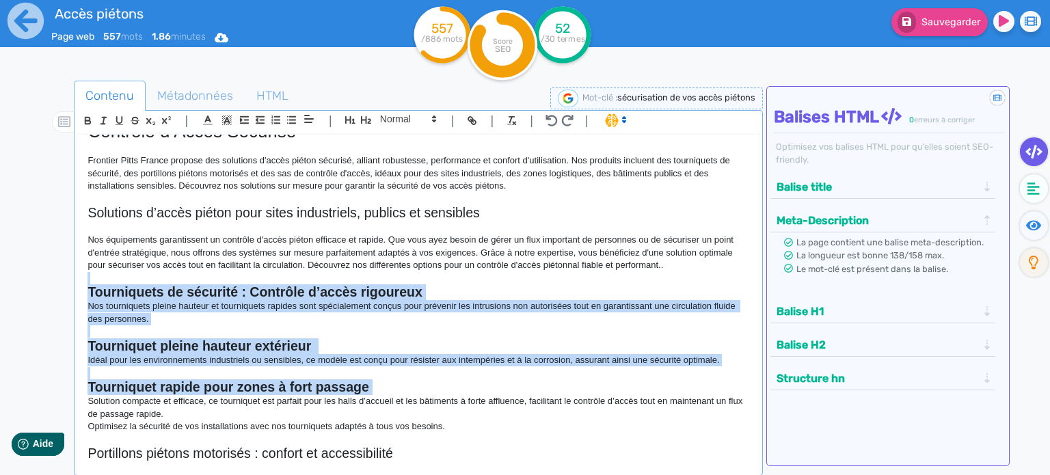
drag, startPoint x: 375, startPoint y: 391, endPoint x: 0, endPoint y: 281, distance: 390.4
click at [0, 281] on div "Accès piétons Page web 557 mots 1.86 minutes Html Pdf Word 557 /886 mots Score …" at bounding box center [525, 280] width 1050 height 561
click at [91, 120] on icon "button" at bounding box center [88, 121] width 12 height 12
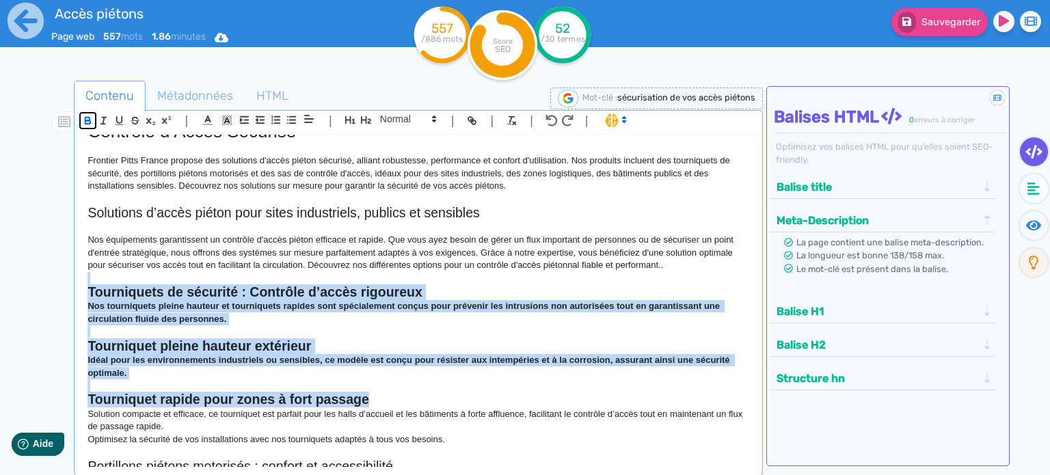
click at [91, 120] on icon "button" at bounding box center [88, 121] width 12 height 12
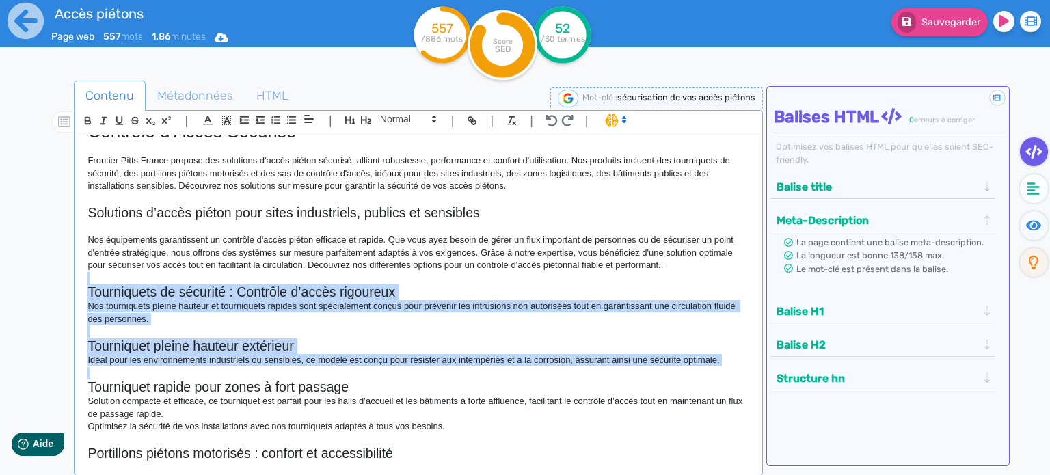
click at [277, 344] on h2 "Tourniquet pleine hauteur extérieur" at bounding box center [419, 346] width 662 height 16
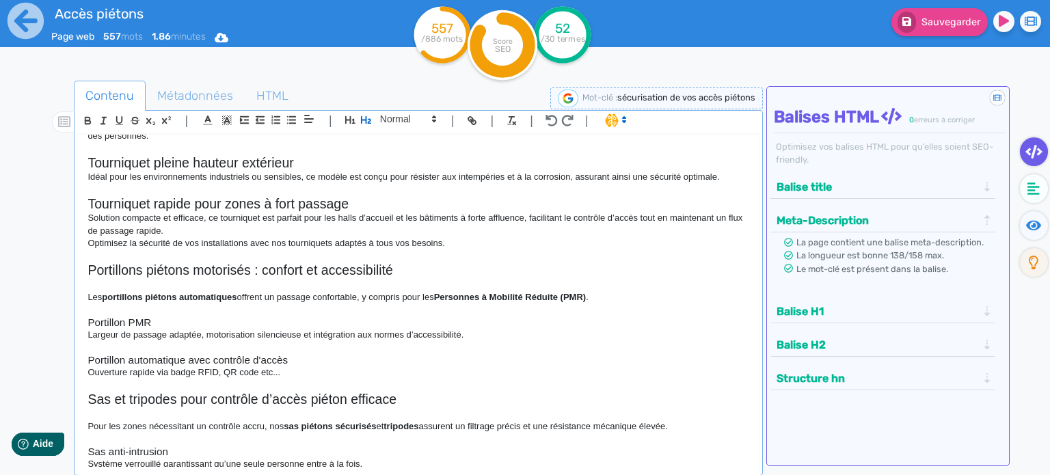
scroll to position [273, 0]
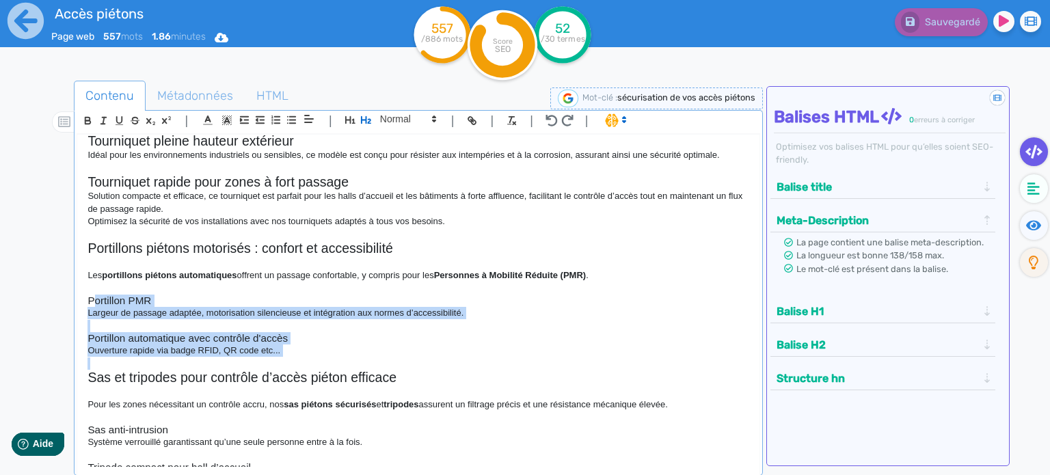
drag, startPoint x: 293, startPoint y: 358, endPoint x: 92, endPoint y: 303, distance: 208.3
click at [92, 303] on div "Sécurisation de vos accès piétons – Tourniquets, Portillons et Systèmes de Cont…" at bounding box center [418, 301] width 682 height 333
click at [279, 353] on p "Ouverture rapide via badge RFID, QR code etc..." at bounding box center [419, 351] width 662 height 12
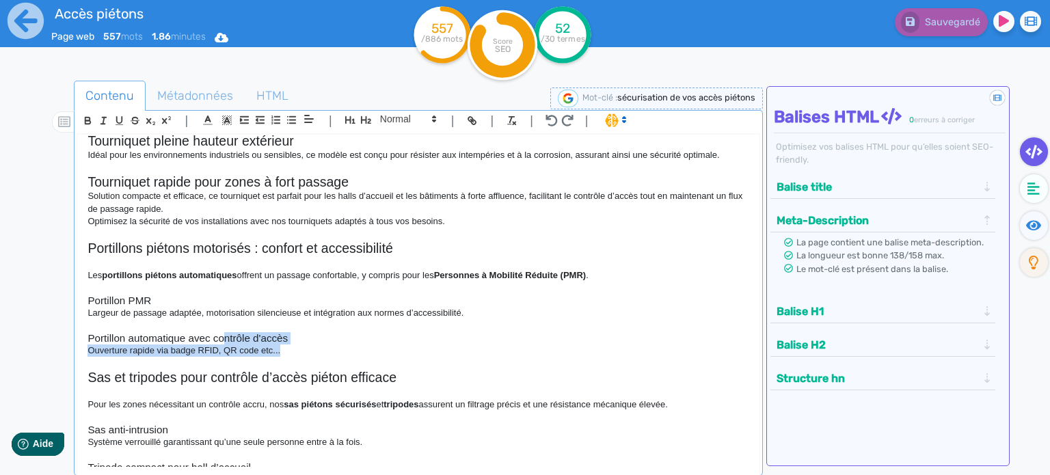
drag, startPoint x: 280, startPoint y: 353, endPoint x: 227, endPoint y: 340, distance: 54.7
click at [224, 332] on div "Sécurisation de vos accès piétons – Tourniquets, Portillons et Systèmes de Cont…" at bounding box center [418, 301] width 682 height 333
click at [242, 364] on p at bounding box center [419, 364] width 662 height 12
drag, startPoint x: 283, startPoint y: 349, endPoint x: 200, endPoint y: 353, distance: 83.5
click at [200, 353] on p "Ouverture rapide via badge RFID, QR code etc..." at bounding box center [419, 351] width 662 height 12
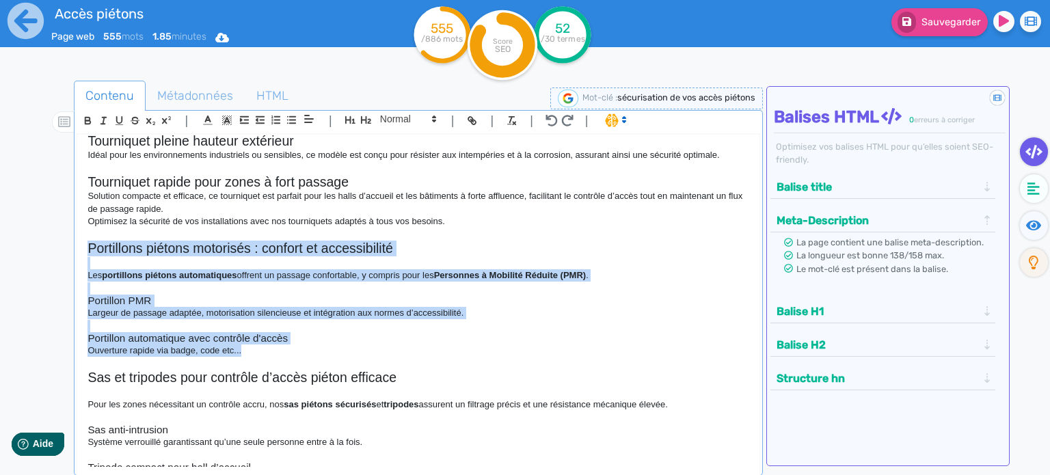
drag, startPoint x: 273, startPoint y: 347, endPoint x: 77, endPoint y: 249, distance: 219.2
click at [77, 249] on div "Sécurisation de vos accès piétons – Tourniquets, Portillons et Systèmes de Cont…" at bounding box center [418, 301] width 682 height 333
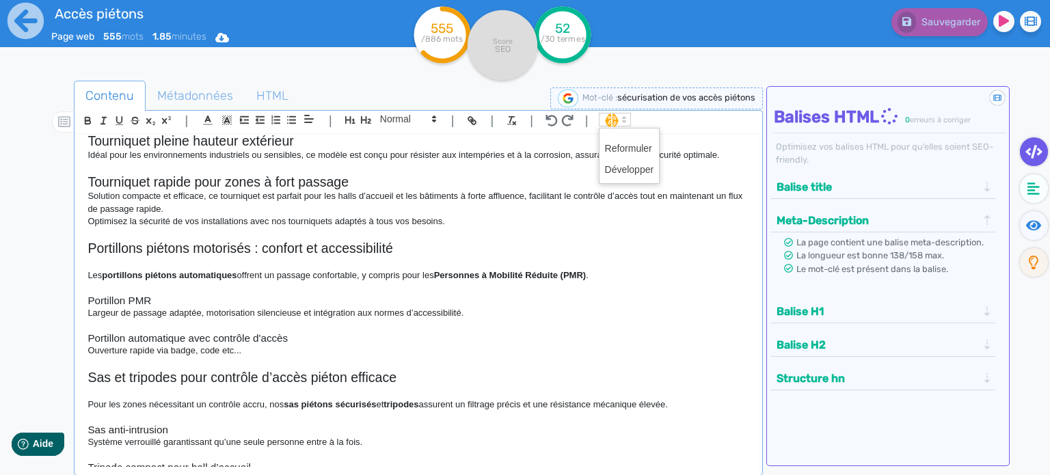
click at [623, 121] on polygon at bounding box center [624, 121] width 3 height 1
click at [619, 148] on span at bounding box center [629, 148] width 49 height 21
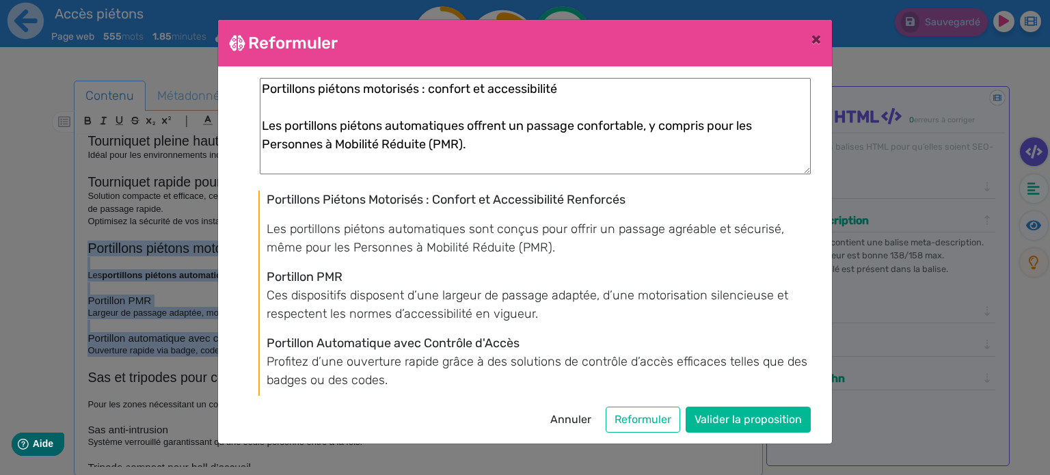
scroll to position [41, 0]
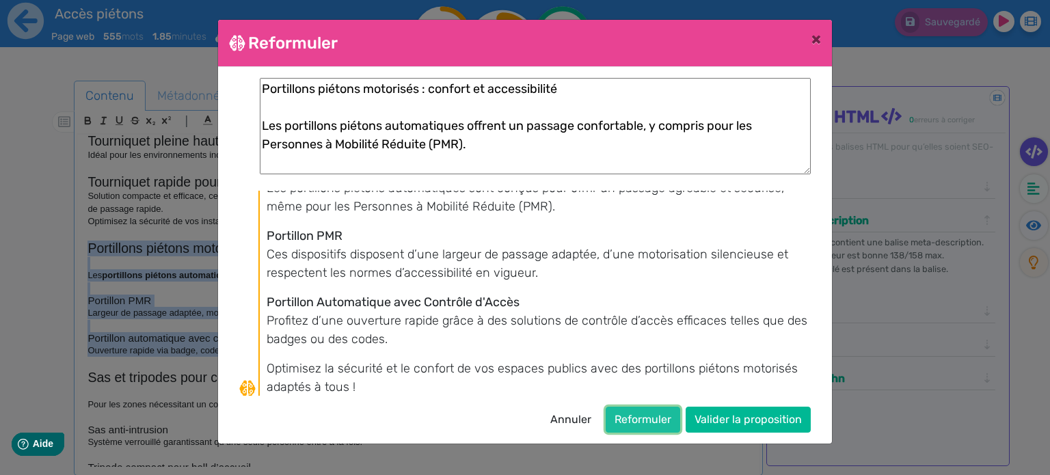
click at [634, 415] on button "Reformuler" at bounding box center [643, 420] width 75 height 26
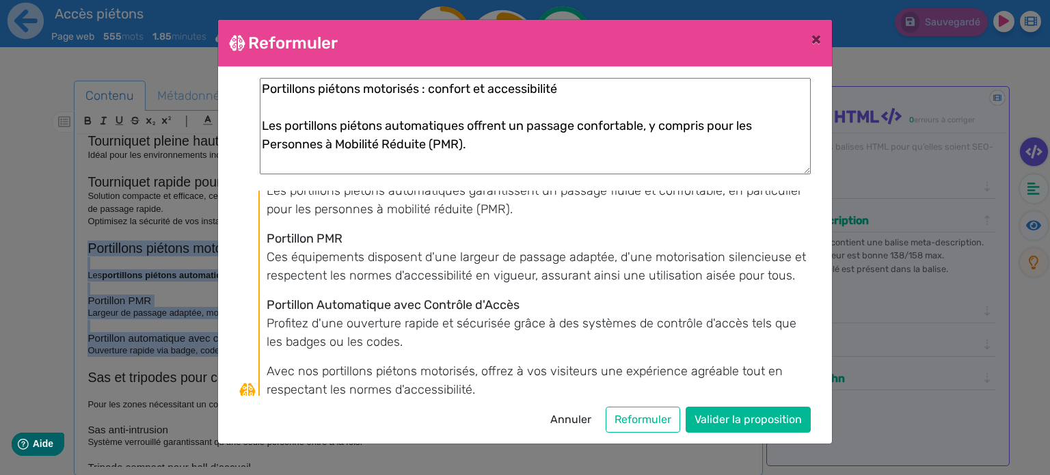
scroll to position [60, 0]
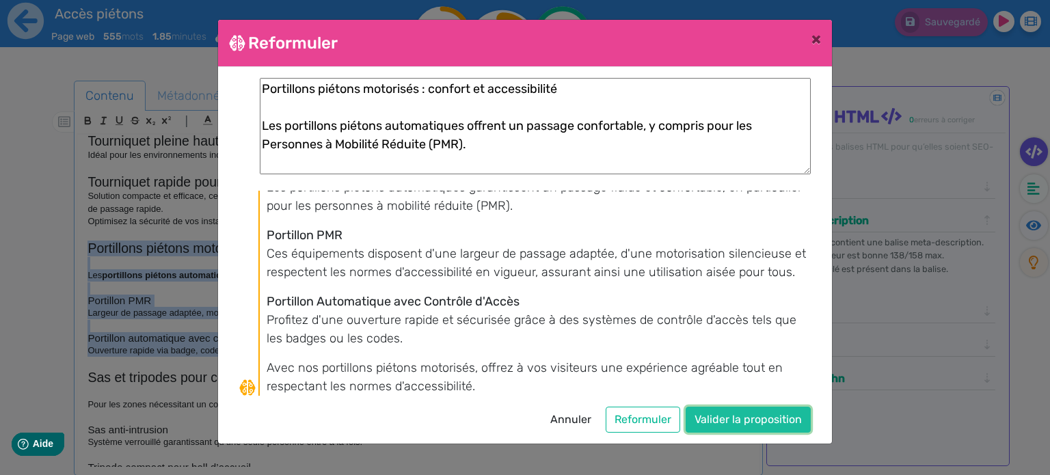
click at [718, 419] on button "Valider la proposition" at bounding box center [748, 420] width 125 height 26
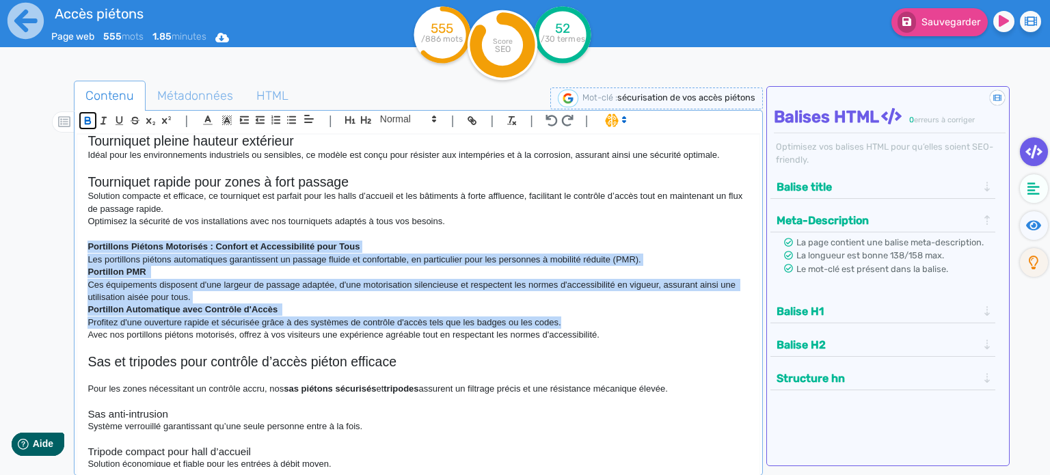
click at [90, 122] on icon "button" at bounding box center [87, 121] width 5 height 3
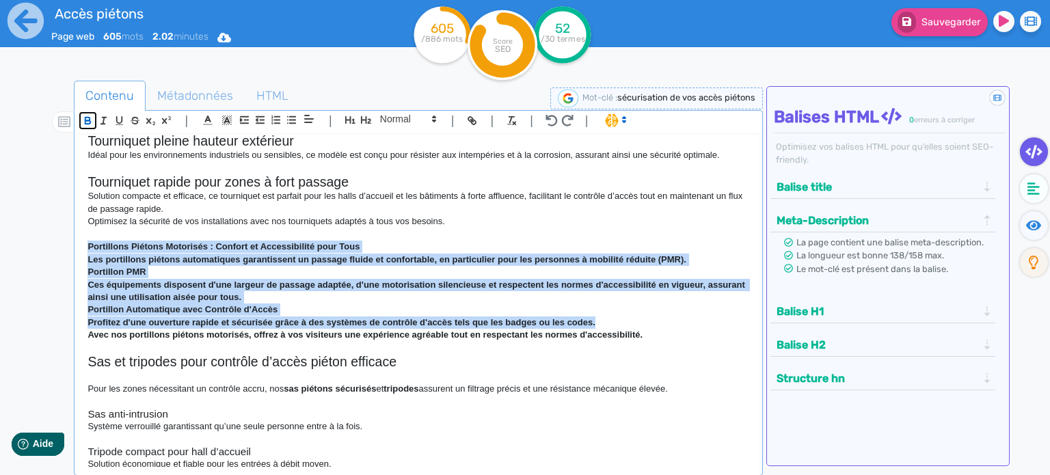
click at [90, 122] on icon "button" at bounding box center [87, 121] width 5 height 3
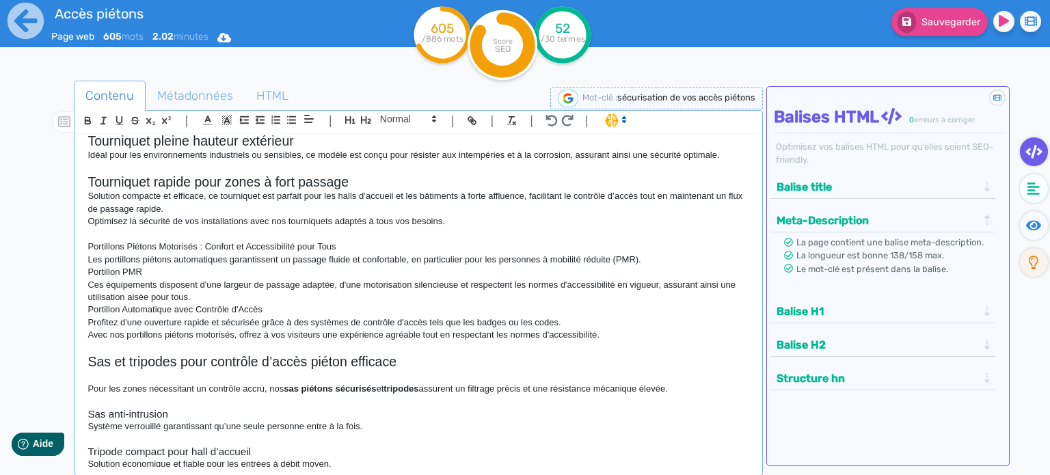
click at [78, 247] on div "| | H3 H4 H5 H6 Normal | | | | Sécurisation de vos accès piétons – Tourniquets,…" at bounding box center [418, 293] width 689 height 366
click at [89, 248] on p "Portillons Piétons Motorisés : Confort et Accessibilité pour Tous" at bounding box center [419, 247] width 662 height 12
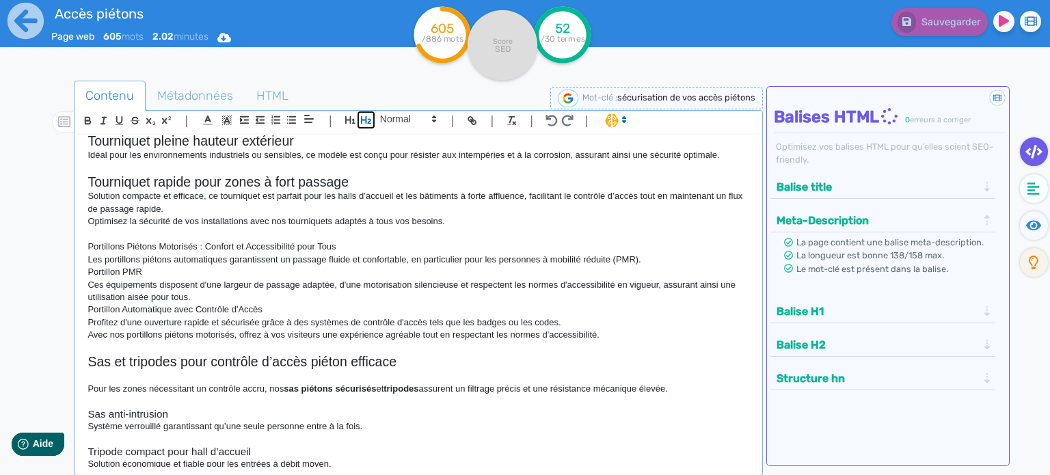
click at [366, 116] on icon "button" at bounding box center [366, 120] width 12 height 12
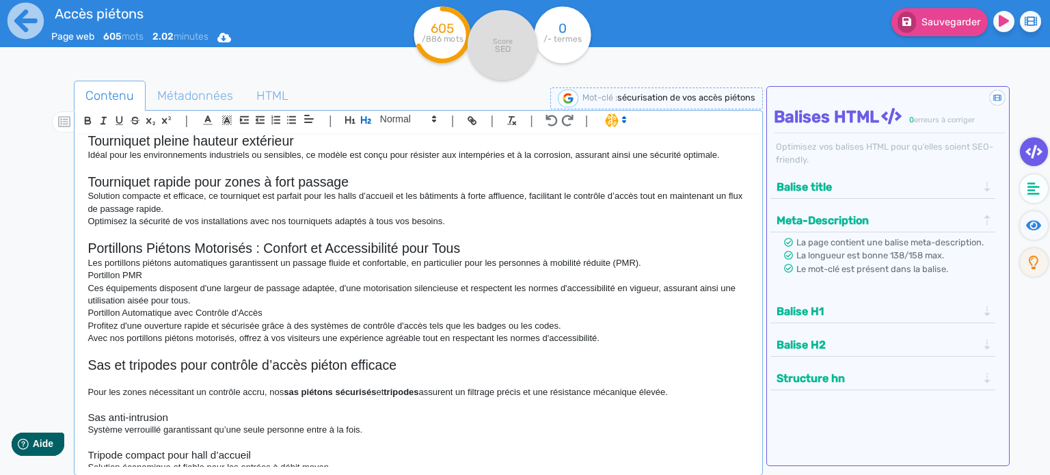
click at [90, 273] on p "Portillon PMR" at bounding box center [419, 275] width 662 height 12
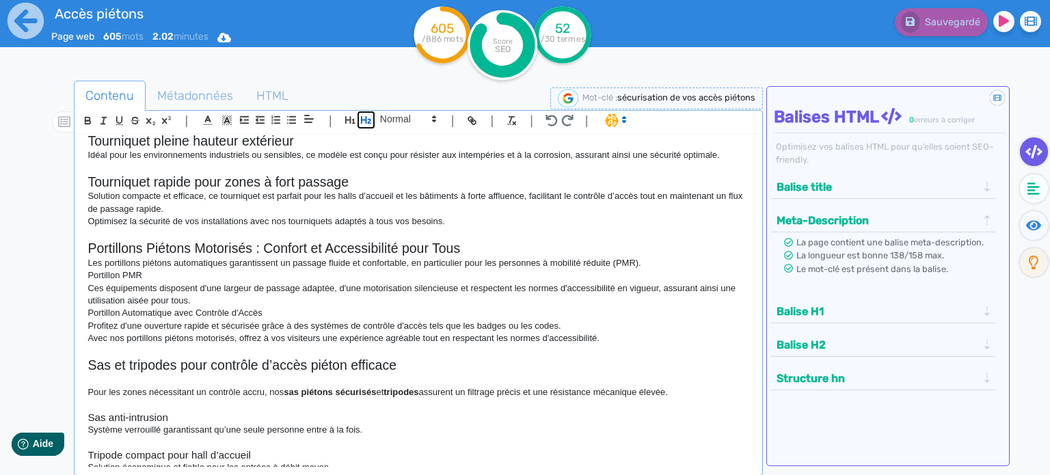
click at [366, 122] on icon "button" at bounding box center [366, 120] width 12 height 12
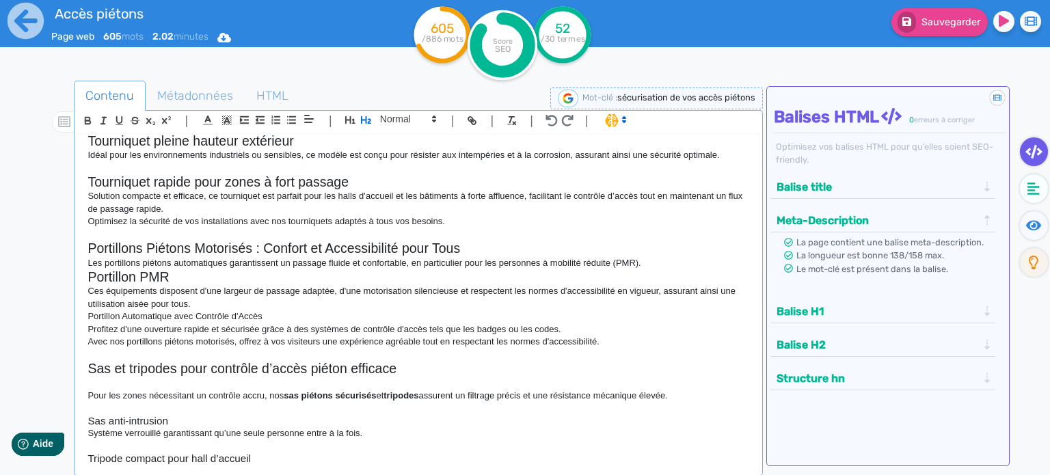
click at [82, 315] on div "Sécurisation de vos accès piétons – Tourniquets, Portillons et Systèmes de Cont…" at bounding box center [418, 301] width 682 height 333
click at [366, 116] on icon "button" at bounding box center [366, 120] width 12 height 12
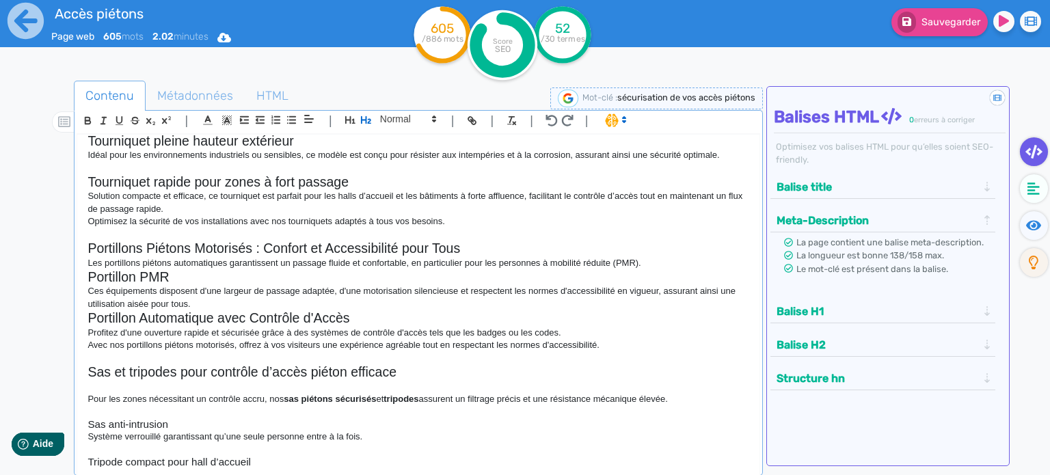
click at [670, 262] on p "Les portillons piétons automatiques garantissent un passage fluide et confortab…" at bounding box center [419, 263] width 662 height 12
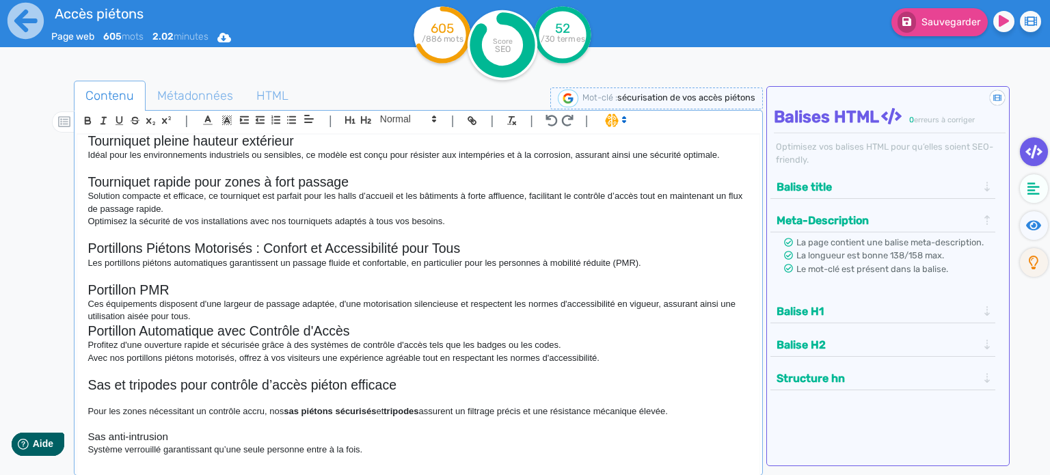
click at [342, 319] on p "Ces équipements disposent d'une largeur de passage adaptée, d'une motorisation …" at bounding box center [419, 310] width 662 height 25
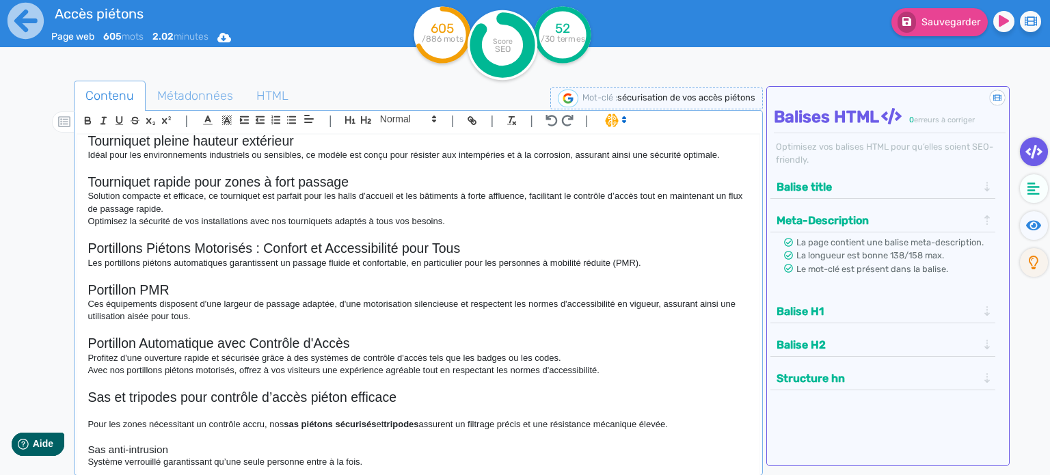
click at [586, 358] on p "Profitez d'une ouverture rapide et sécurisée grâce à des systèmes de contrôle d…" at bounding box center [419, 358] width 662 height 12
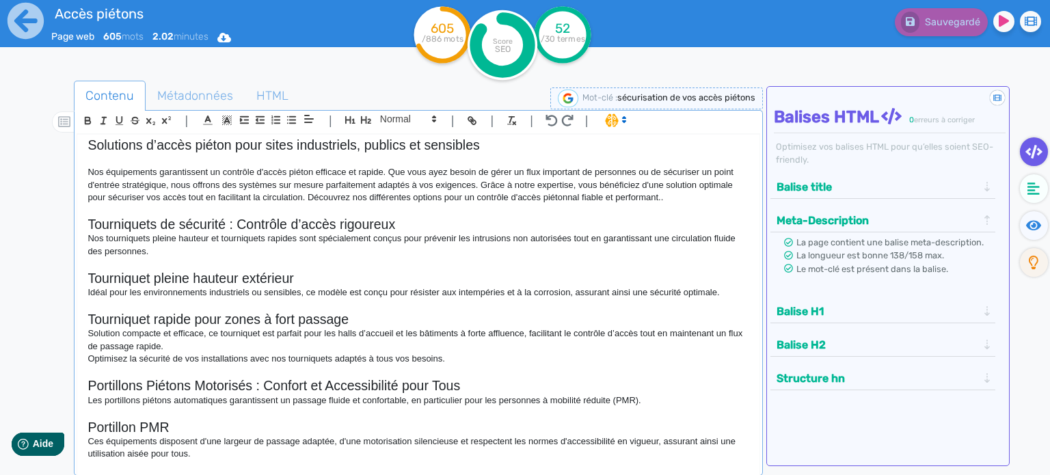
scroll to position [137, 0]
click at [85, 278] on div "Sécurisation de vos accès piétons – Tourniquets, Portillons et Systèmes de Cont…" at bounding box center [418, 301] width 682 height 333
click at [429, 116] on icon at bounding box center [434, 119] width 12 height 12
click at [388, 139] on span at bounding box center [407, 143] width 55 height 24
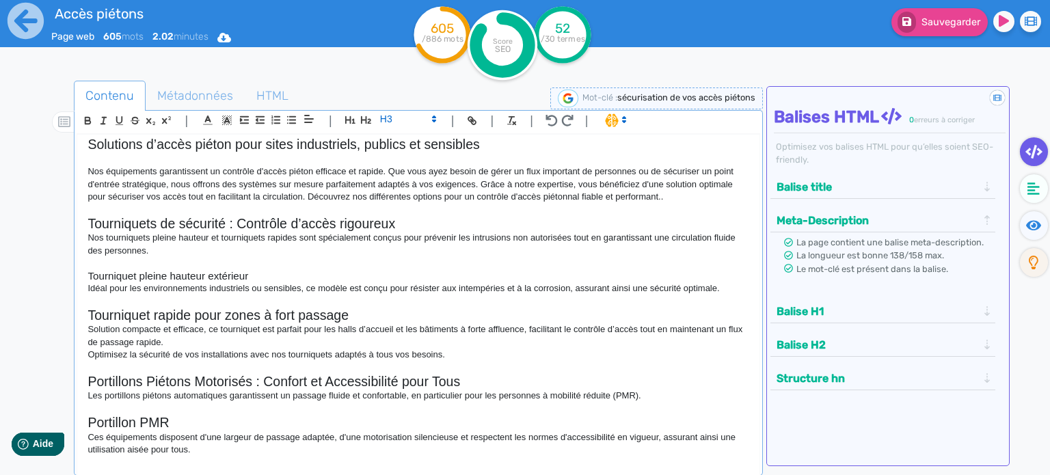
click at [90, 311] on h2 "Tourniquet rapide pour zones à fort passage" at bounding box center [419, 316] width 662 height 16
click at [386, 116] on span at bounding box center [407, 119] width 67 height 16
click at [397, 142] on span at bounding box center [407, 143] width 55 height 24
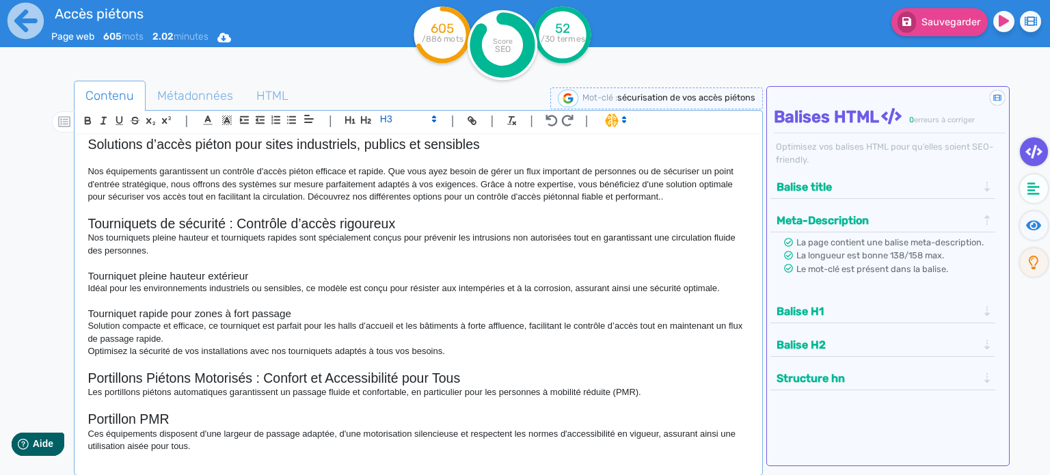
click at [200, 333] on p "Solution compacte et efficace, ce tourniquet est parfait pour les halls d’accue…" at bounding box center [419, 332] width 662 height 25
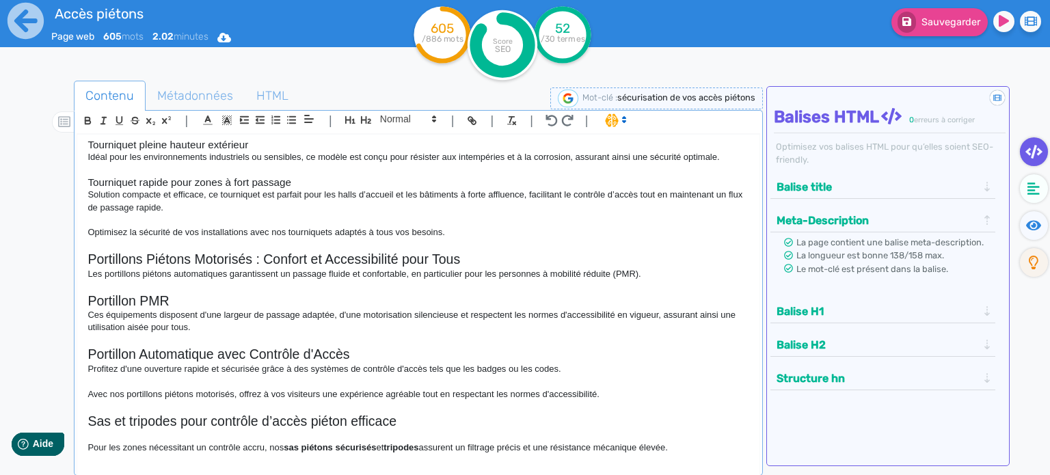
scroll to position [342, 0]
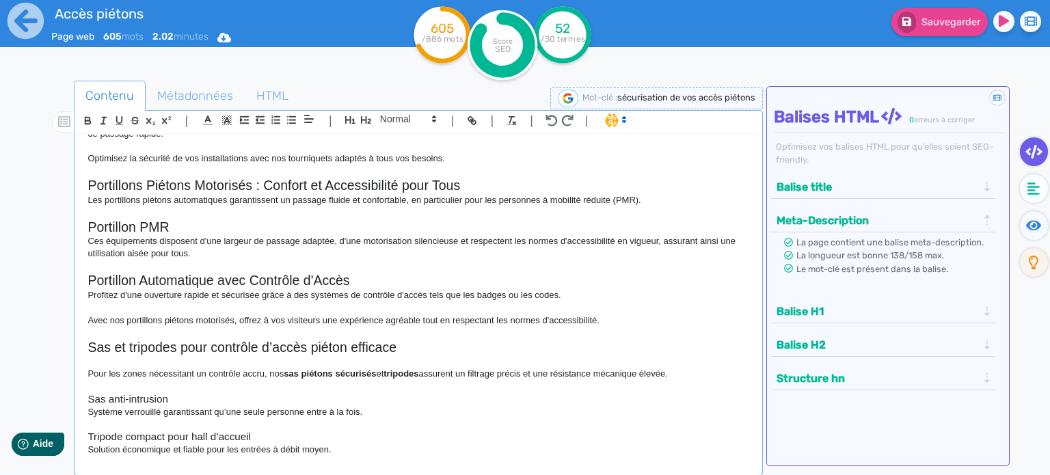
click at [85, 232] on div "Sécurisation de vos accès piétons – Tourniquets, Portillons et Systèmes de Cont…" at bounding box center [418, 301] width 682 height 333
click at [433, 120] on icon at bounding box center [434, 119] width 12 height 12
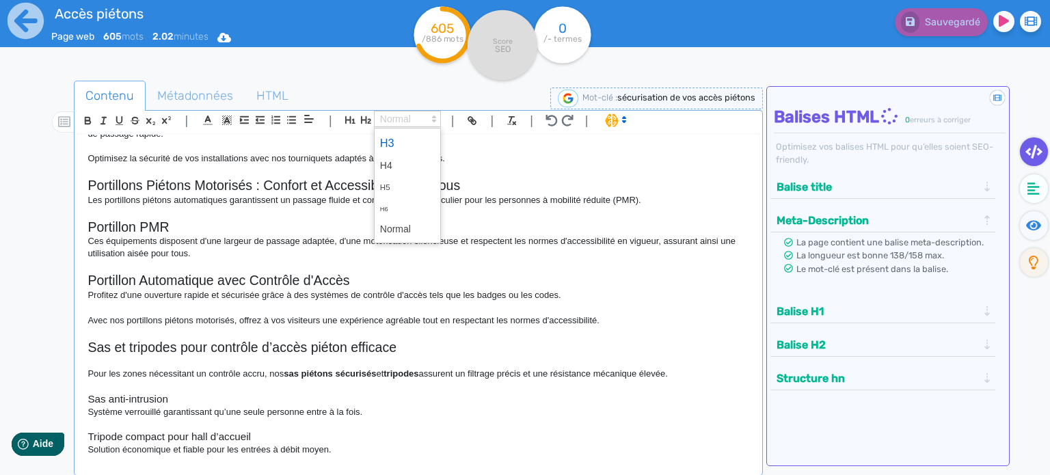
click at [424, 140] on span at bounding box center [407, 143] width 55 height 24
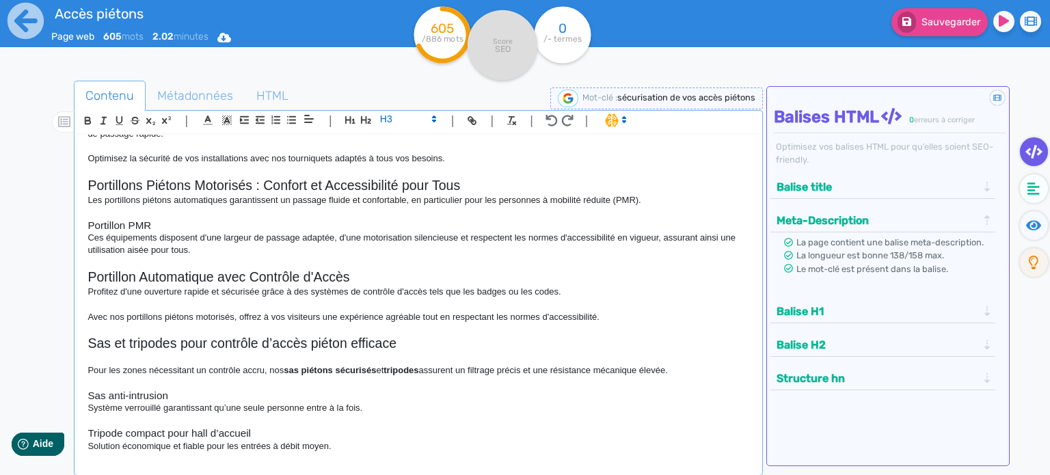
click at [86, 275] on div "Sécurisation de vos accès piétons – Tourniquets, Portillons et Systèmes de Cont…" at bounding box center [418, 301] width 682 height 333
click at [388, 118] on span at bounding box center [407, 119] width 67 height 16
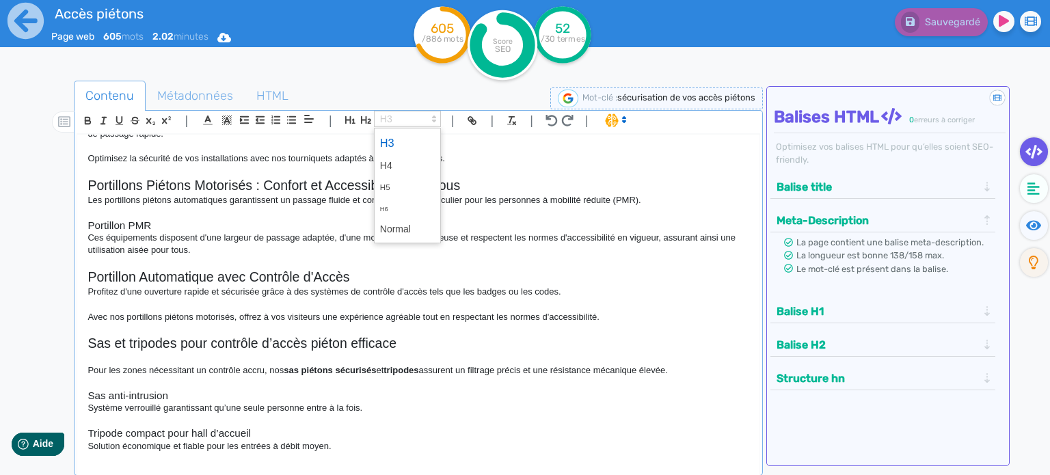
click at [394, 144] on span at bounding box center [407, 143] width 55 height 24
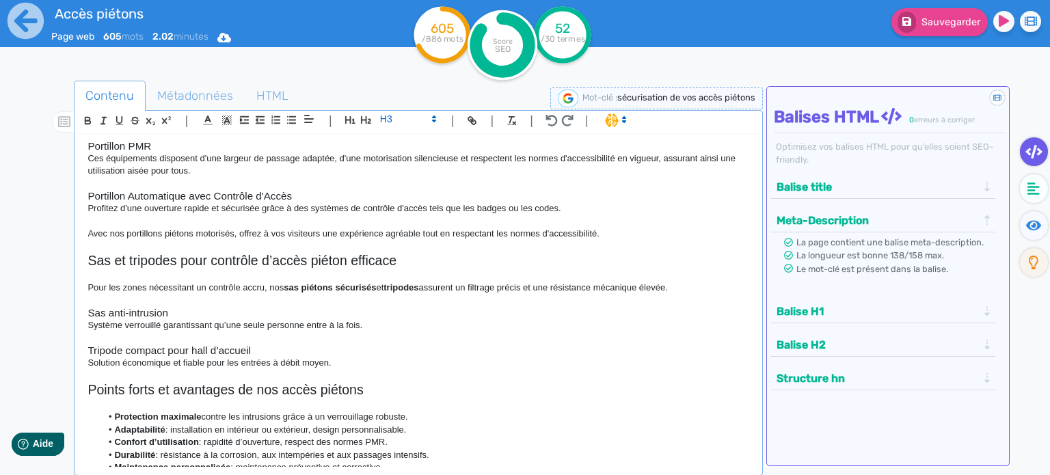
scroll to position [479, 0]
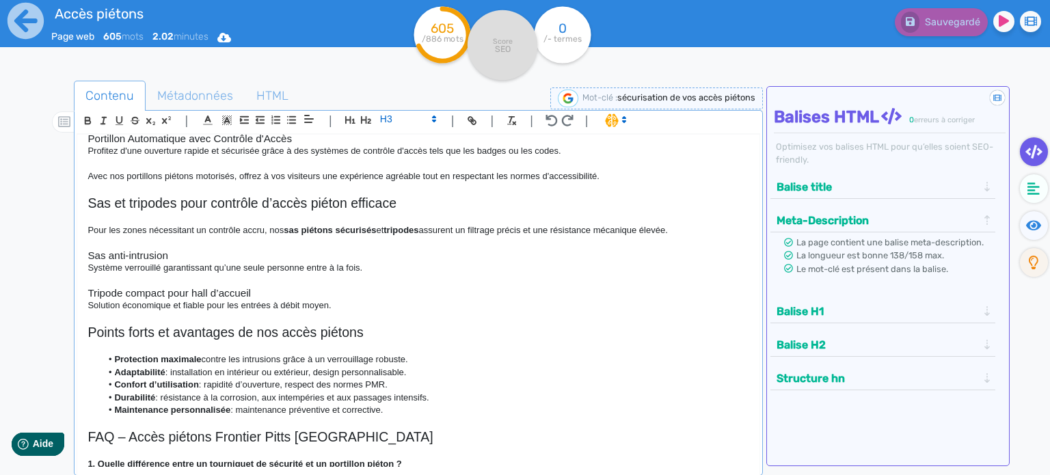
click at [89, 251] on h3 "Sas anti-intrusion" at bounding box center [419, 256] width 662 height 12
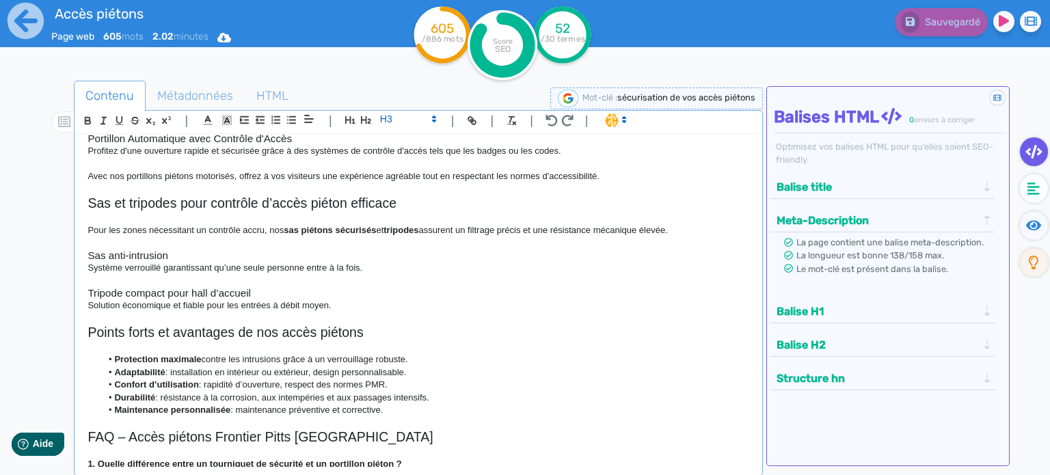
click at [88, 291] on h3 "Tripode compact pour hall d’accueil" at bounding box center [419, 293] width 662 height 12
click at [123, 216] on p at bounding box center [419, 218] width 662 height 12
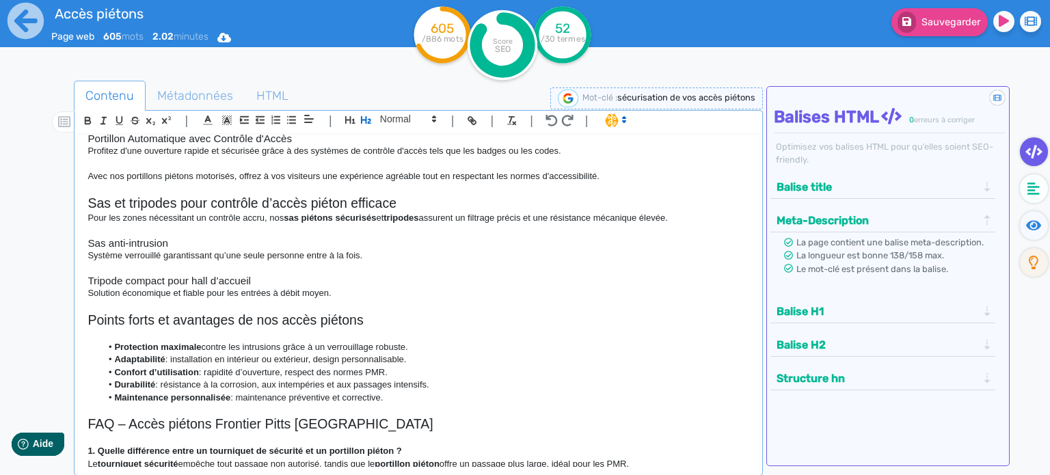
click at [328, 232] on p at bounding box center [419, 230] width 662 height 12
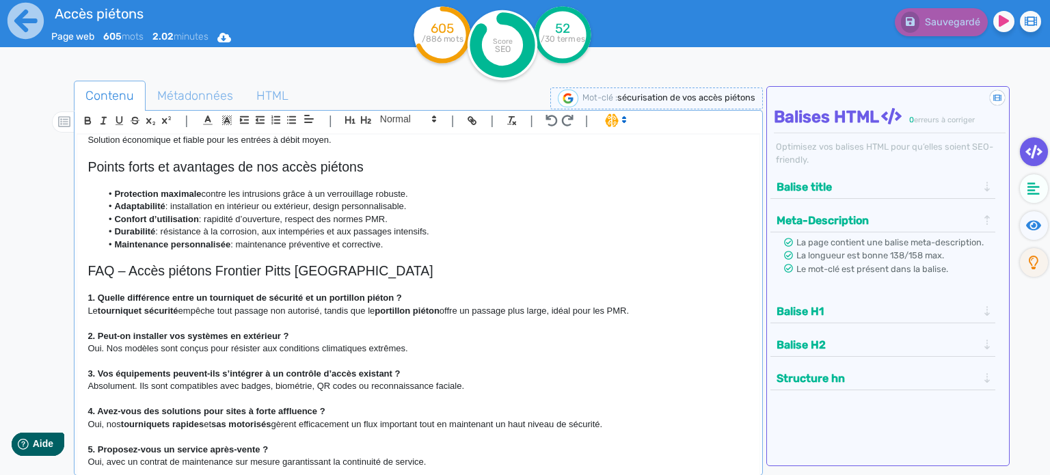
scroll to position [641, 0]
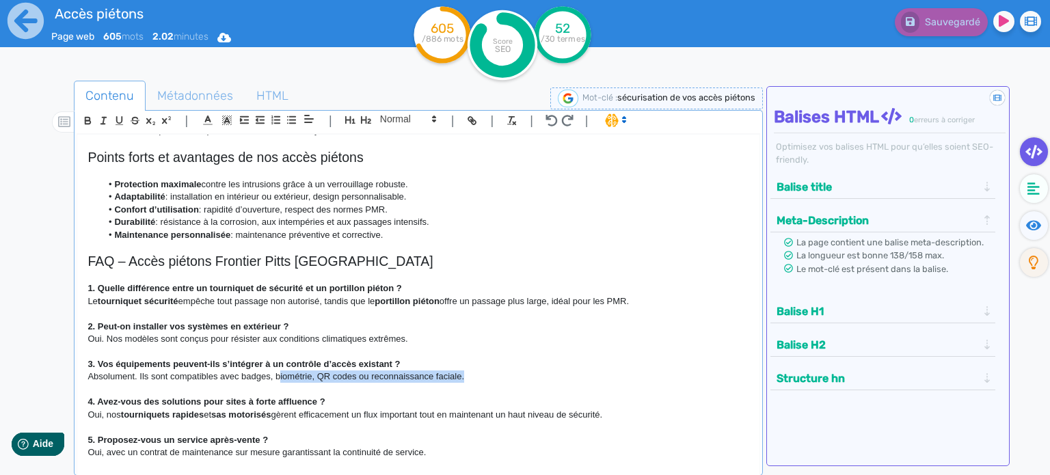
drag, startPoint x: 463, startPoint y: 374, endPoint x: 278, endPoint y: 380, distance: 186.0
click at [278, 380] on p "Absolument. Ils sont compatibles avec badges, biométrie, QR codes ou reconnaiss…" at bounding box center [419, 377] width 662 height 12
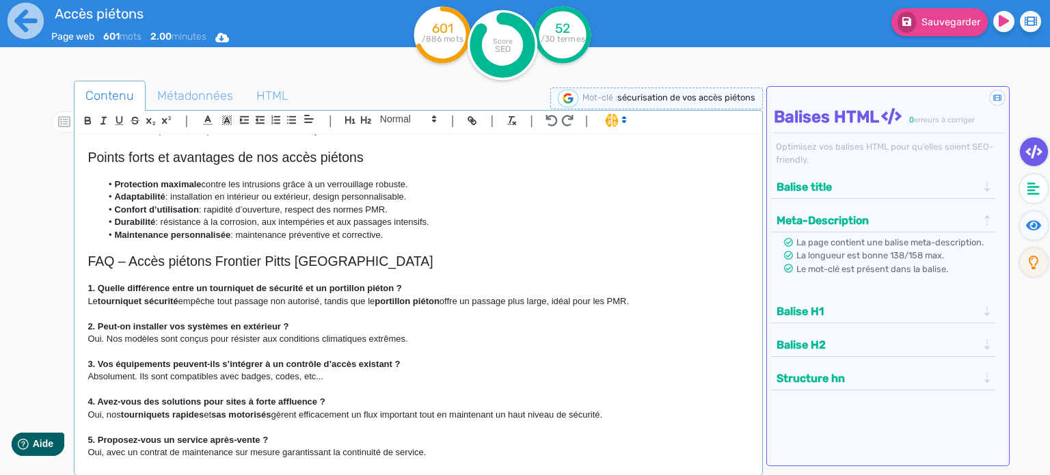
click at [402, 419] on p "Oui, nos tourniquets rapides et sas motorisés gèrent efficacement un flux impor…" at bounding box center [419, 415] width 662 height 12
click at [440, 448] on p "Oui, avec un contrat de maintenance sur mesure garantissant la continuité de se…" at bounding box center [419, 452] width 662 height 12
click at [563, 256] on h2 "FAQ – Accès piétons Frontier Pitts [GEOGRAPHIC_DATA]" at bounding box center [419, 262] width 662 height 16
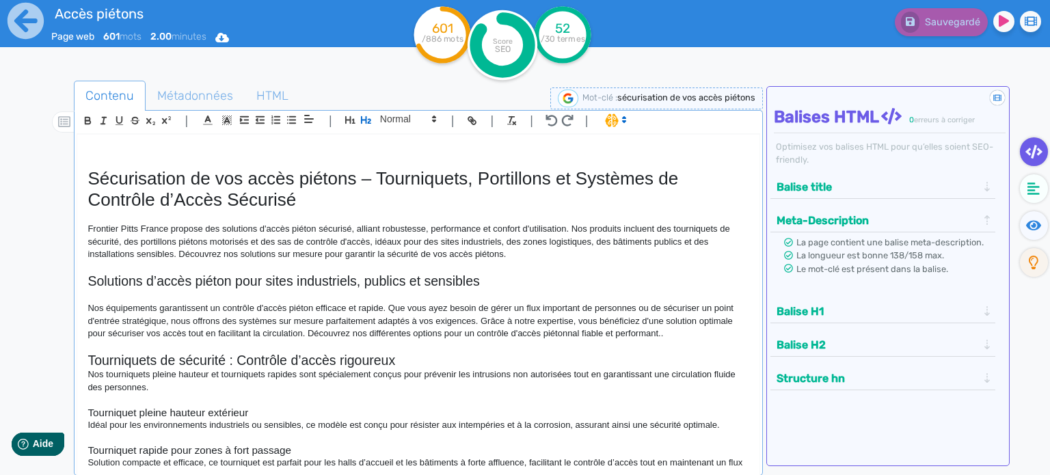
scroll to position [0, 0]
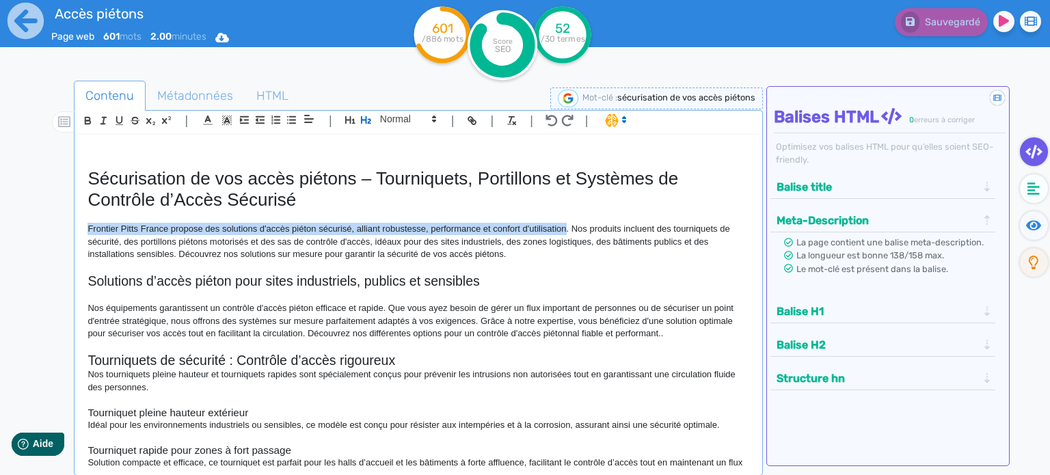
drag, startPoint x: 566, startPoint y: 226, endPoint x: 81, endPoint y: 232, distance: 485.4
click at [81, 232] on div "Sécurisation de vos accès piétons – Tourniquets, Portillons et Systèmes de Cont…" at bounding box center [418, 301] width 682 height 333
copy p "Frontier Pitts France propose des solutions d'accès piéton sécurisé, alliant ro…"
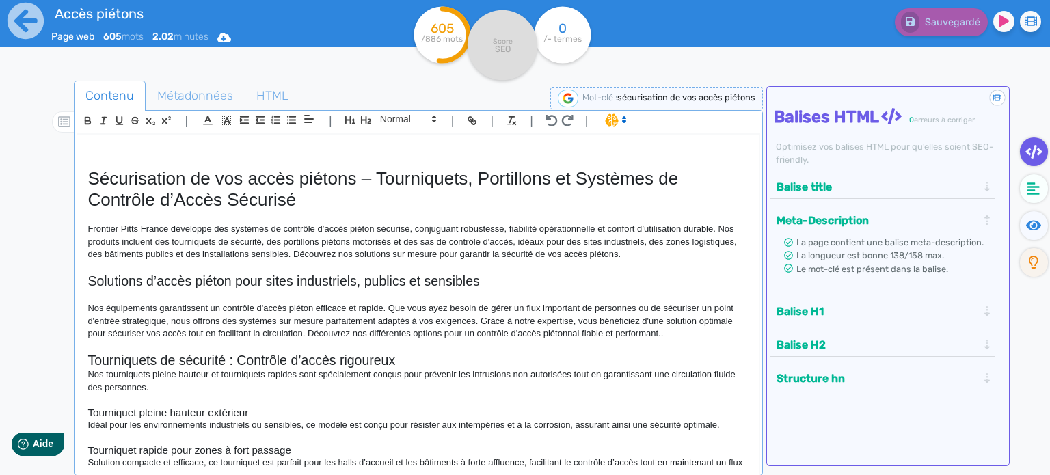
click at [716, 226] on p "Frontier Pitts France développe des systèmes de contrôle d’accès piéton sécuris…" at bounding box center [419, 242] width 662 height 38
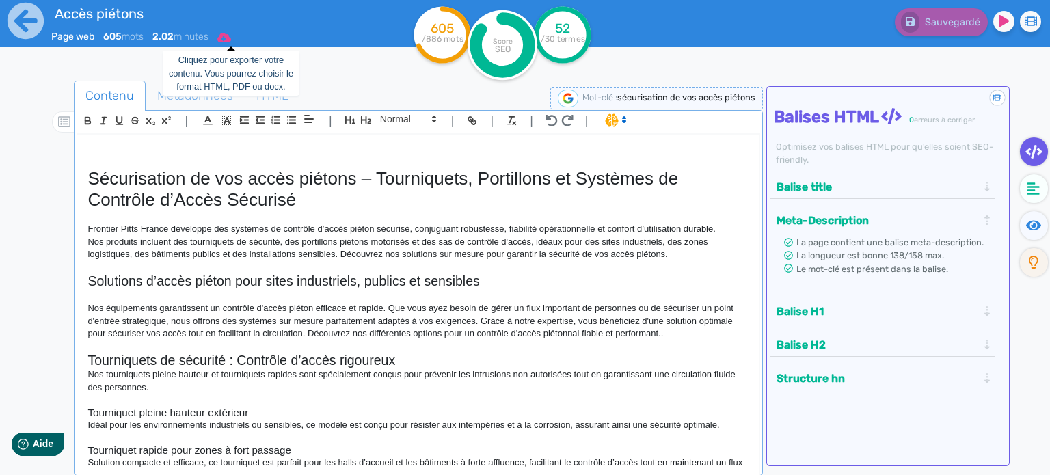
click at [231, 32] on icon at bounding box center [224, 37] width 14 height 11
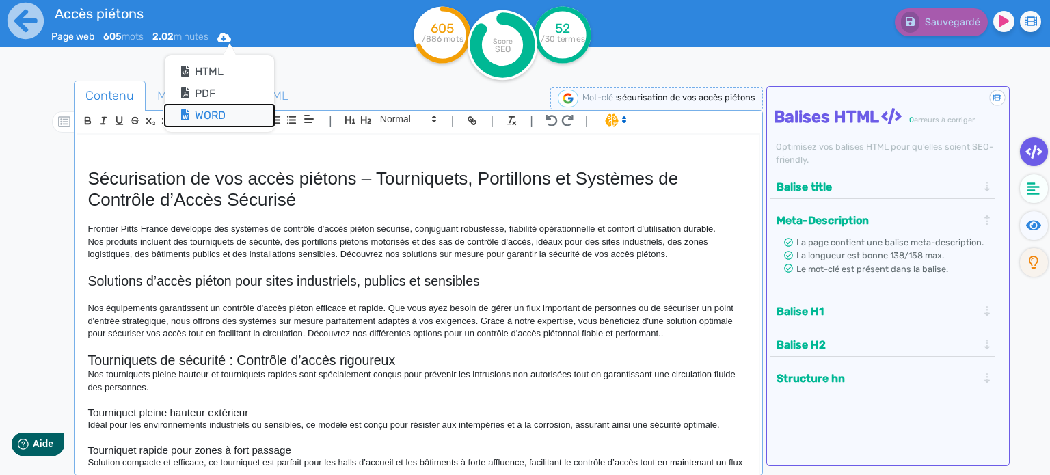
click at [209, 118] on button "Word" at bounding box center [219, 116] width 109 height 22
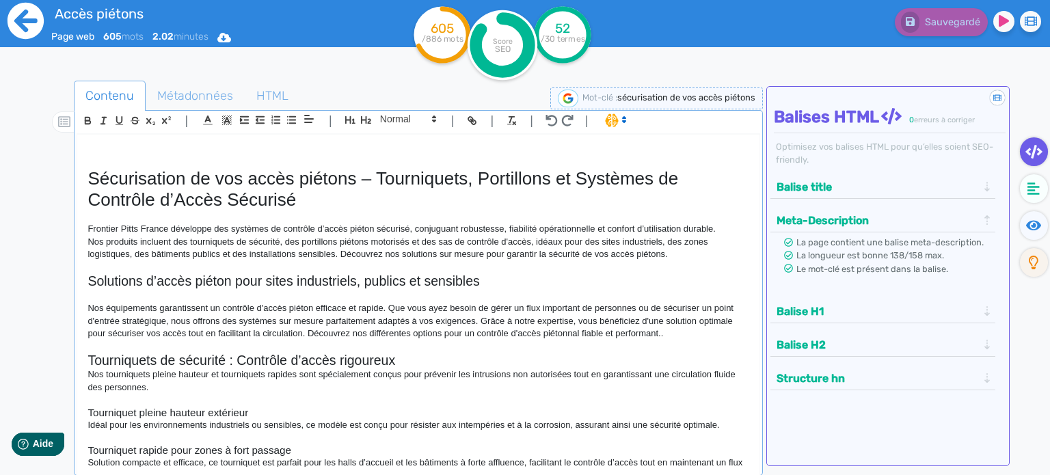
click at [38, 3] on icon at bounding box center [26, 21] width 38 height 38
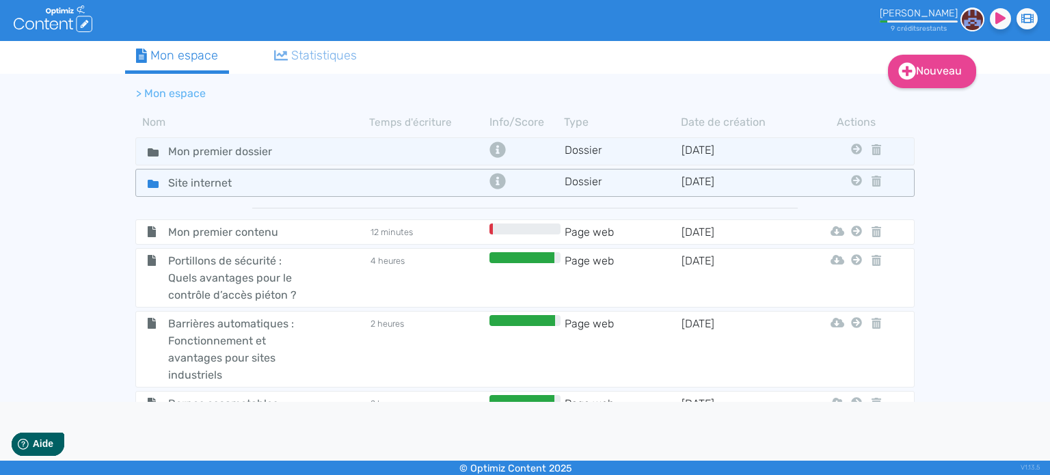
click at [152, 174] on fa-icon at bounding box center [147, 183] width 21 height 20
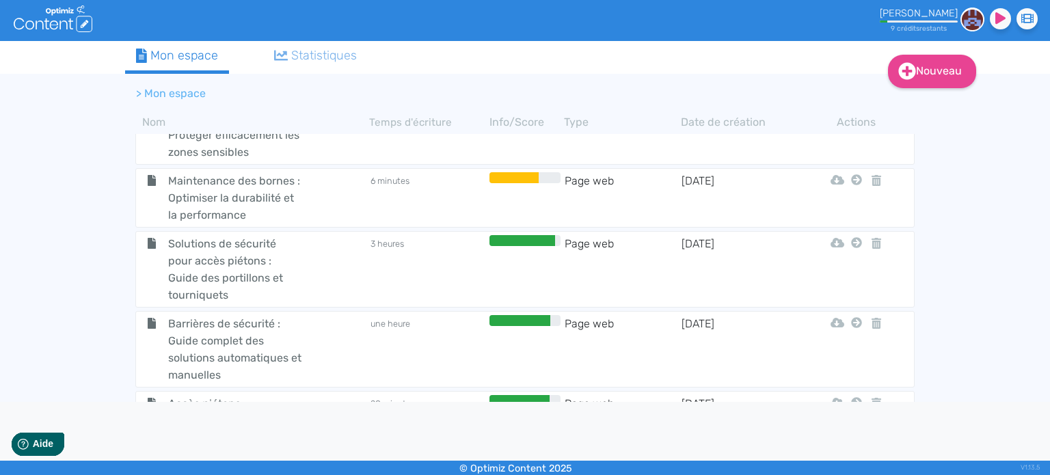
scroll to position [1602, 0]
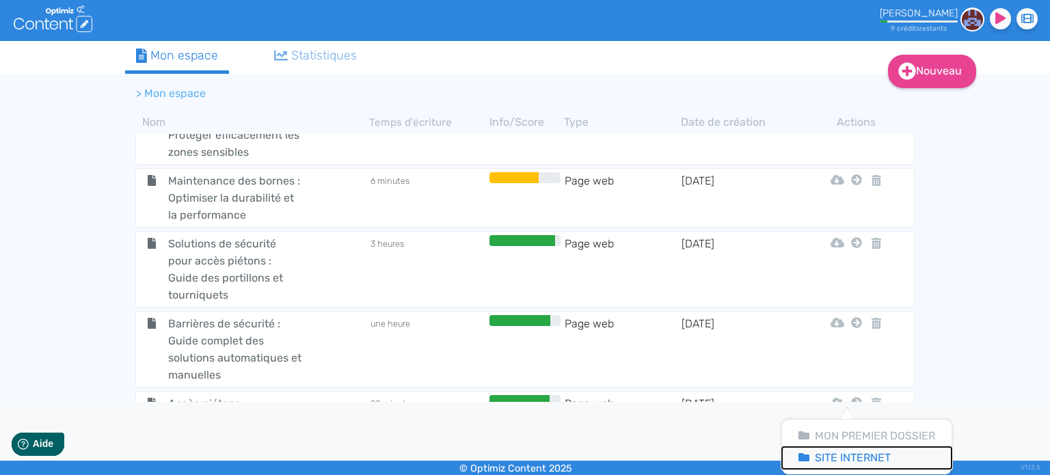
click at [848, 455] on button "Site Internet" at bounding box center [867, 458] width 170 height 22
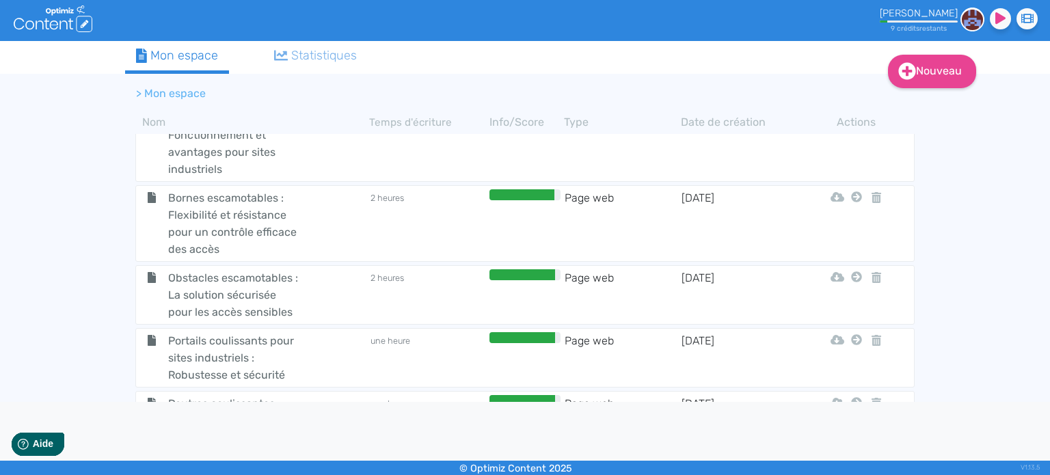
scroll to position [0, 0]
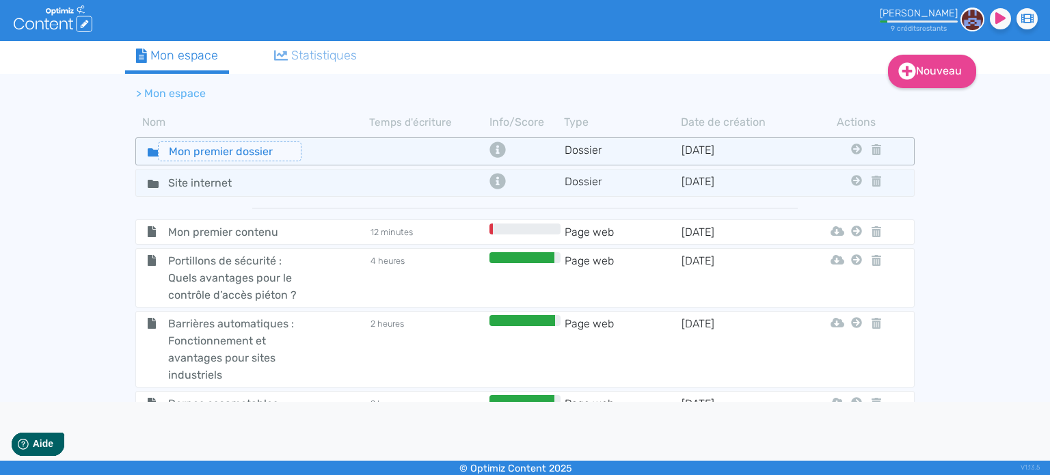
drag, startPoint x: 271, startPoint y: 152, endPoint x: 144, endPoint y: 146, distance: 127.3
click at [144, 146] on div "Mon premier dossier" at bounding box center [252, 152] width 231 height 20
type input "Blog 2025"
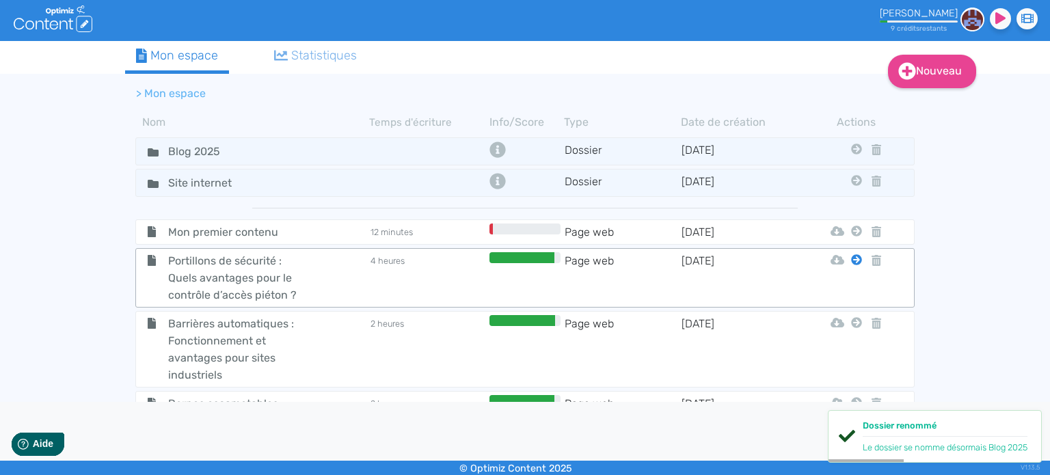
click at [851, 237] on icon at bounding box center [856, 231] width 11 height 11
click at [828, 295] on button "Blog 2025" at bounding box center [844, 292] width 125 height 22
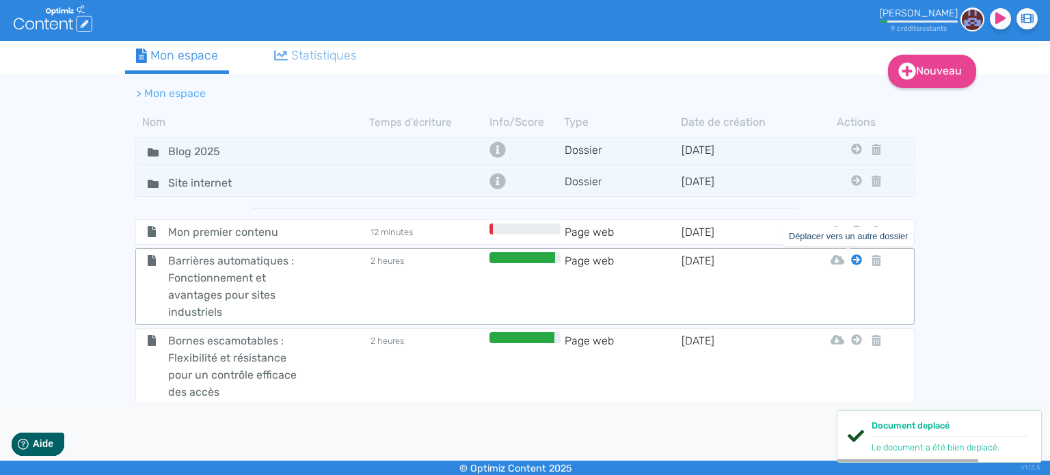
click at [851, 255] on icon at bounding box center [856, 259] width 11 height 11
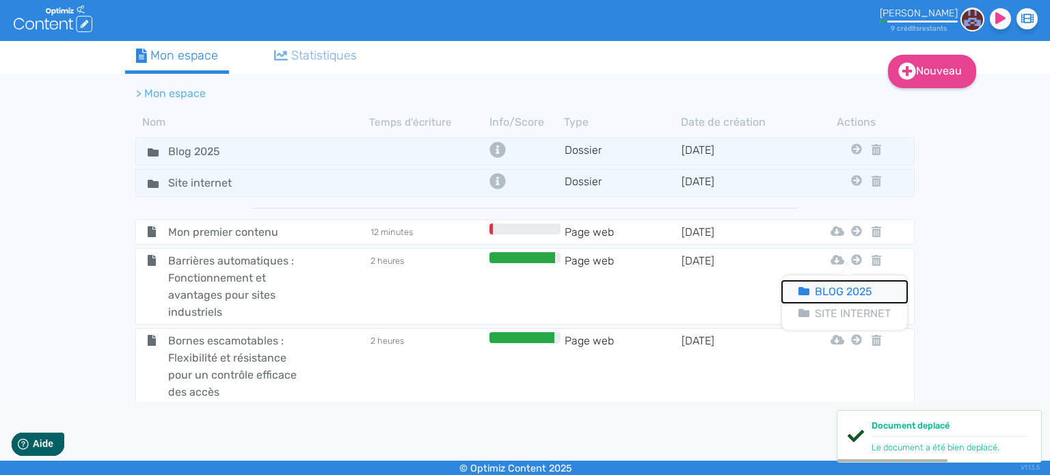
click at [849, 292] on button "Blog 2025" at bounding box center [844, 292] width 125 height 22
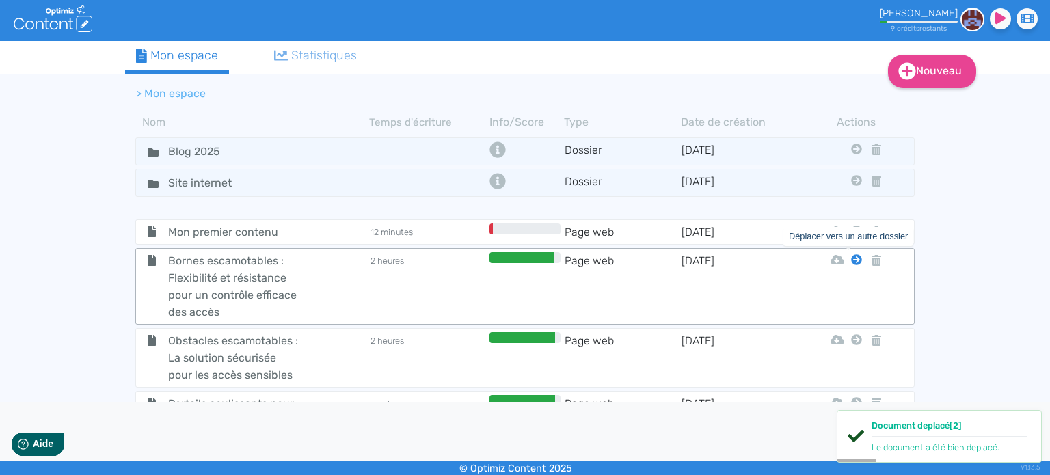
click at [851, 259] on icon at bounding box center [856, 259] width 11 height 11
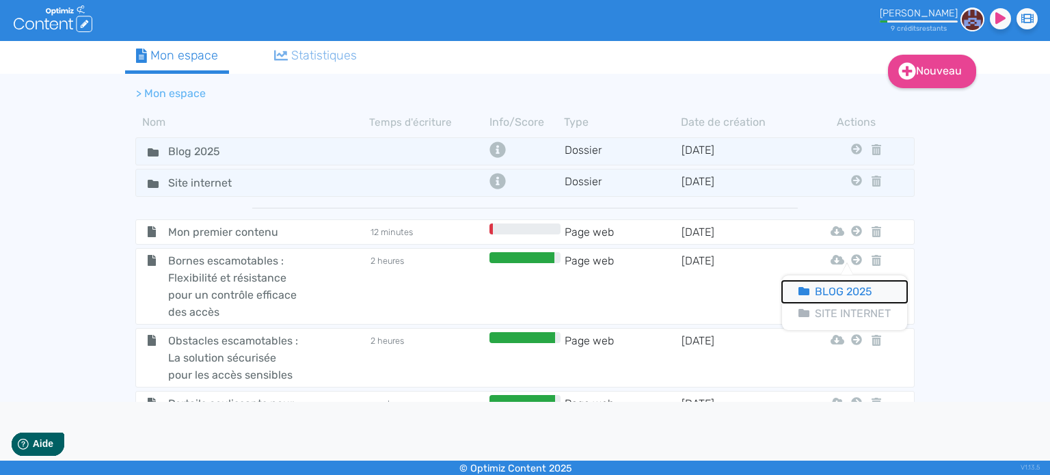
click at [852, 291] on button "Blog 2025" at bounding box center [844, 292] width 125 height 22
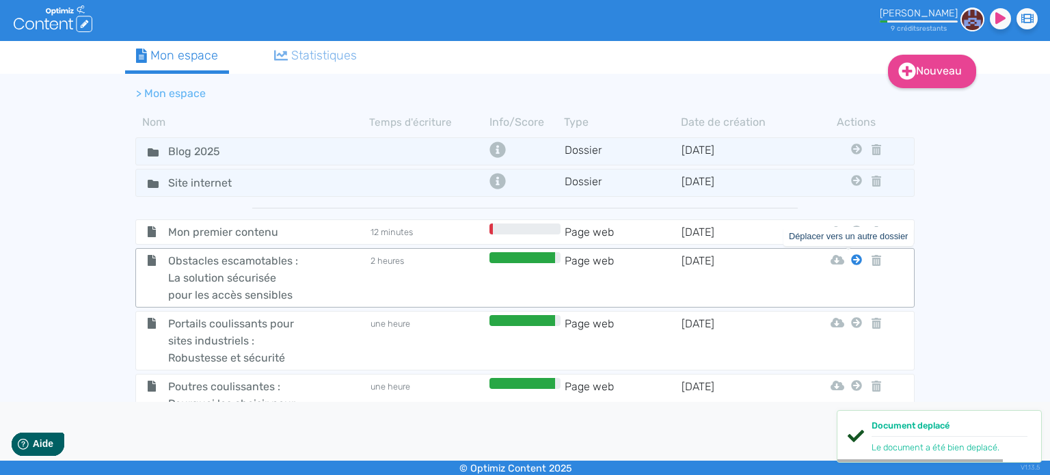
click at [851, 256] on icon at bounding box center [856, 259] width 11 height 11
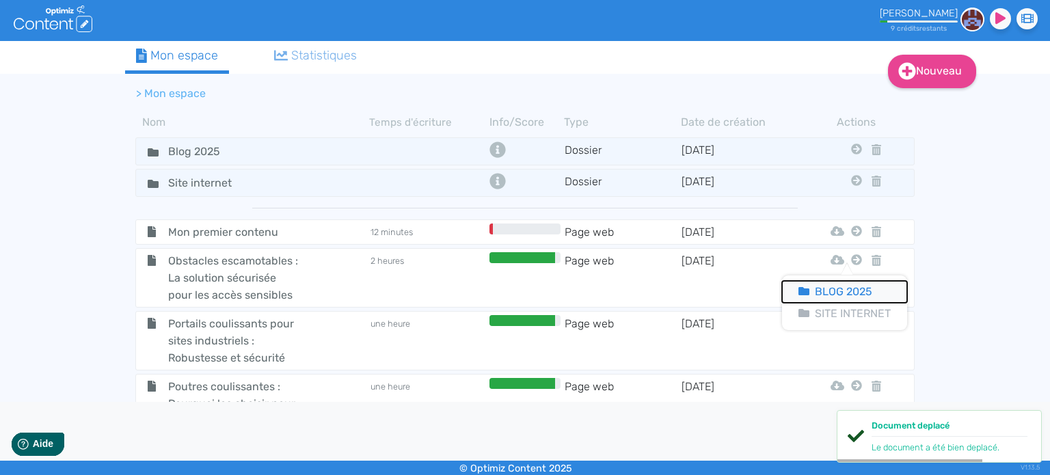
click at [853, 286] on button "Blog 2025" at bounding box center [844, 292] width 125 height 22
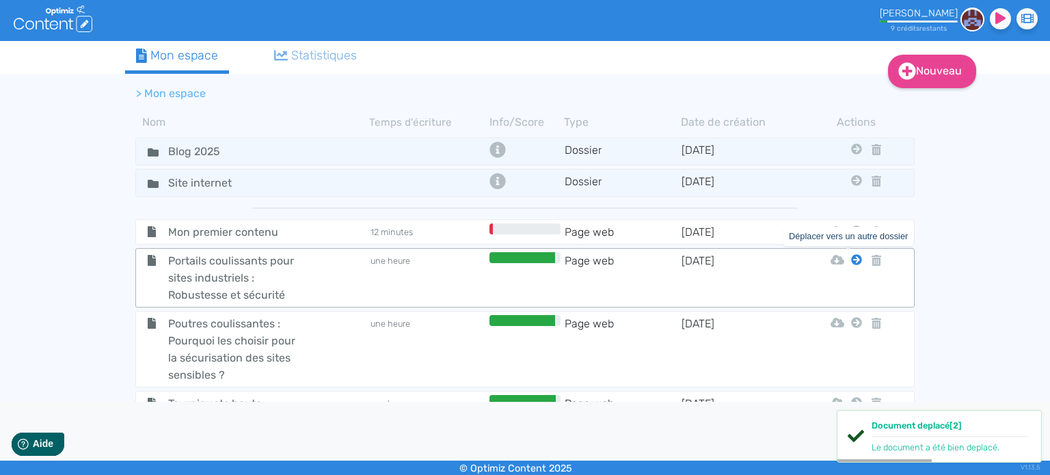
click at [851, 254] on icon at bounding box center [856, 259] width 11 height 11
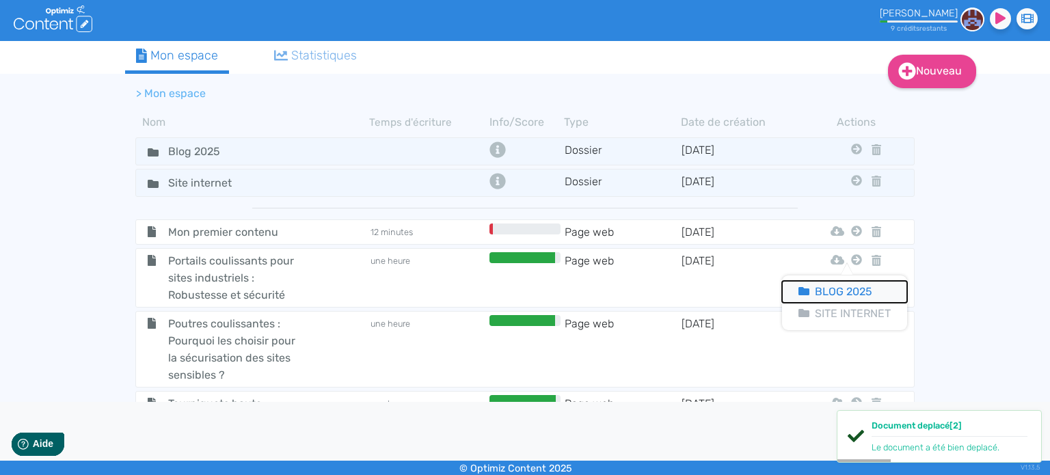
click at [850, 289] on button "Blog 2025" at bounding box center [844, 292] width 125 height 22
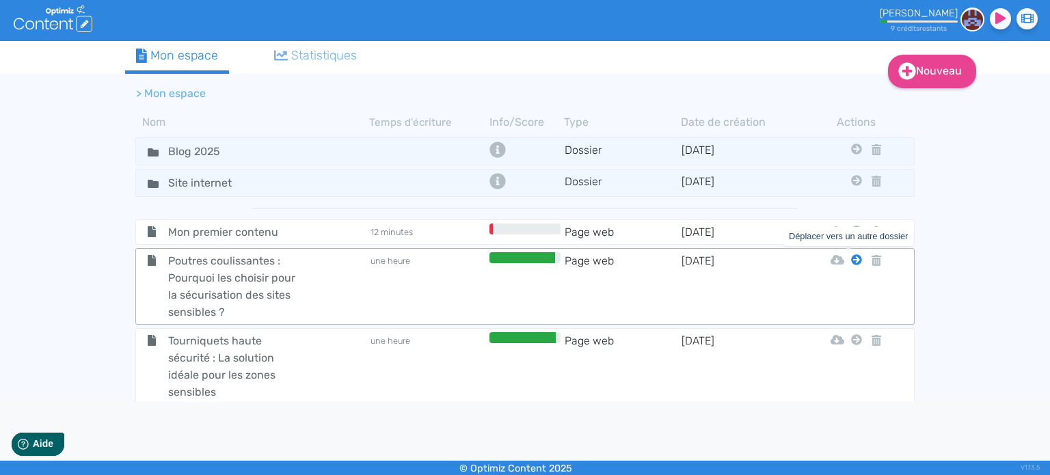
click at [851, 254] on icon at bounding box center [856, 259] width 11 height 11
click at [850, 293] on button "Blog 2025" at bounding box center [844, 292] width 125 height 22
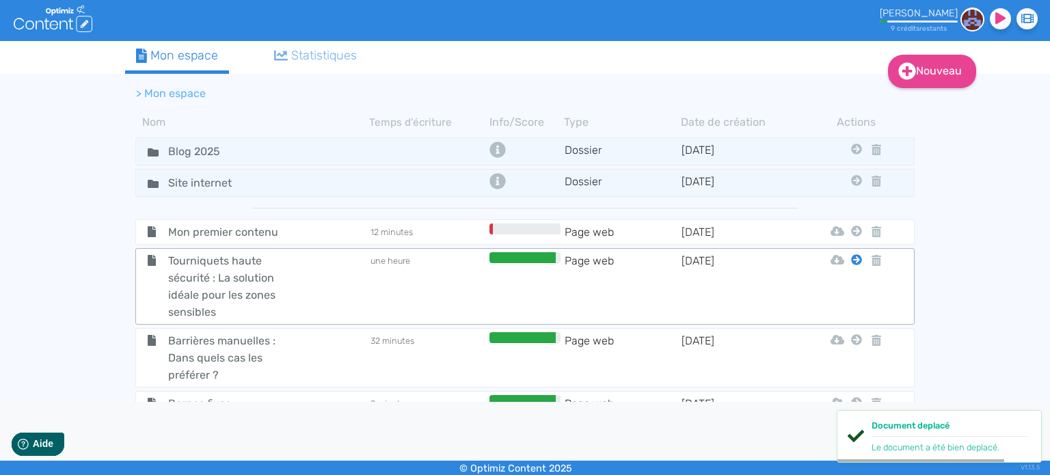
click at [851, 237] on icon at bounding box center [856, 231] width 11 height 11
click at [853, 293] on button "Blog 2025" at bounding box center [844, 292] width 125 height 22
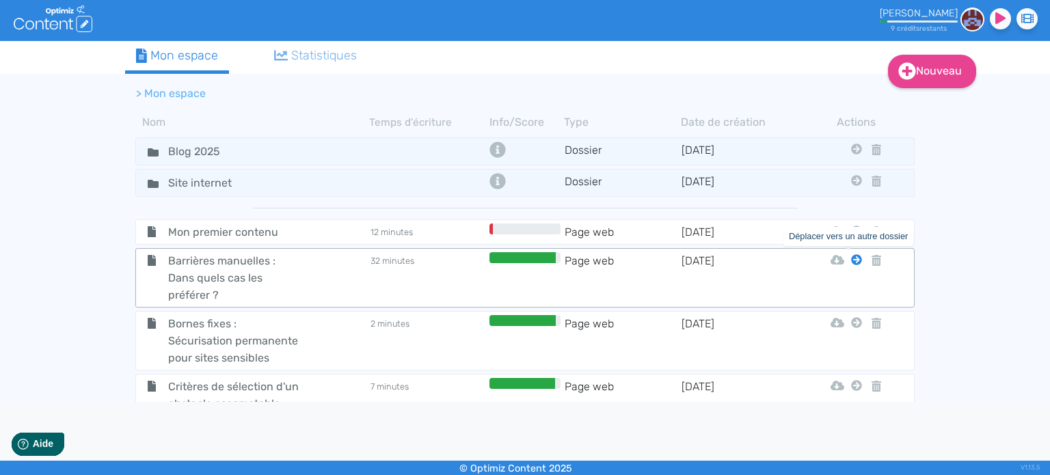
click at [851, 257] on icon at bounding box center [856, 259] width 11 height 11
click at [839, 291] on button "Blog 2025" at bounding box center [844, 292] width 125 height 22
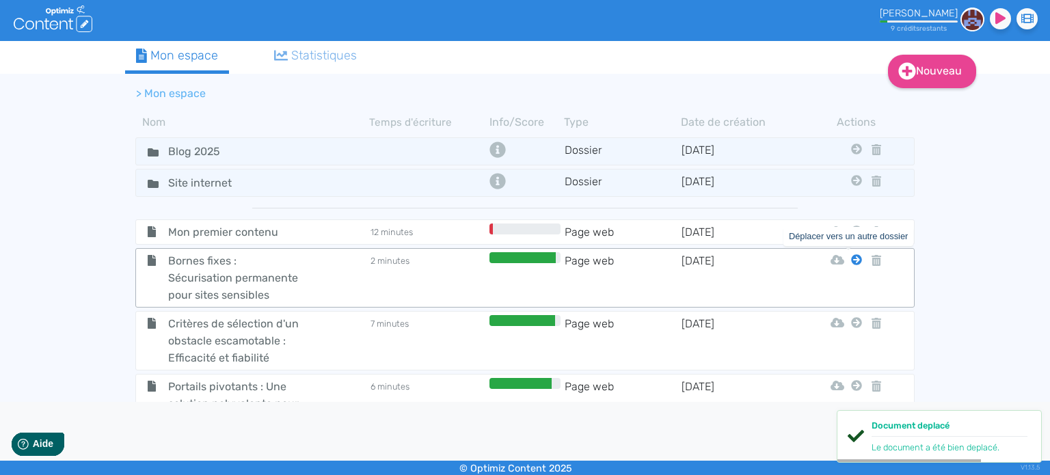
click at [851, 259] on icon at bounding box center [856, 259] width 11 height 11
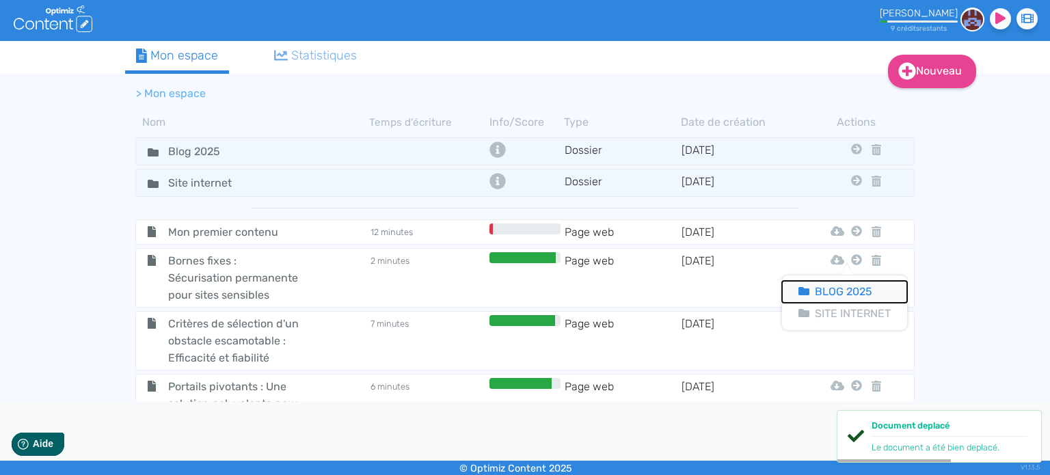
click at [848, 288] on button "Blog 2025" at bounding box center [844, 292] width 125 height 22
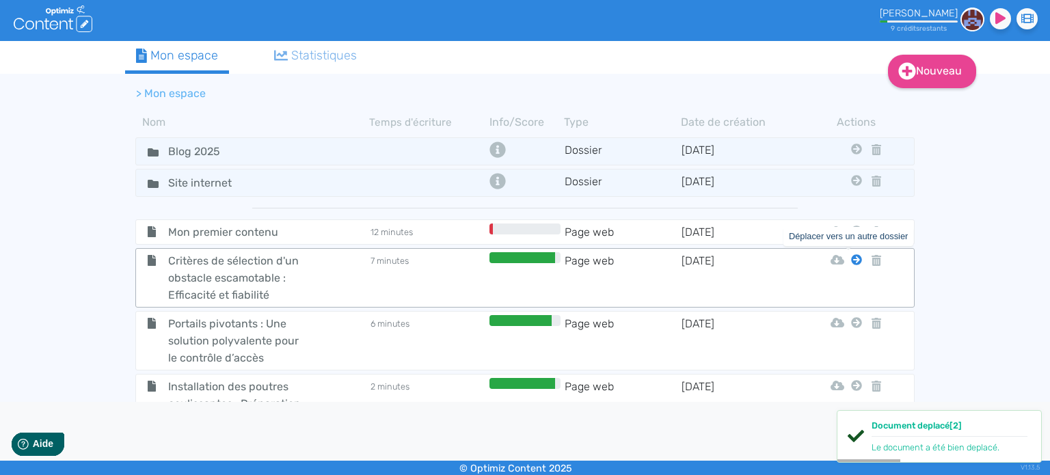
click at [851, 260] on icon at bounding box center [856, 259] width 11 height 11
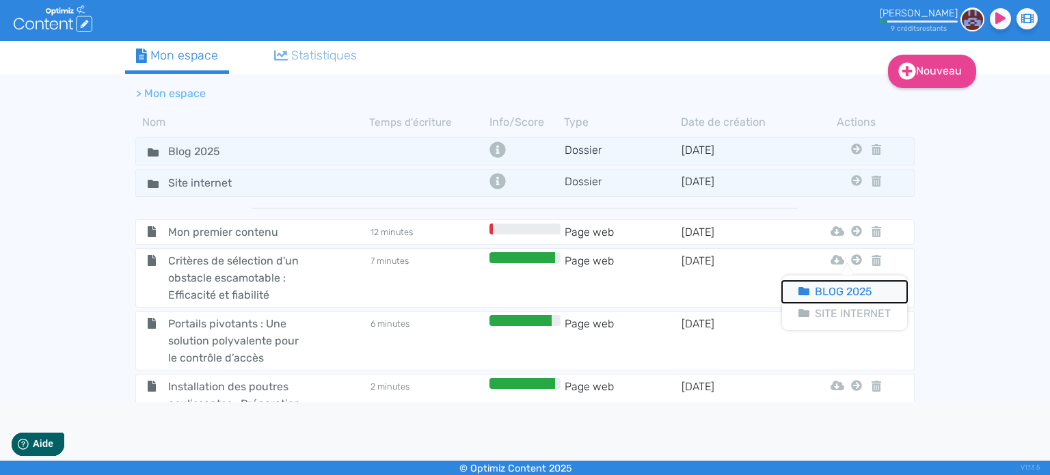
click at [857, 292] on button "Blog 2025" at bounding box center [844, 292] width 125 height 22
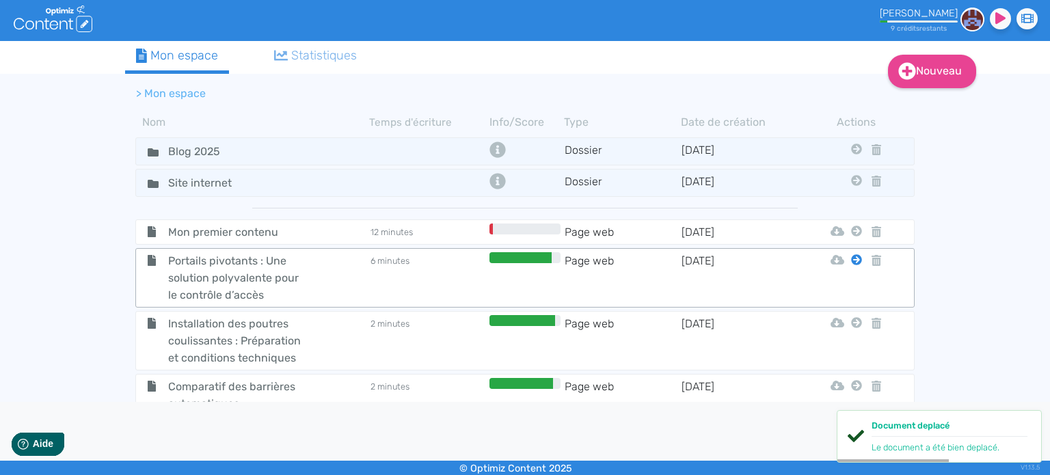
click at [851, 237] on icon at bounding box center [856, 231] width 11 height 11
click at [853, 289] on button "Blog 2025" at bounding box center [844, 292] width 125 height 22
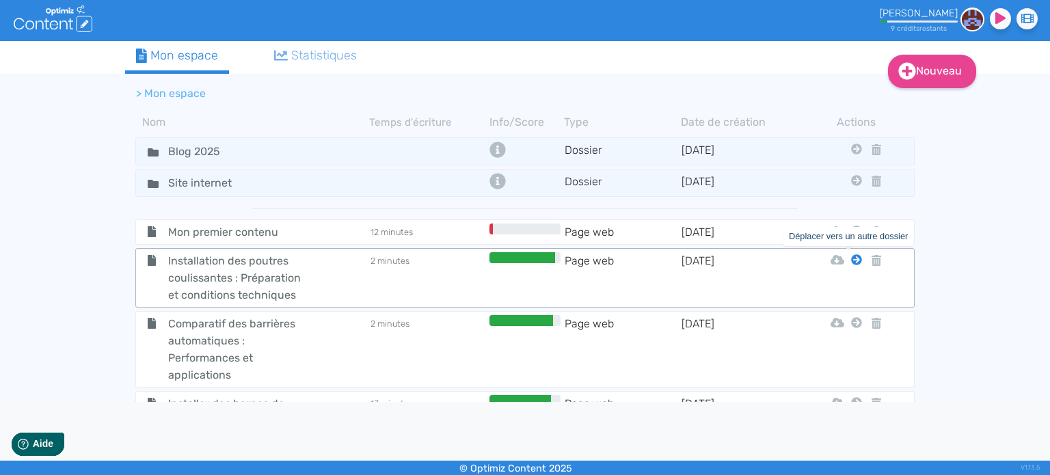
click at [851, 259] on icon at bounding box center [856, 259] width 11 height 11
click at [850, 286] on button "Blog 2025" at bounding box center [844, 292] width 125 height 22
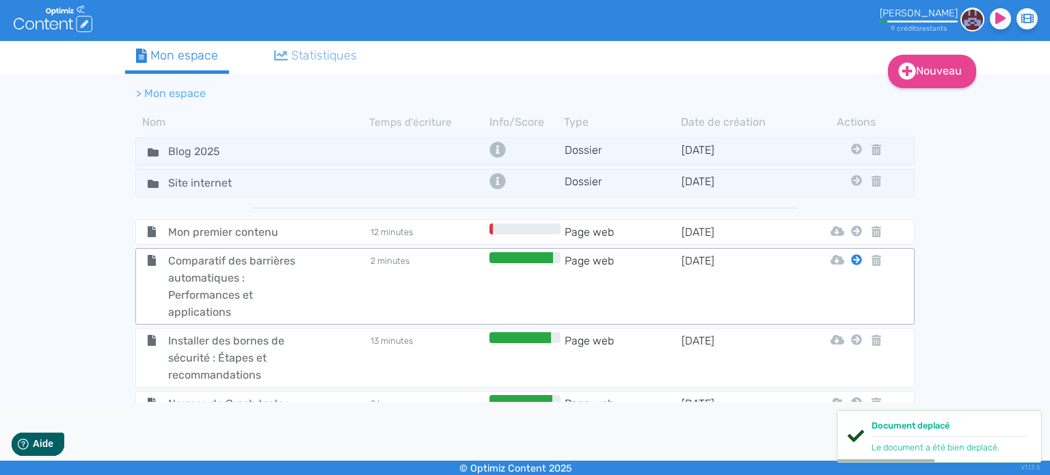
click at [851, 237] on icon at bounding box center [856, 231] width 11 height 11
click at [850, 286] on button "Blog 2025" at bounding box center [844, 292] width 125 height 22
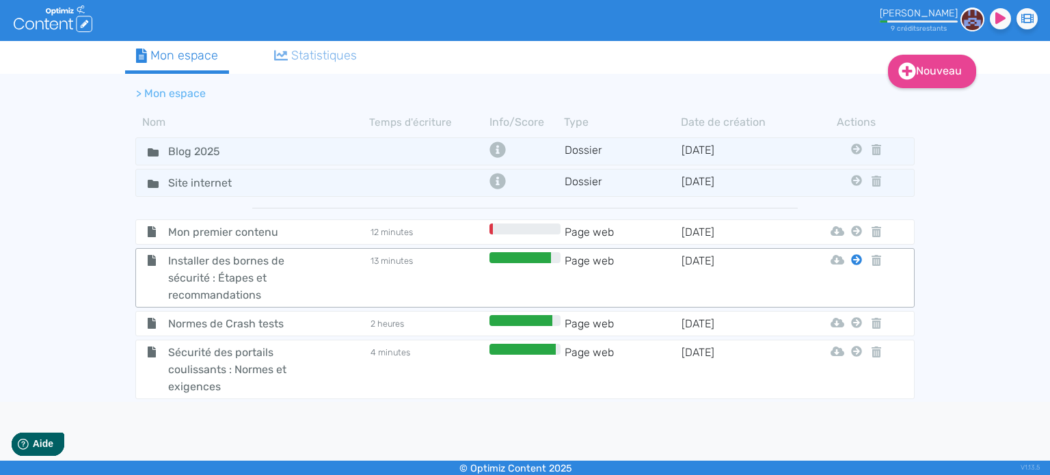
click at [851, 237] on icon at bounding box center [856, 231] width 11 height 11
click at [853, 286] on button "Blog 2025" at bounding box center [844, 292] width 125 height 22
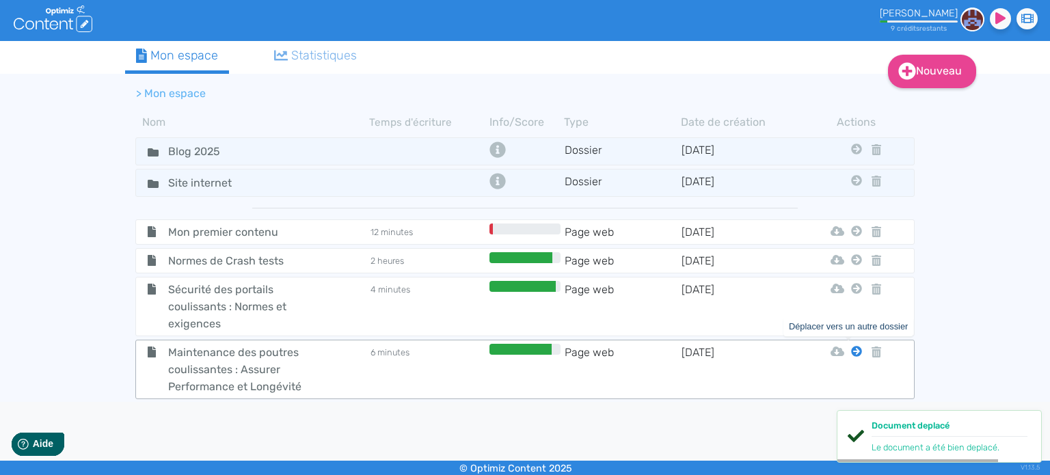
click at [851, 347] on icon at bounding box center [856, 351] width 11 height 11
click at [851, 349] on icon at bounding box center [856, 351] width 11 height 11
click at [851, 237] on icon at bounding box center [856, 231] width 11 height 11
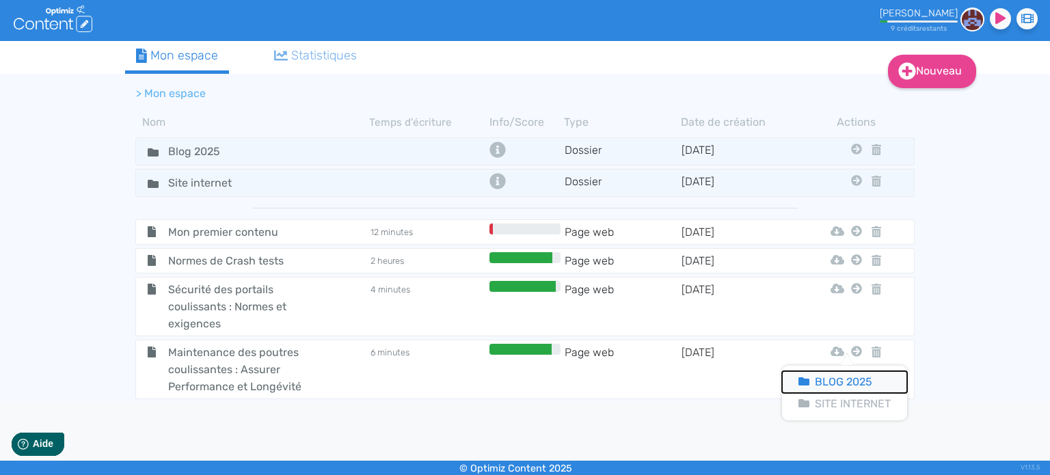
click at [850, 380] on button "Blog 2025" at bounding box center [844, 382] width 125 height 22
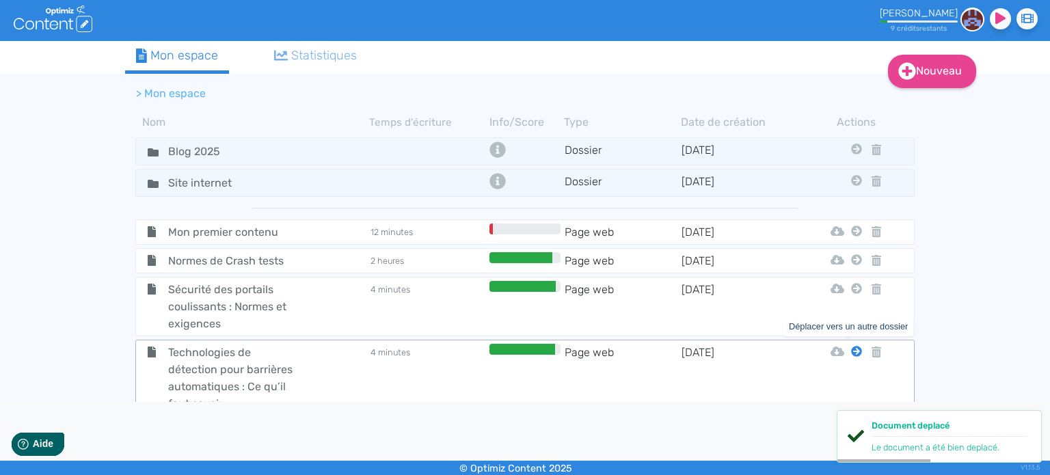
click at [851, 349] on icon at bounding box center [856, 351] width 11 height 11
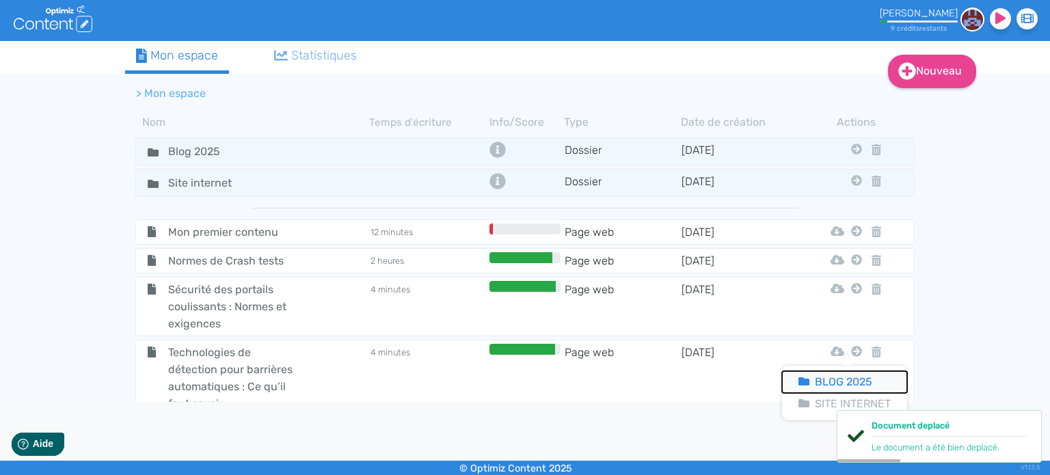
click at [845, 382] on button "Blog 2025" at bounding box center [844, 382] width 125 height 22
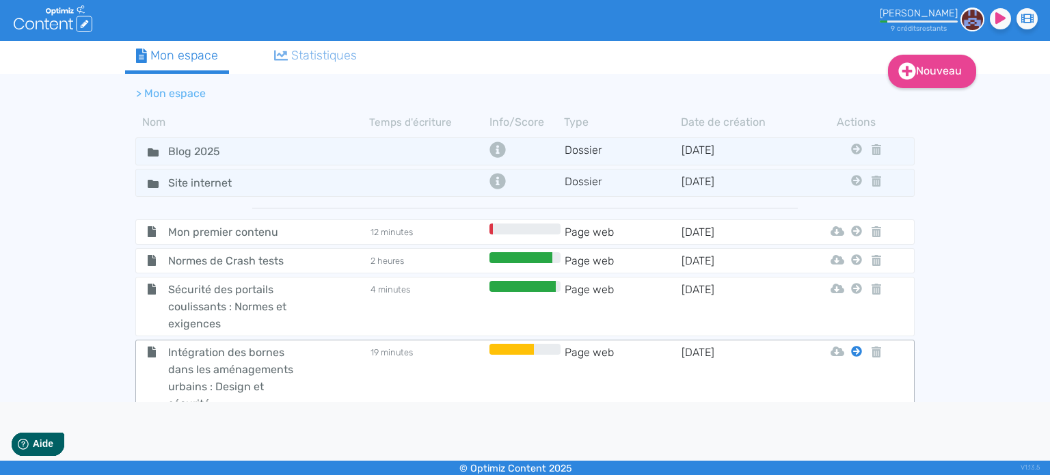
click at [851, 237] on icon at bounding box center [856, 231] width 11 height 11
click at [839, 382] on button "Blog 2025" at bounding box center [844, 382] width 125 height 22
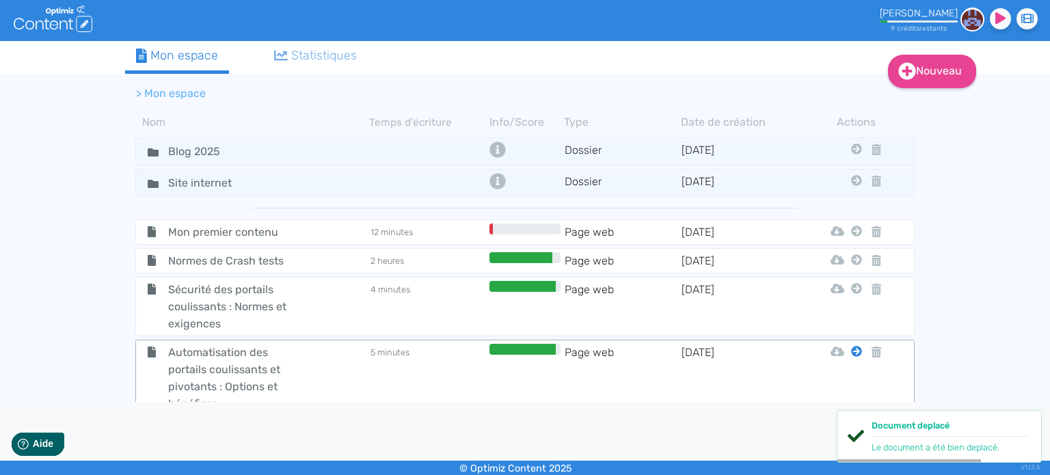
click at [851, 237] on icon at bounding box center [856, 231] width 11 height 11
click at [850, 379] on button "Blog 2025" at bounding box center [844, 382] width 125 height 22
click at [851, 237] on icon at bounding box center [856, 231] width 11 height 11
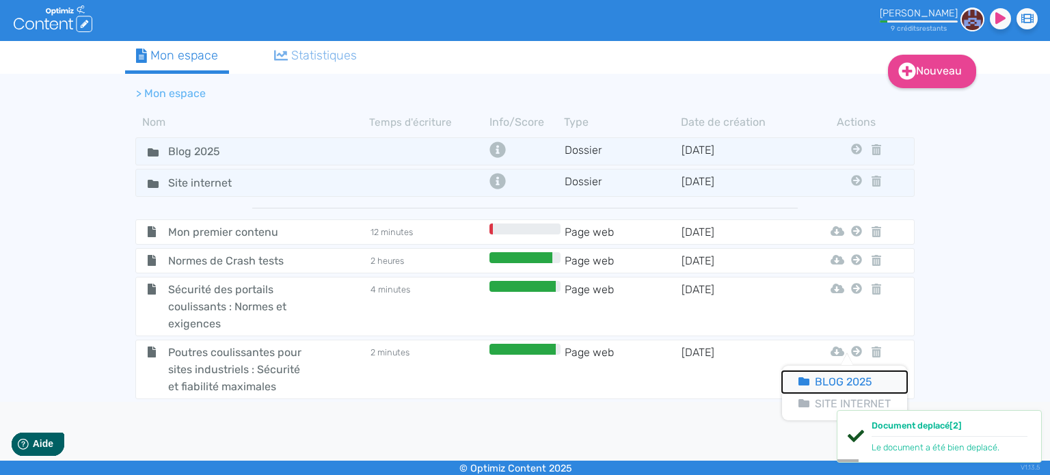
click at [859, 379] on button "Blog 2025" at bounding box center [844, 382] width 125 height 22
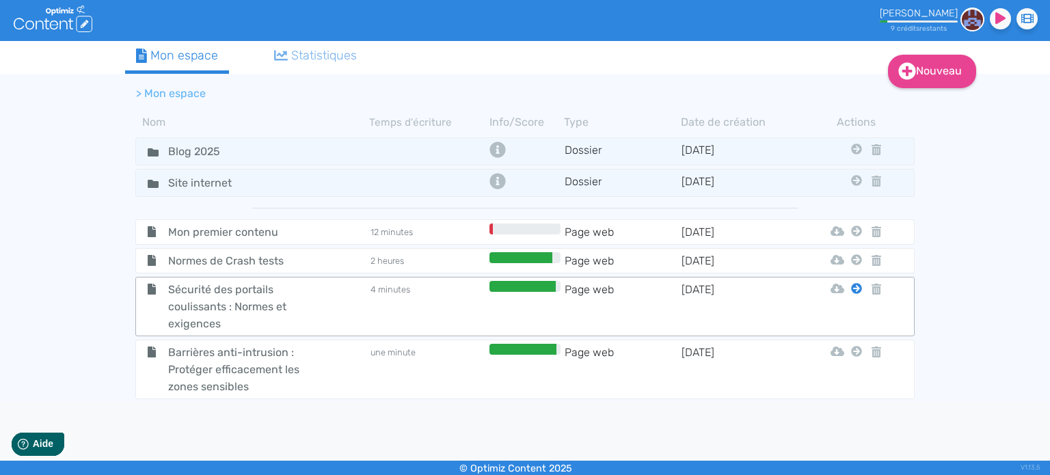
click at [852, 237] on icon at bounding box center [856, 231] width 11 height 11
click at [851, 317] on button "Blog 2025" at bounding box center [844, 320] width 125 height 22
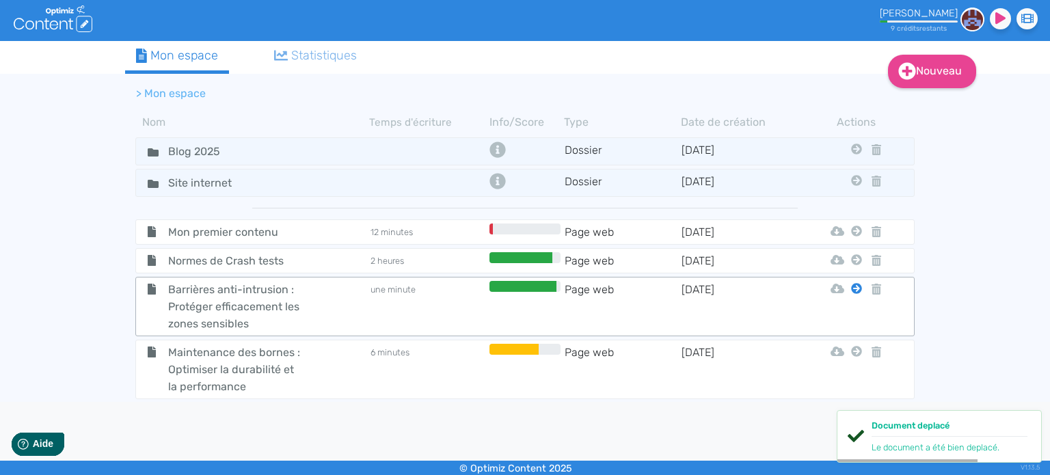
click at [851, 237] on icon at bounding box center [856, 231] width 11 height 11
click at [840, 327] on button "Blog 2025" at bounding box center [844, 320] width 125 height 22
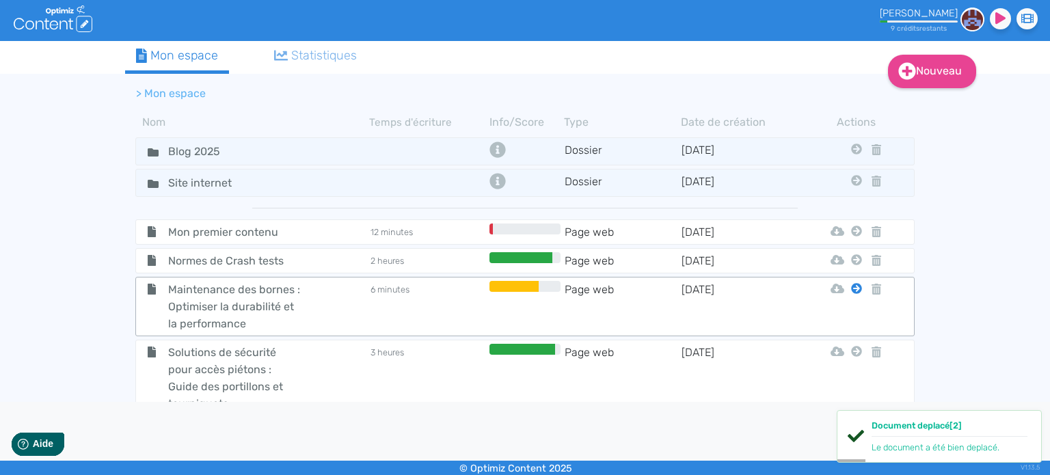
click at [851, 237] on icon at bounding box center [856, 231] width 11 height 11
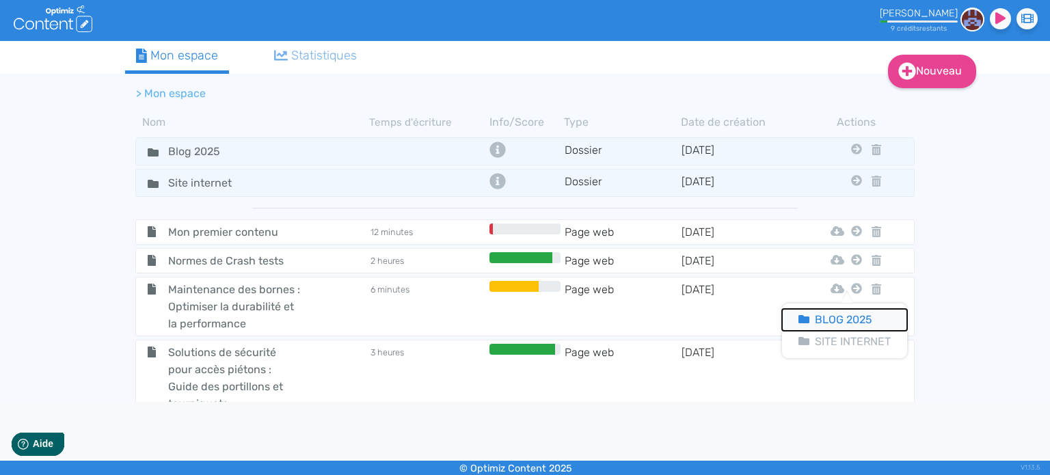
click at [845, 316] on button "Blog 2025" at bounding box center [844, 320] width 125 height 22
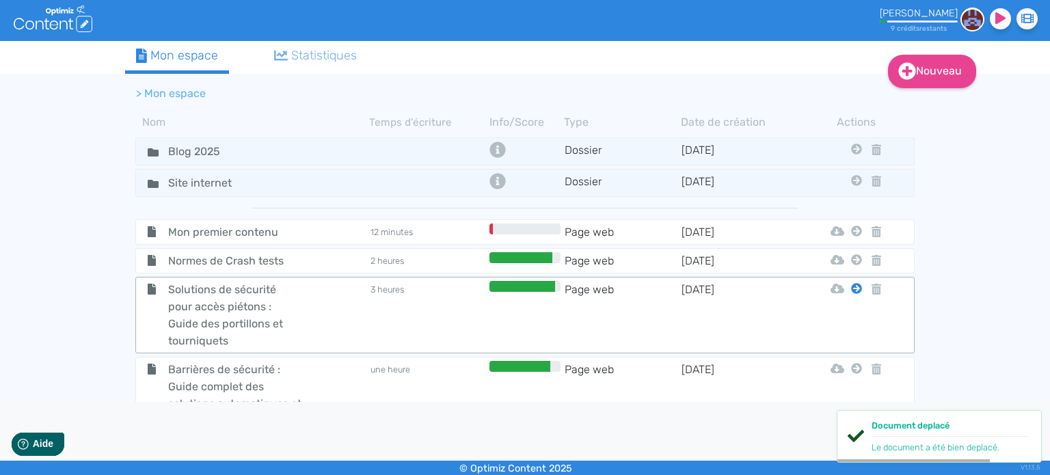
click at [851, 237] on icon at bounding box center [856, 231] width 11 height 11
click at [848, 316] on button "Blog 2025" at bounding box center [844, 320] width 125 height 22
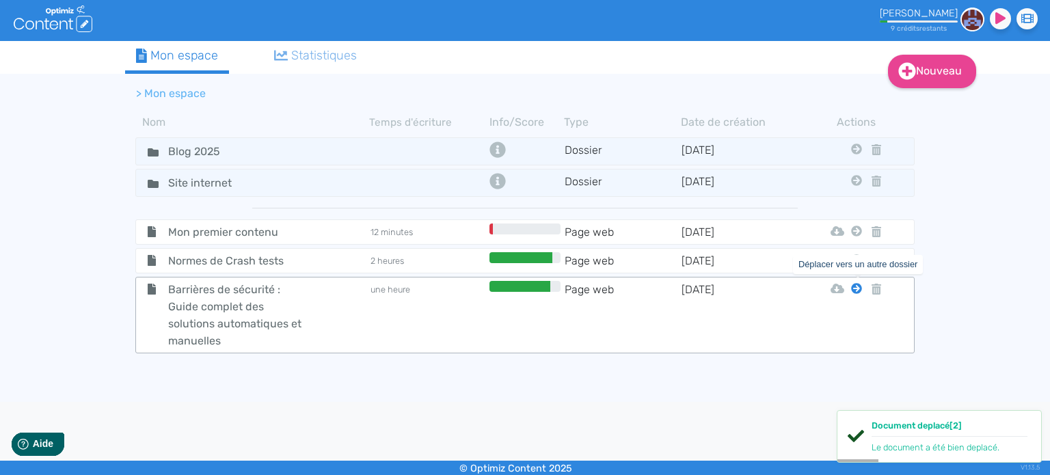
click at [853, 284] on icon at bounding box center [856, 288] width 11 height 11
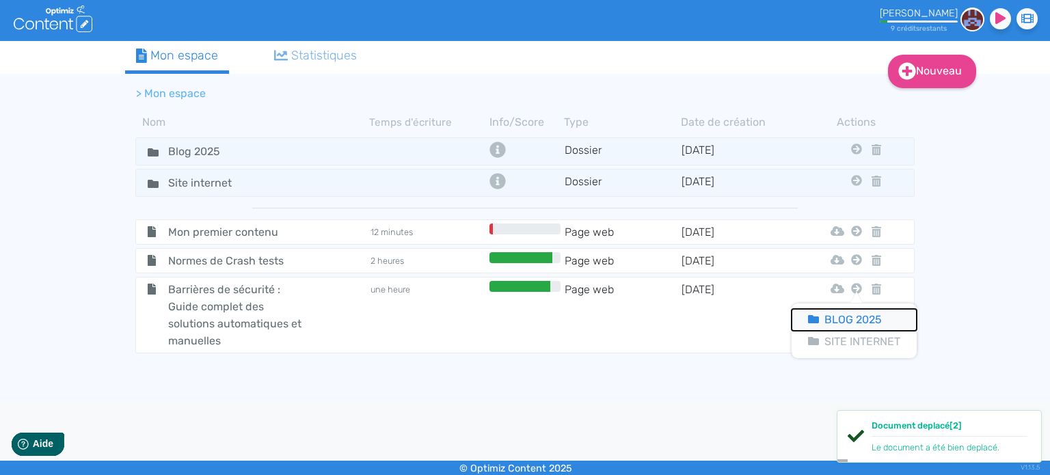
click at [850, 319] on button "Blog 2025" at bounding box center [854, 320] width 125 height 22
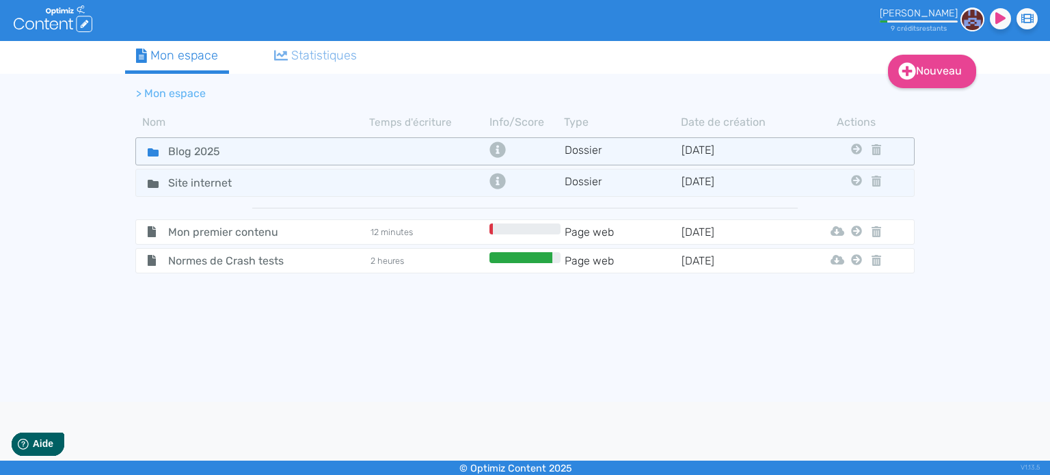
click at [152, 152] on icon at bounding box center [153, 152] width 11 height 8
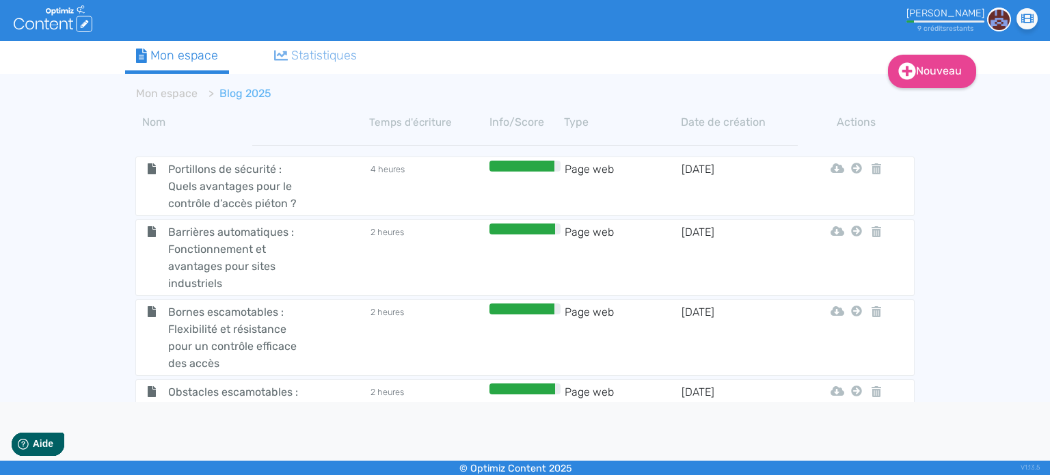
click at [714, 128] on th "Date de création" at bounding box center [739, 122] width 117 height 16
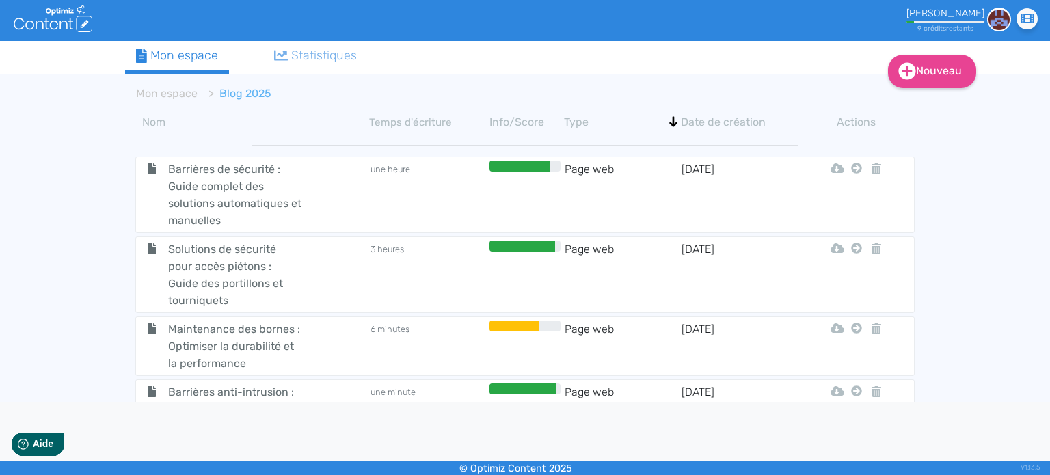
click at [169, 55] on div "Mon espace" at bounding box center [177, 55] width 82 height 18
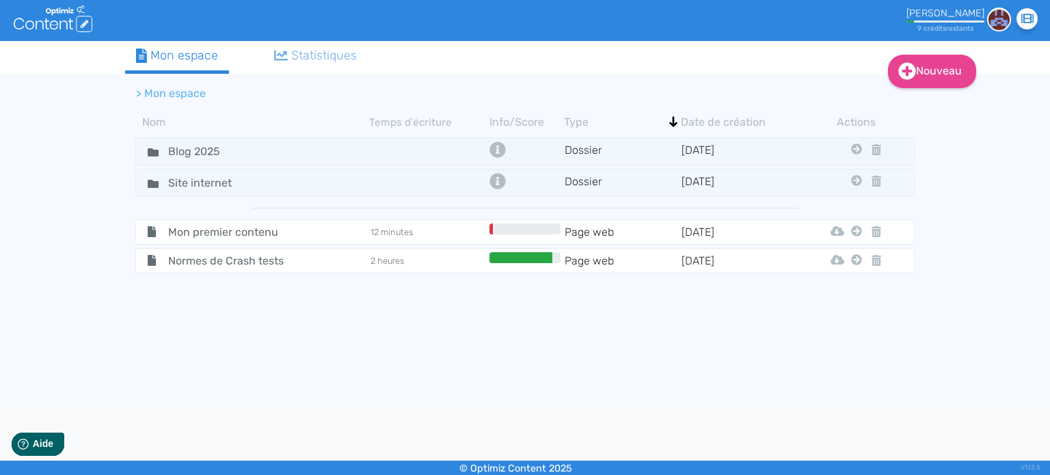
click at [358, 59] on div "Statistiques" at bounding box center [315, 55] width 83 height 18
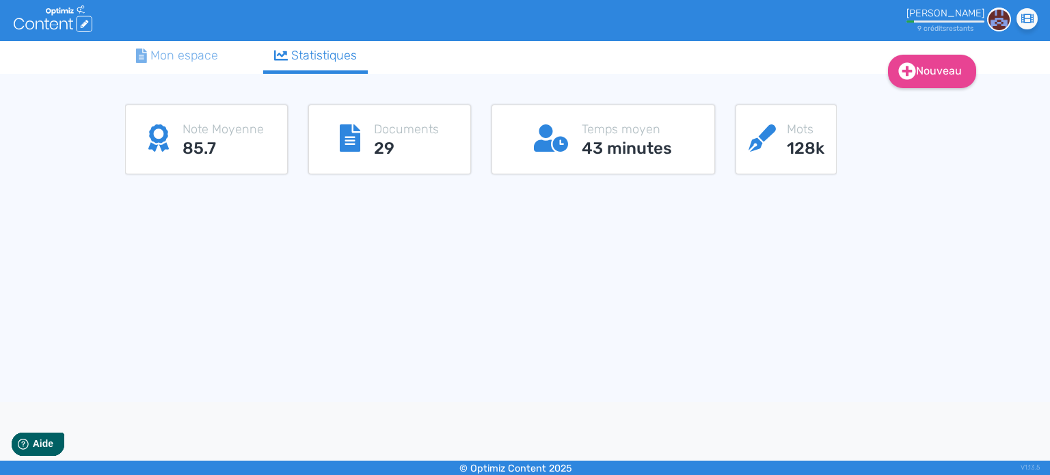
click at [185, 58] on div "Mon espace" at bounding box center [177, 55] width 82 height 18
